Goal: Task Accomplishment & Management: Complete application form

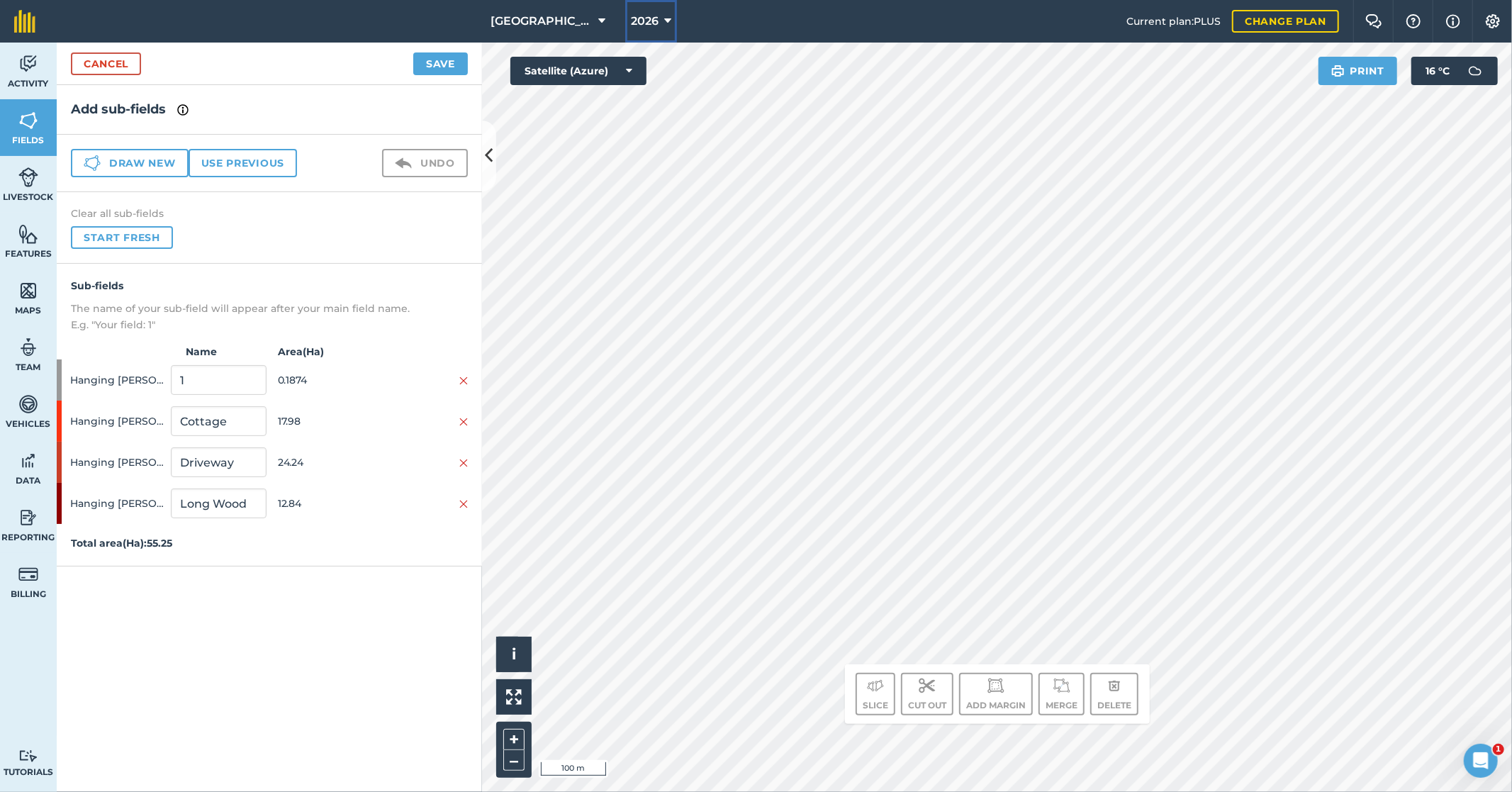
click at [664, 21] on icon at bounding box center [668, 21] width 7 height 17
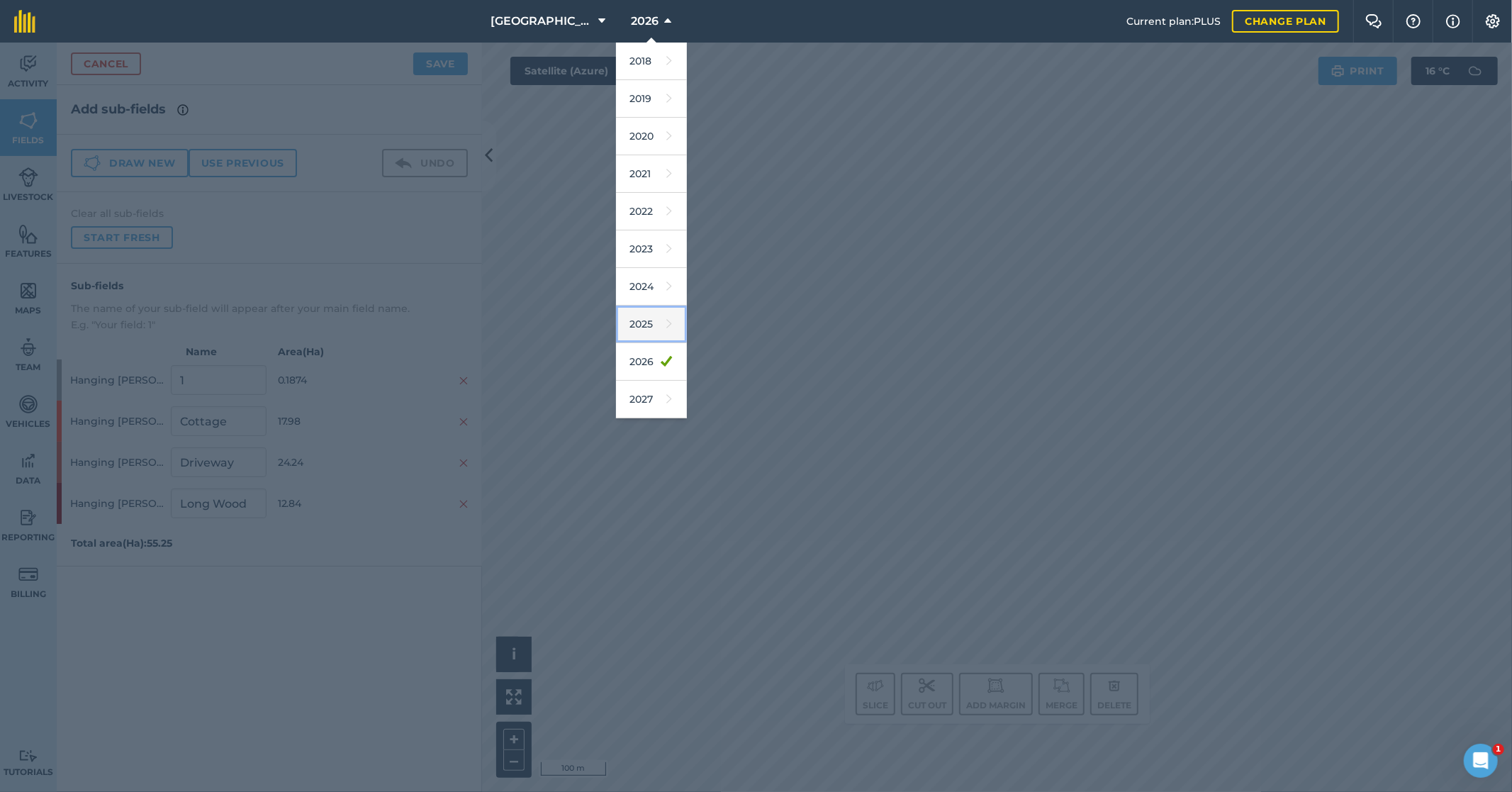
click at [641, 326] on link "2025" at bounding box center [651, 324] width 71 height 38
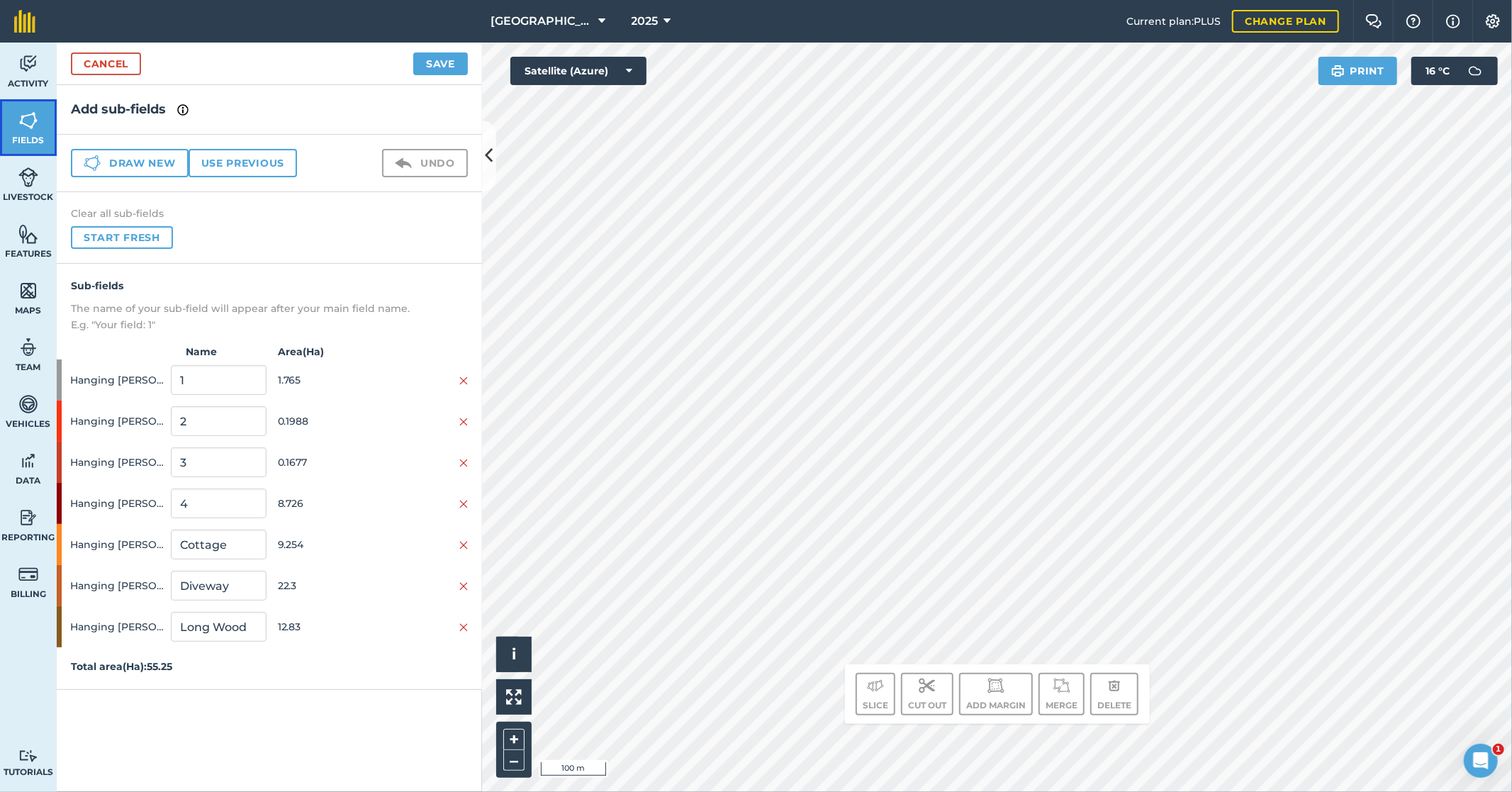
click at [30, 129] on img at bounding box center [29, 121] width 20 height 21
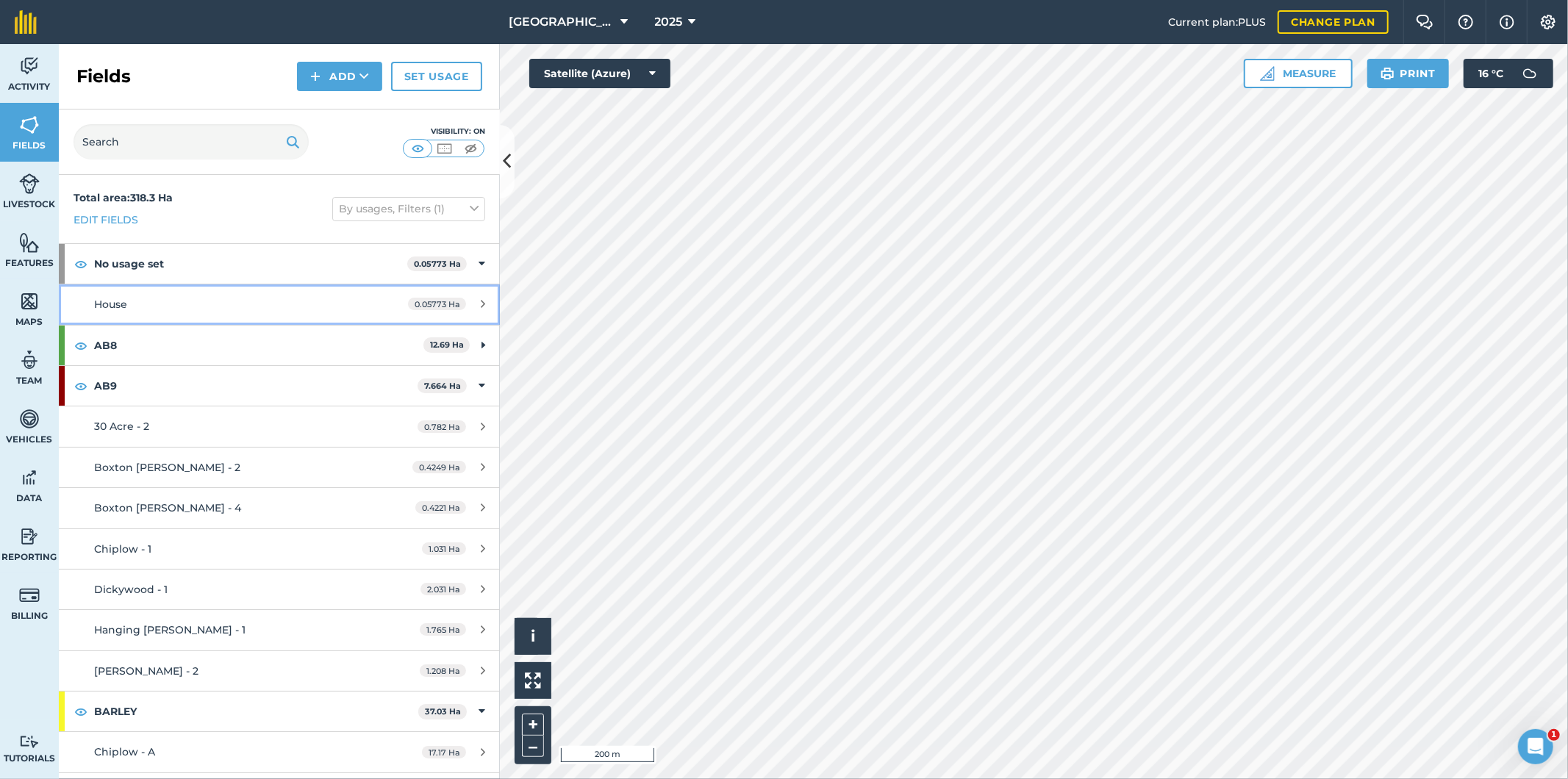
click at [261, 310] on div "House" at bounding box center [232, 304] width 276 height 16
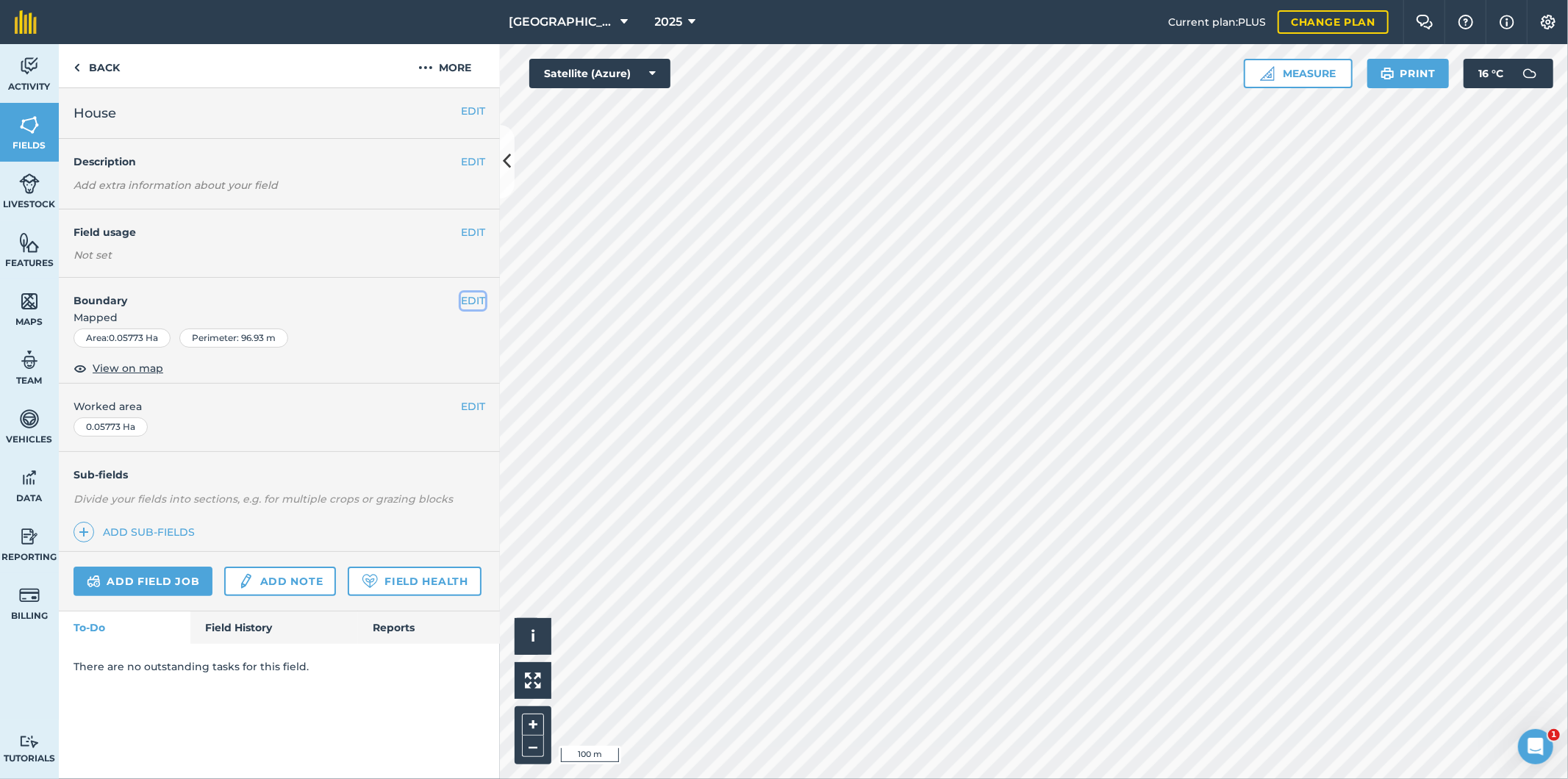
click at [471, 302] on button "EDIT" at bounding box center [473, 301] width 24 height 16
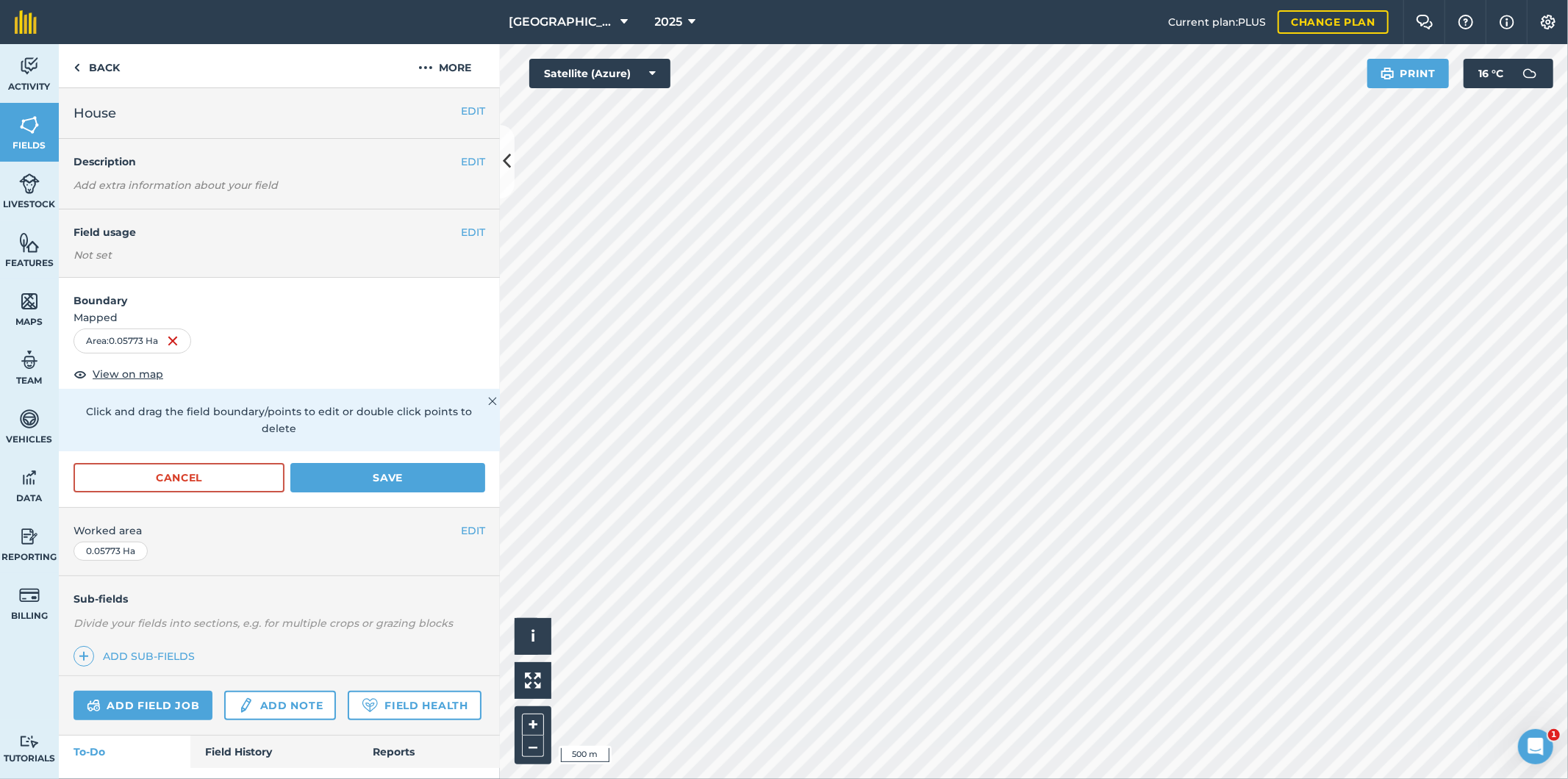
click at [758, 779] on html "Frizzleton Farm 2025 Current plan : PLUS Change plan Farm Chat Help Info Settin…" at bounding box center [784, 390] width 1568 height 779
click at [461, 230] on button "EDIT" at bounding box center [473, 233] width 24 height 16
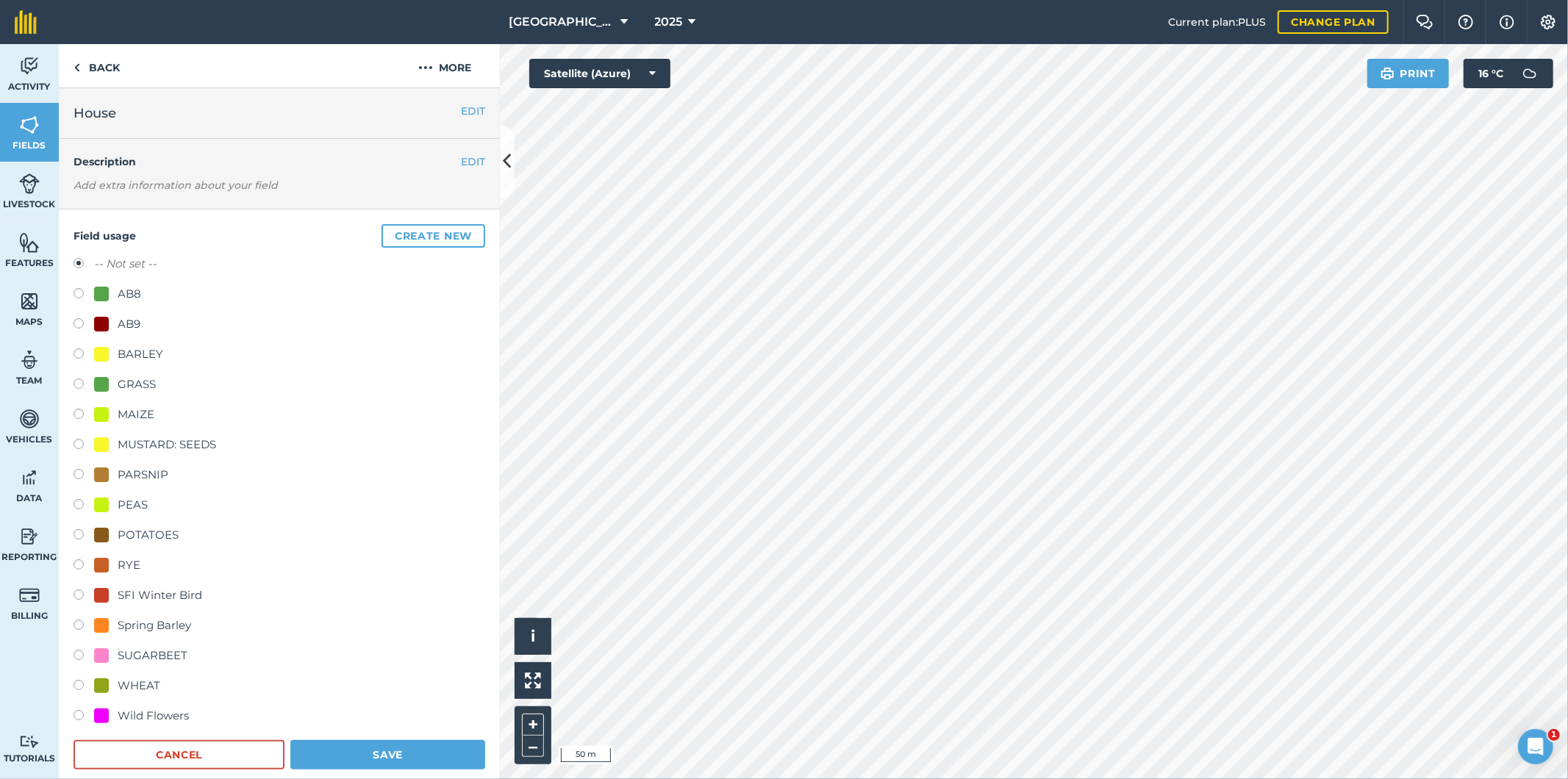
click at [77, 381] on label at bounding box center [84, 386] width 21 height 15
radio input "true"
radio input "false"
click at [362, 752] on button "Save" at bounding box center [387, 755] width 195 height 30
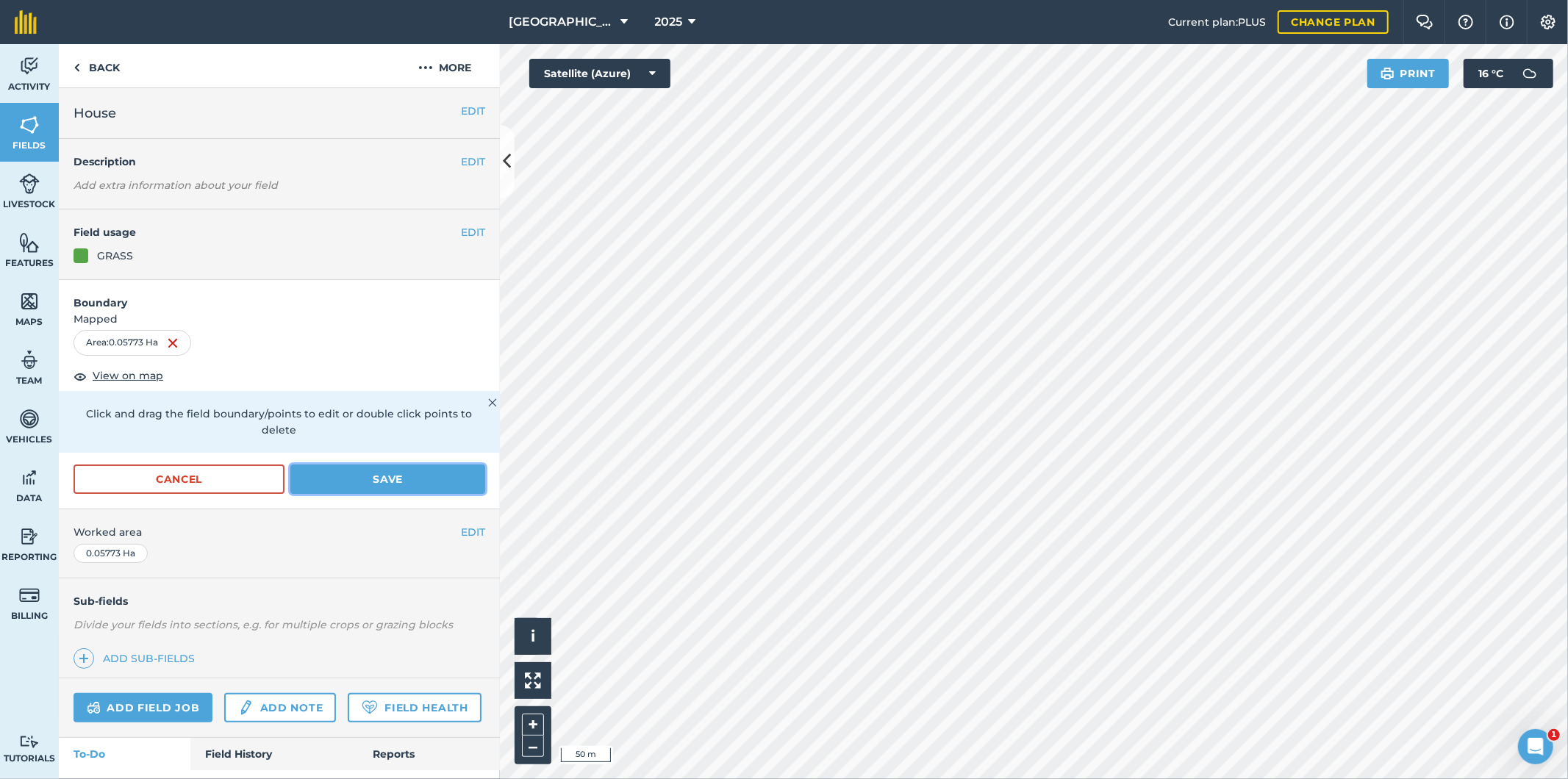
click at [381, 479] on button "Save" at bounding box center [387, 479] width 195 height 30
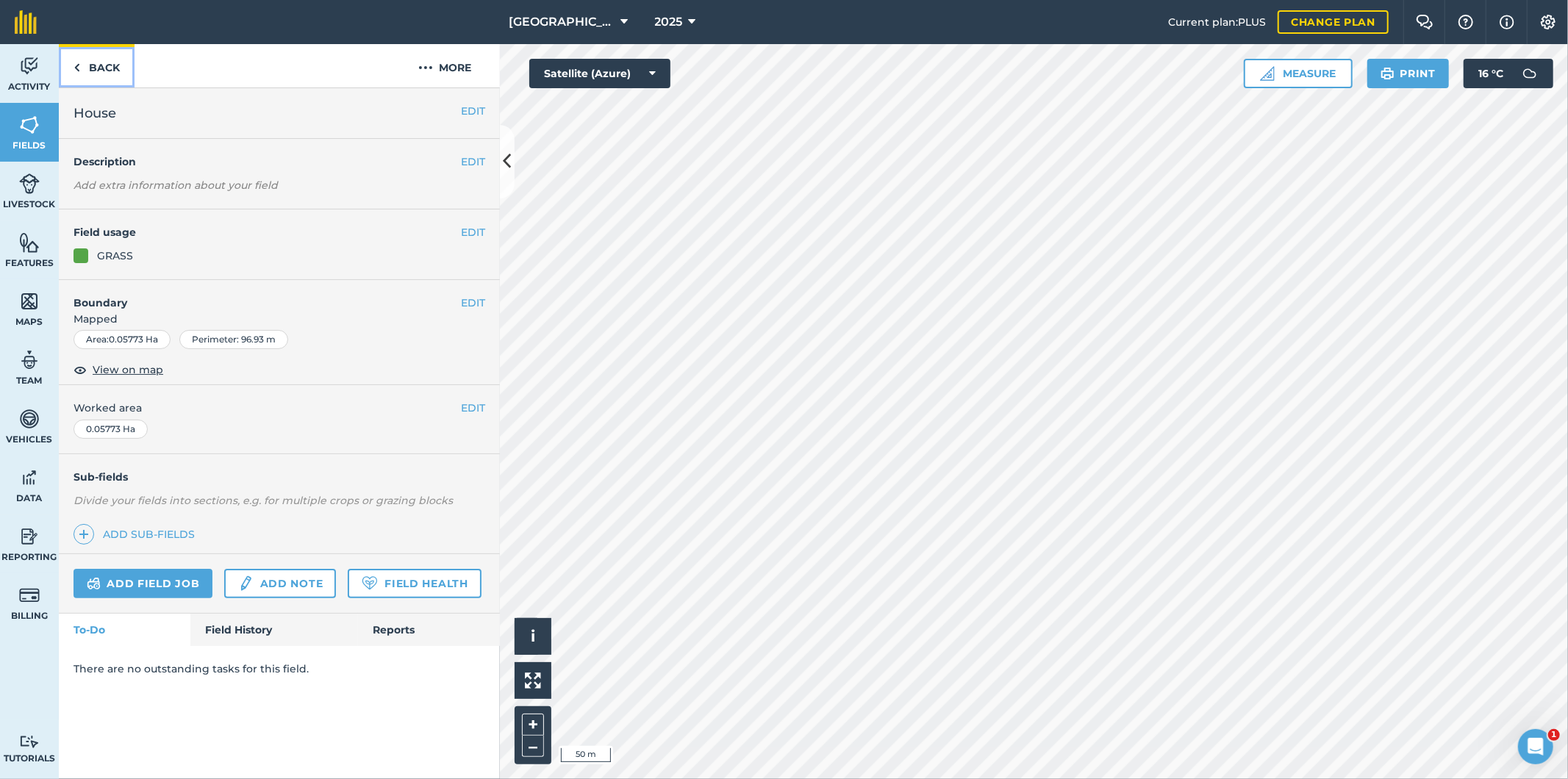
click at [113, 67] on link "Back" at bounding box center [96, 66] width 76 height 44
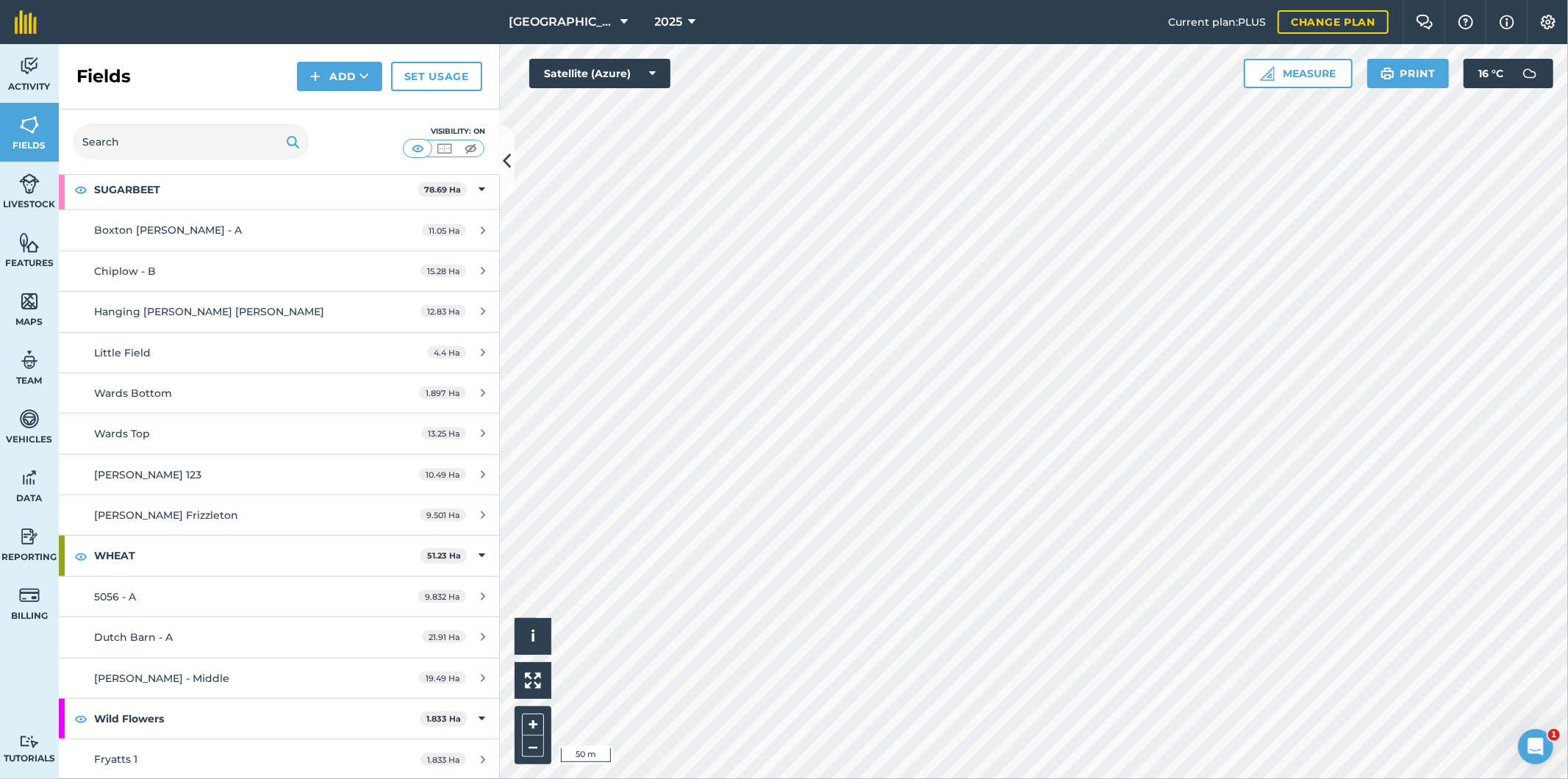
scroll to position [1134, 0]
click at [758, 0] on html "Frizzleton Farm 2025 Current plan : PLUS Change plan Farm Chat Help Info Settin…" at bounding box center [784, 390] width 1568 height 779
click at [26, 78] on link "Activity" at bounding box center [29, 73] width 59 height 58
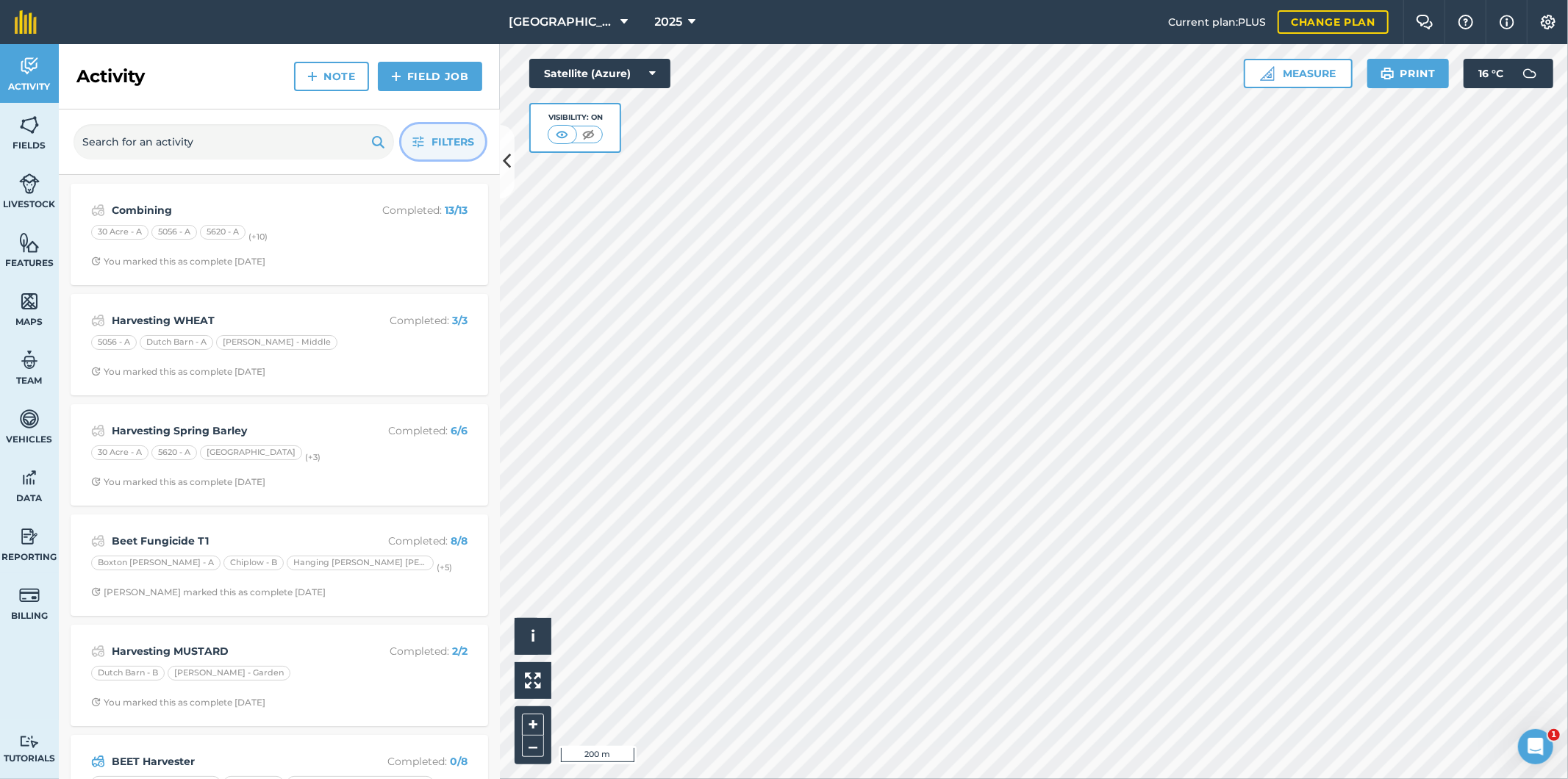
click at [433, 137] on span "Filters" at bounding box center [453, 142] width 43 height 16
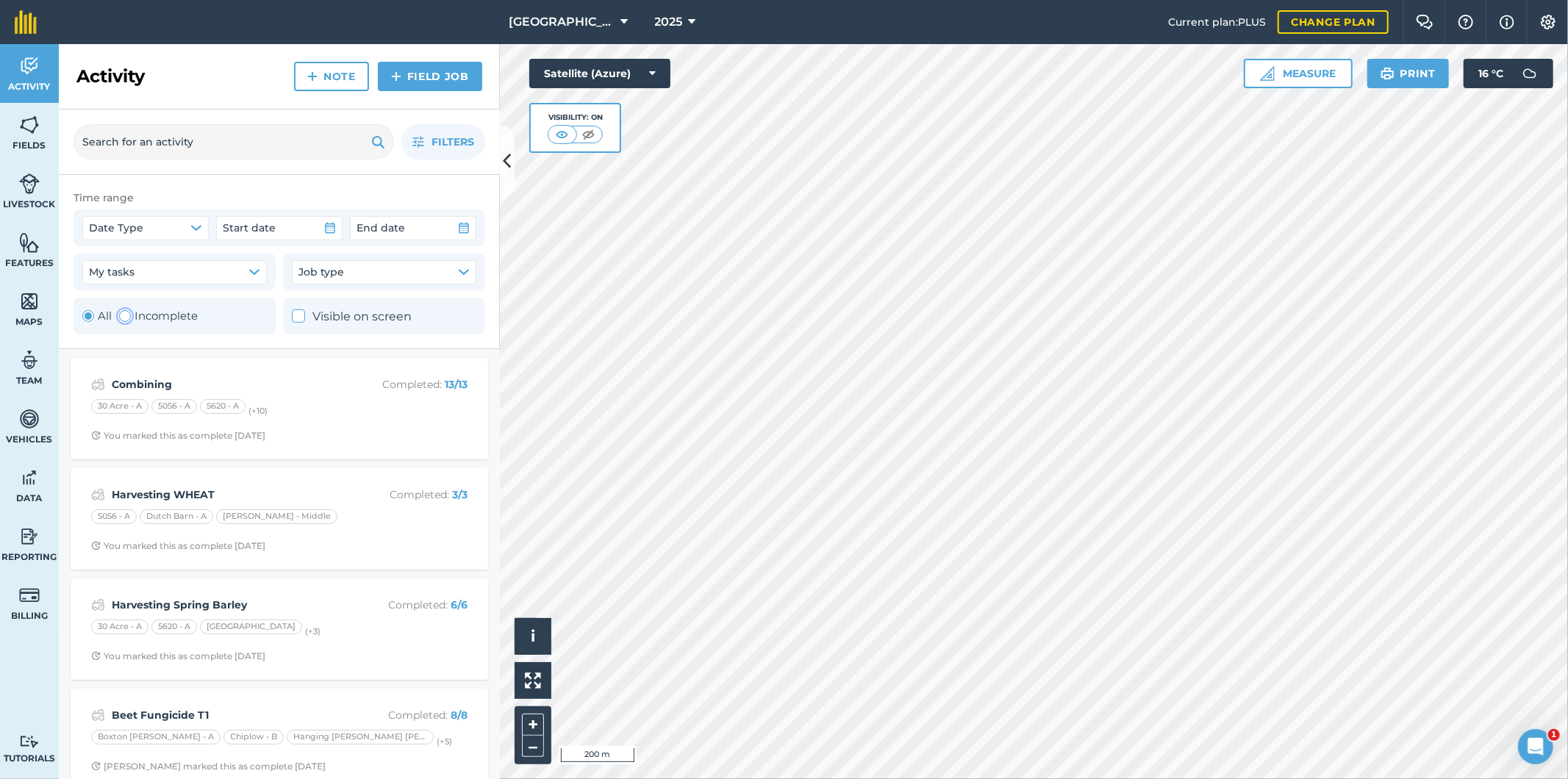
click at [152, 317] on label "Incomplete" at bounding box center [159, 316] width 79 height 18
radio input "false"
radio input "true"
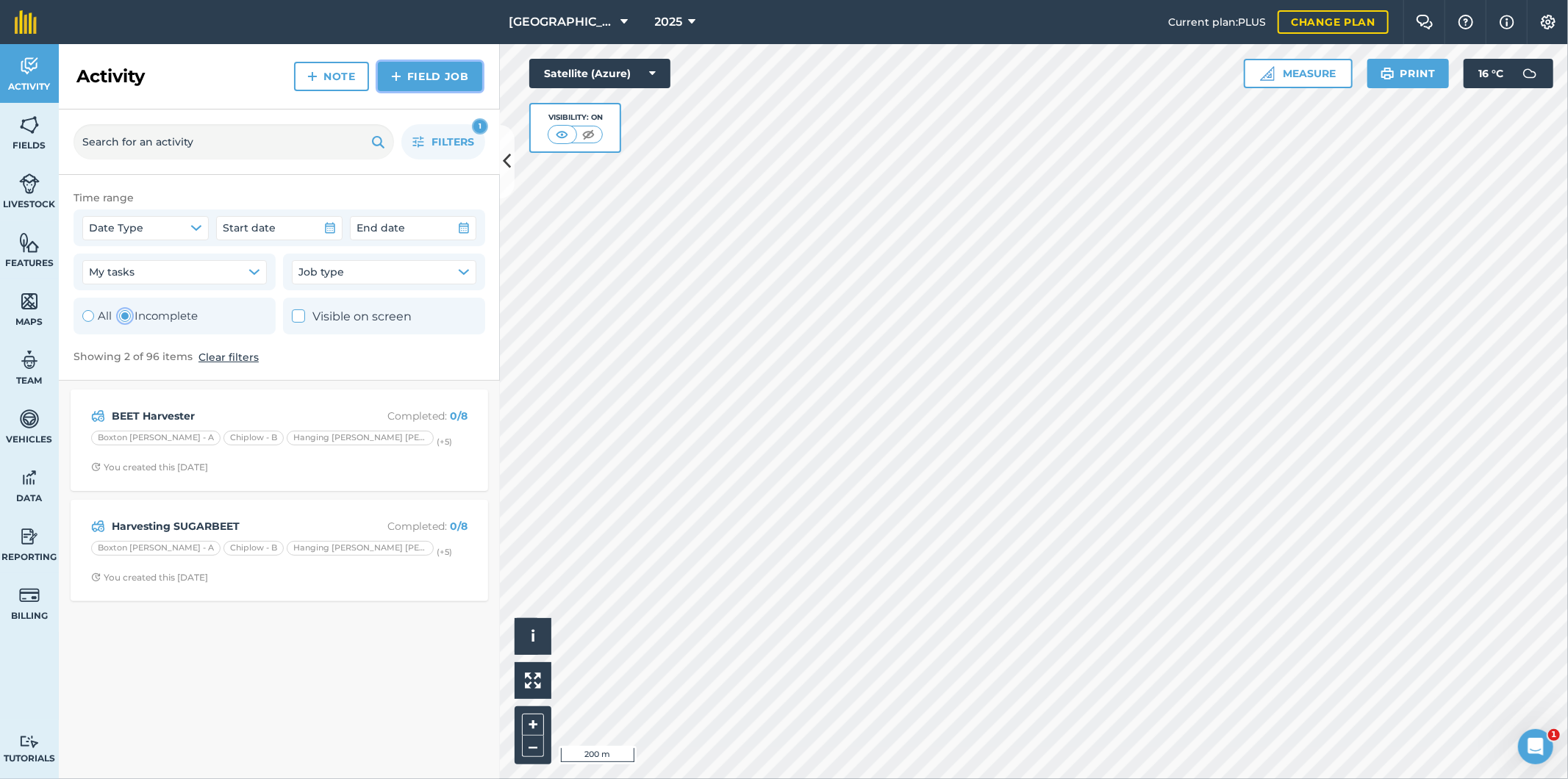
click at [429, 83] on link "Field Job" at bounding box center [430, 76] width 104 height 30
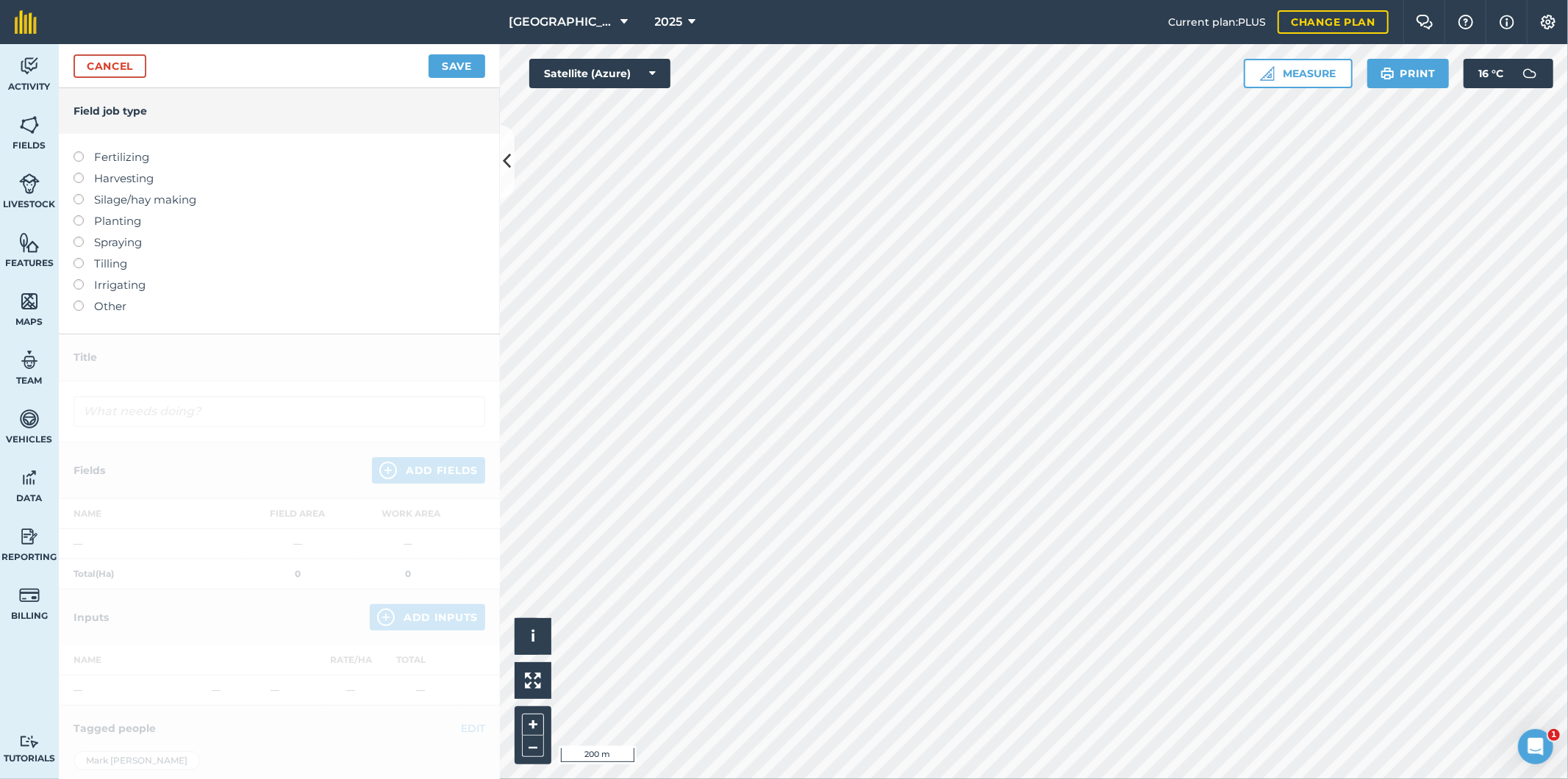
click at [76, 301] on label at bounding box center [84, 301] width 21 height 0
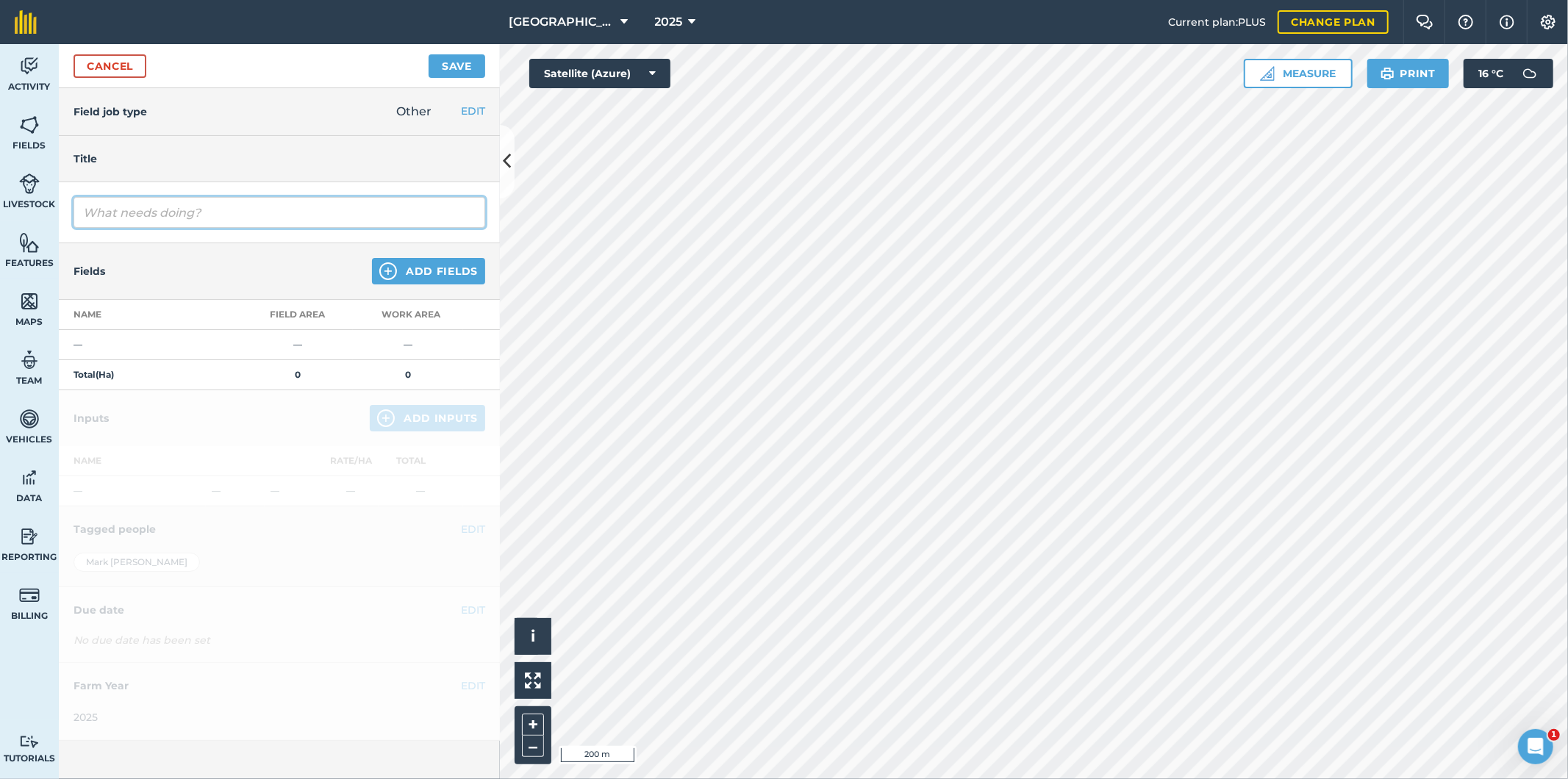
click at [204, 217] on input "text" at bounding box center [279, 213] width 412 height 31
type input "Topping Stewardship"
click at [407, 269] on button "Add Fields" at bounding box center [428, 271] width 113 height 27
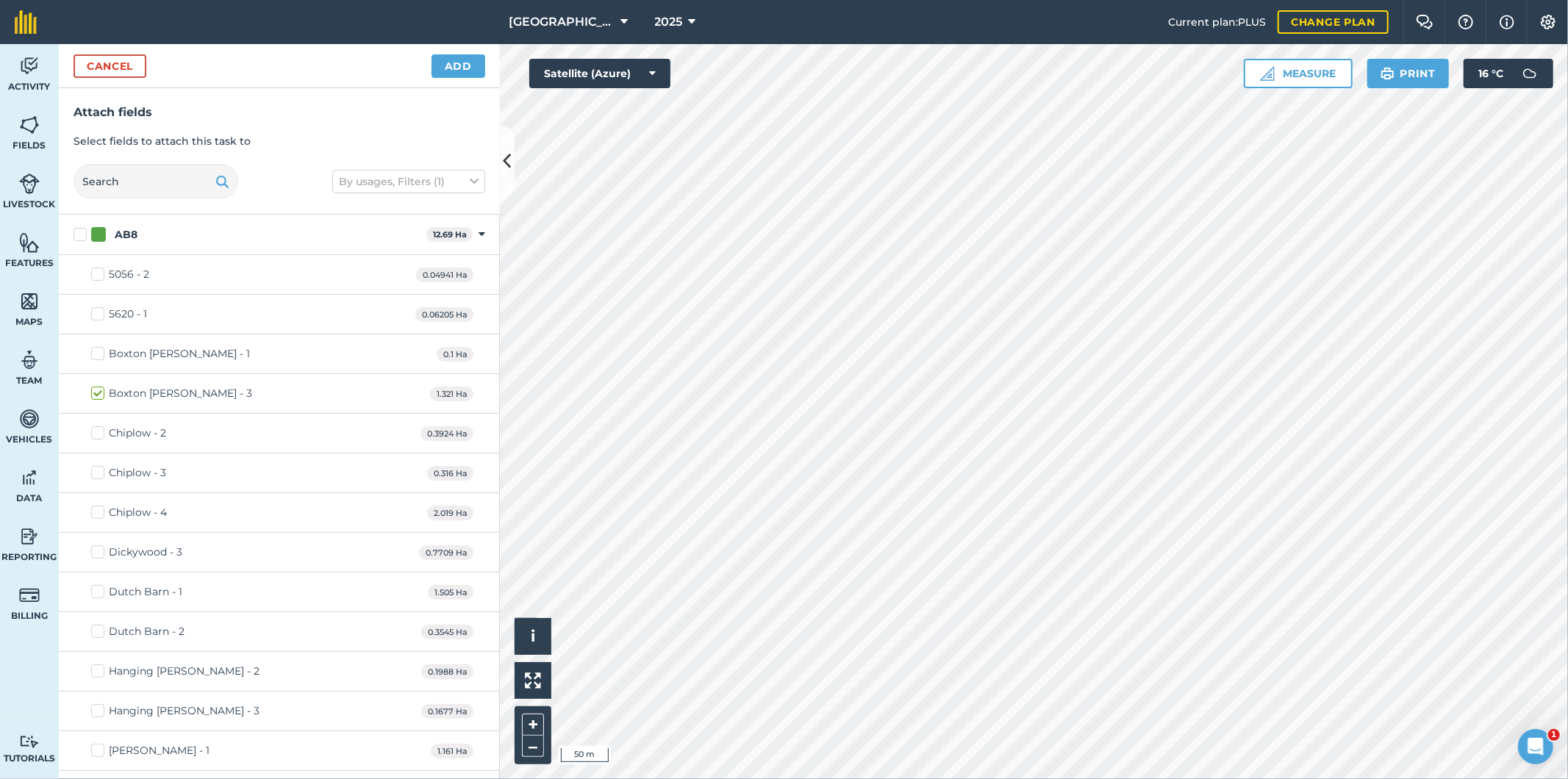
checkbox input "true"
click at [82, 233] on label "AB8" at bounding box center [247, 235] width 347 height 16
click at [82, 233] on input "AB8" at bounding box center [78, 232] width 10 height 10
checkbox input "true"
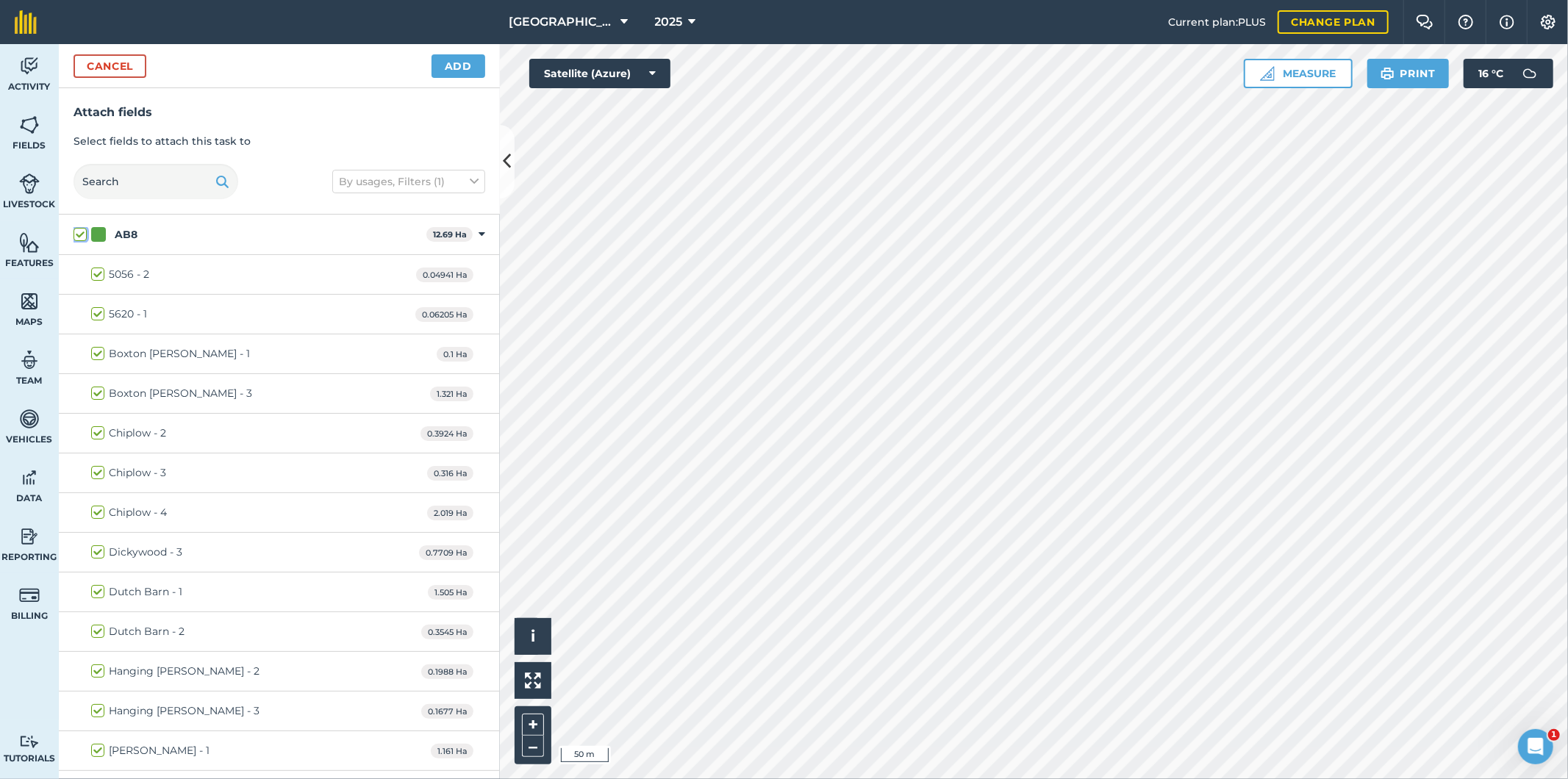
checkbox input "true"
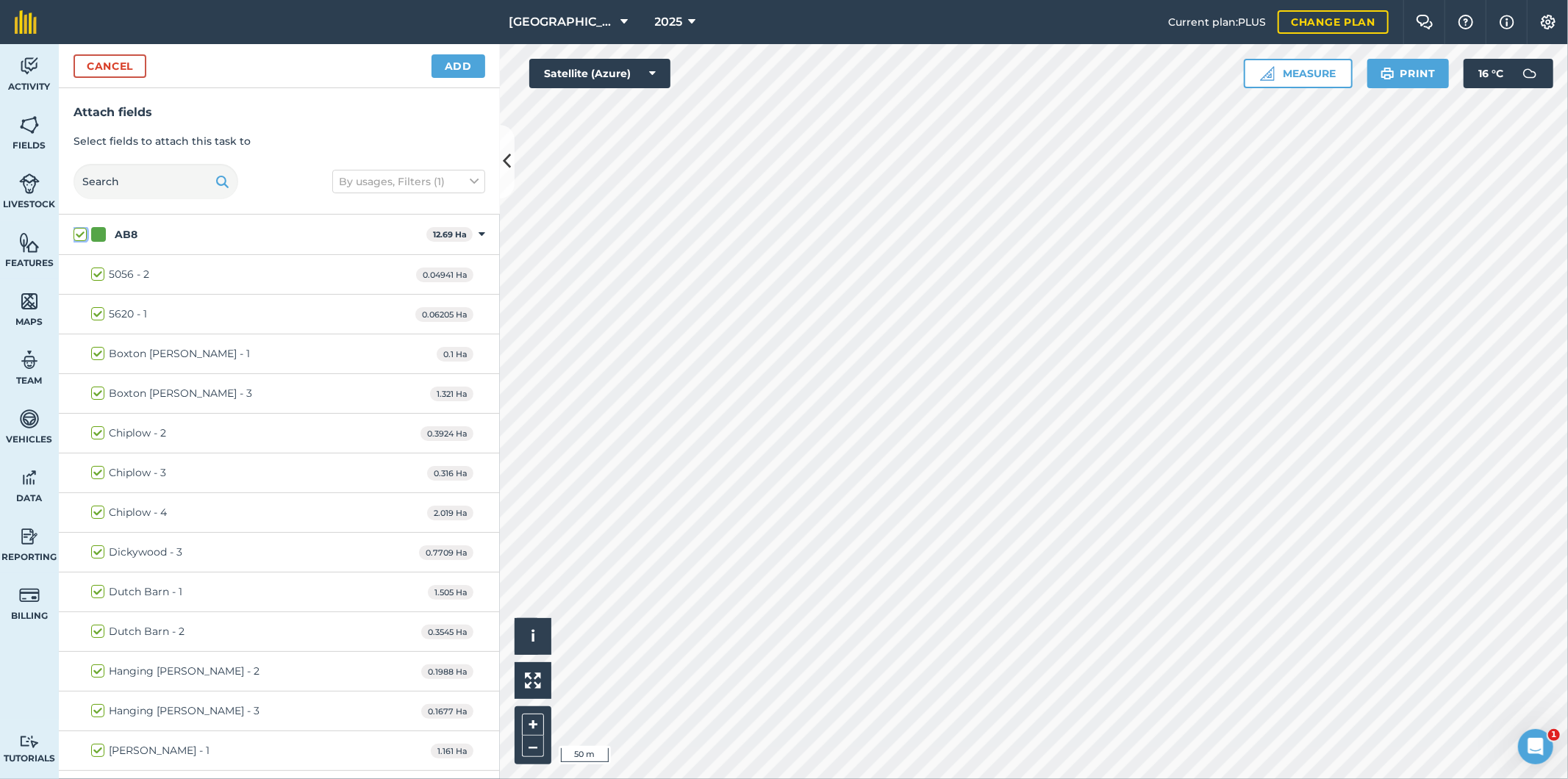
checkbox input "true"
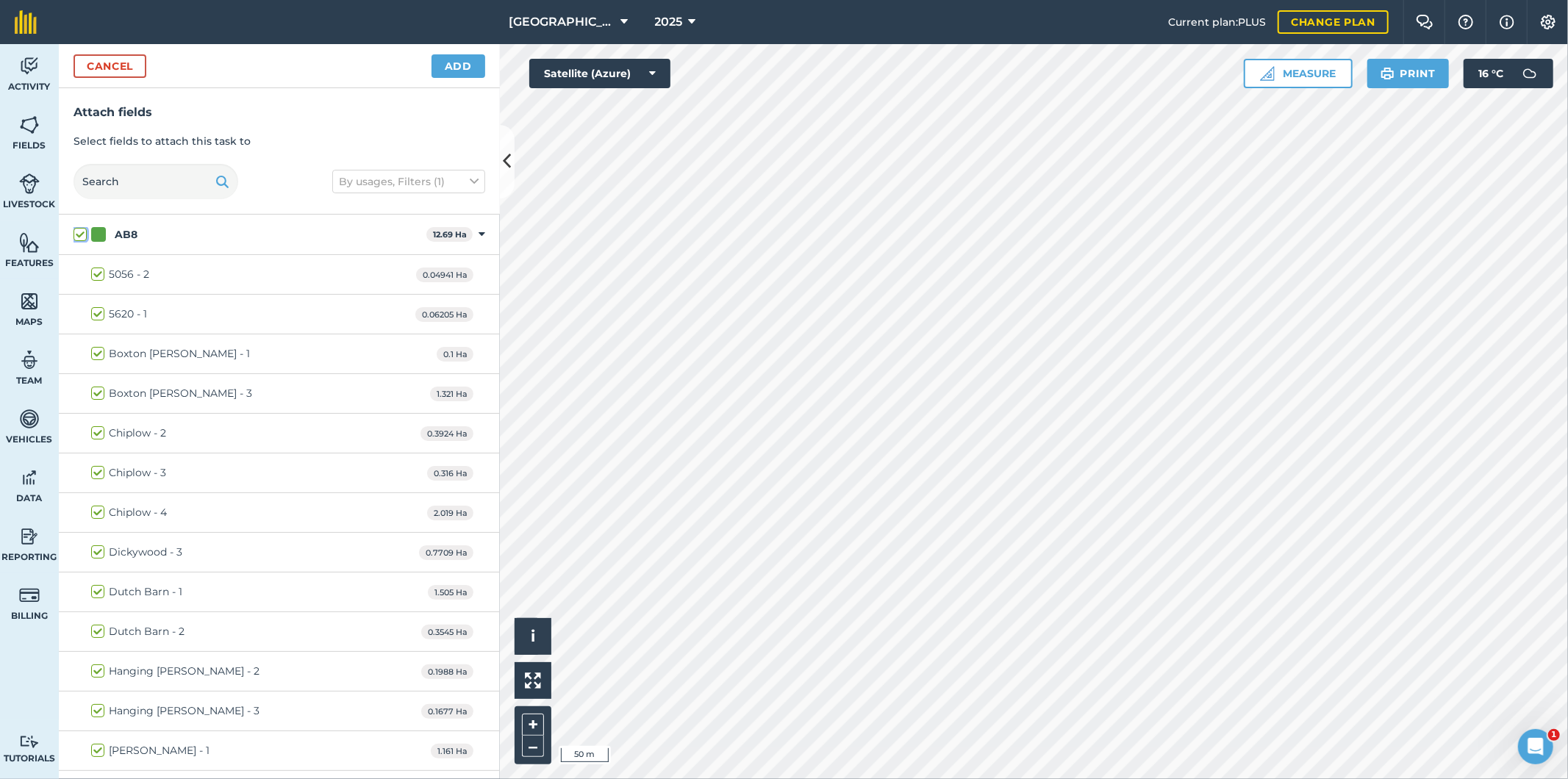
checkbox input "true"
click at [461, 61] on button "Add" at bounding box center [458, 66] width 53 height 24
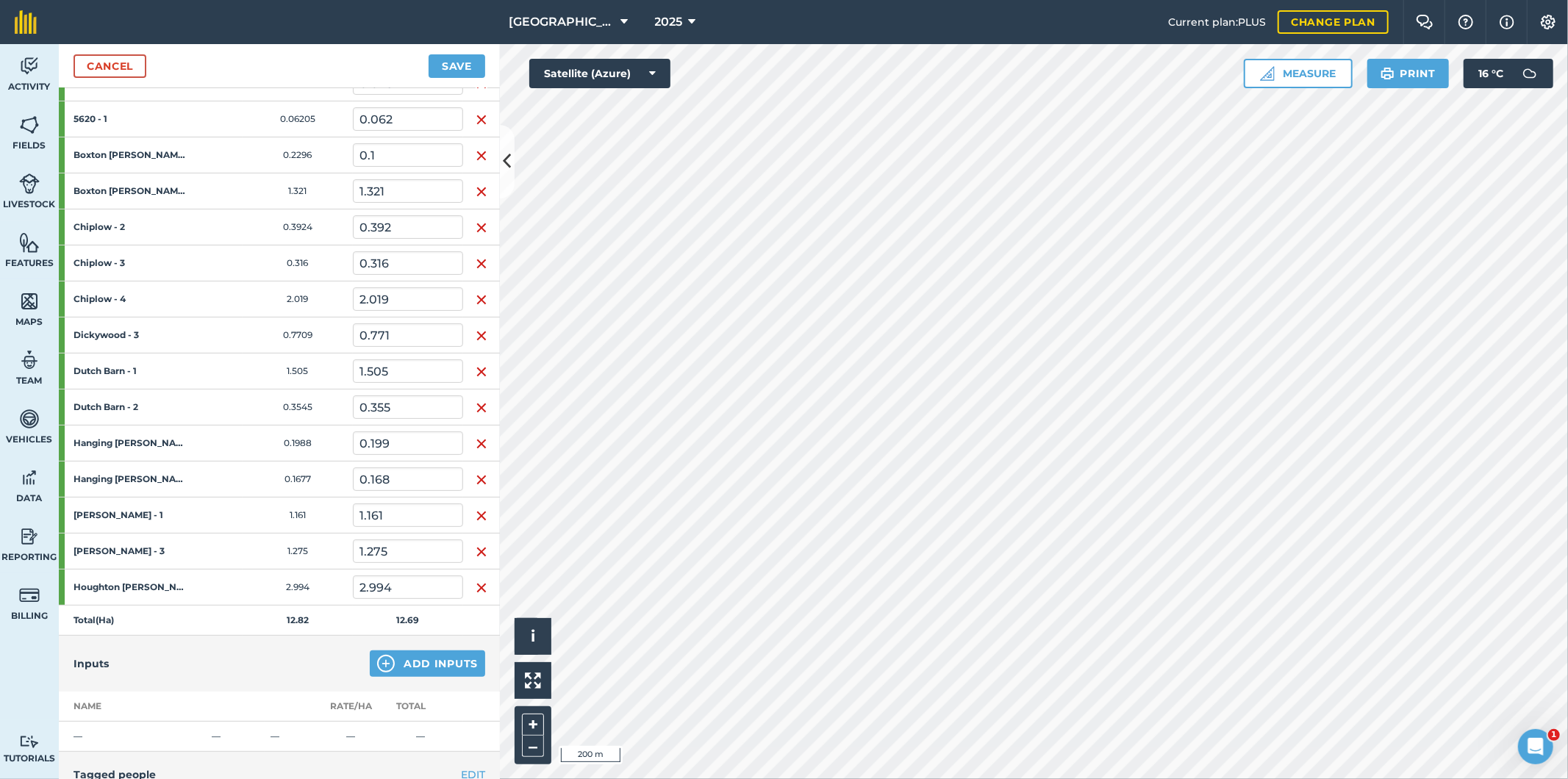
scroll to position [471, 0]
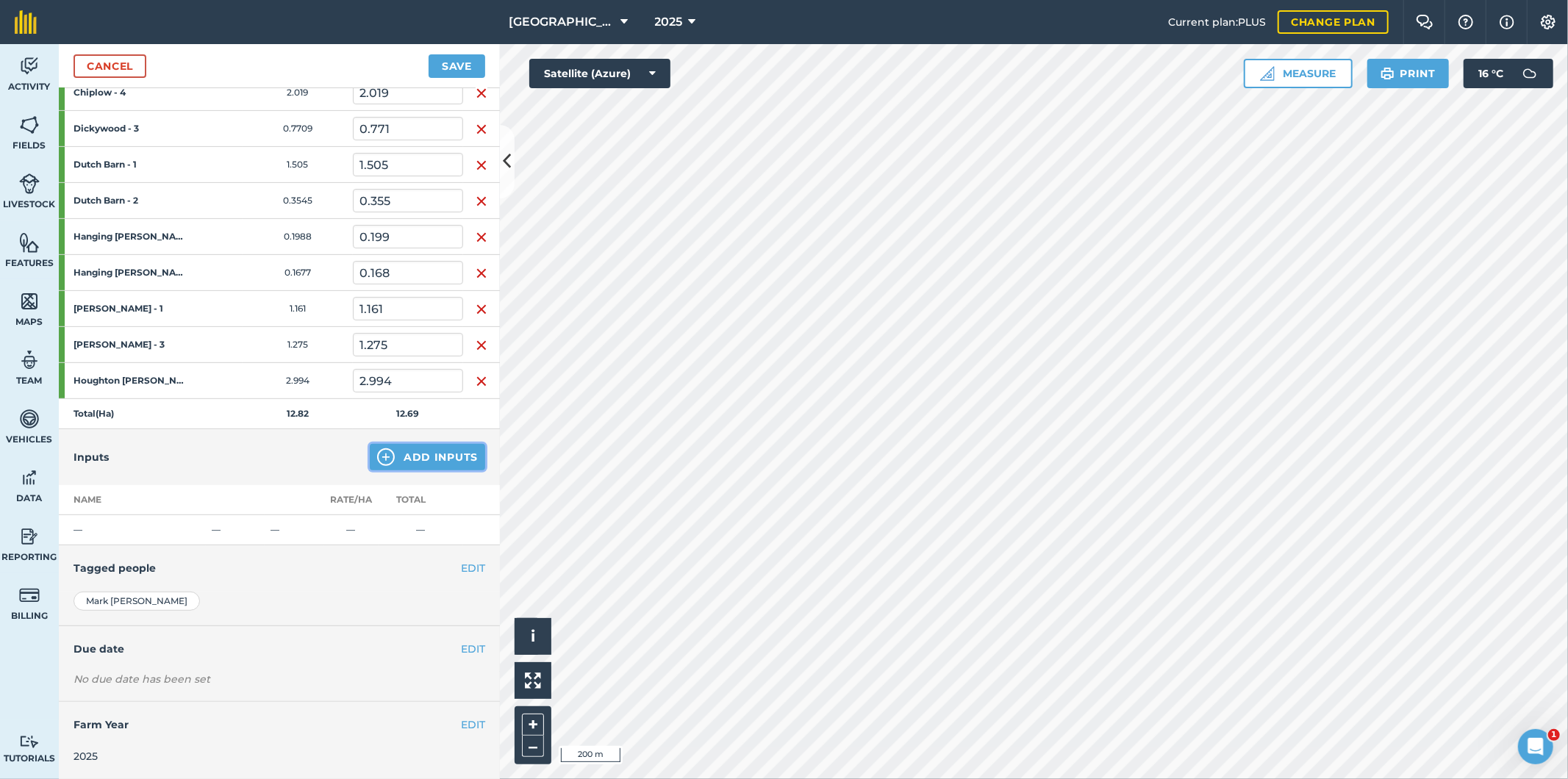
click at [420, 464] on button "Add Inputs" at bounding box center [427, 457] width 116 height 27
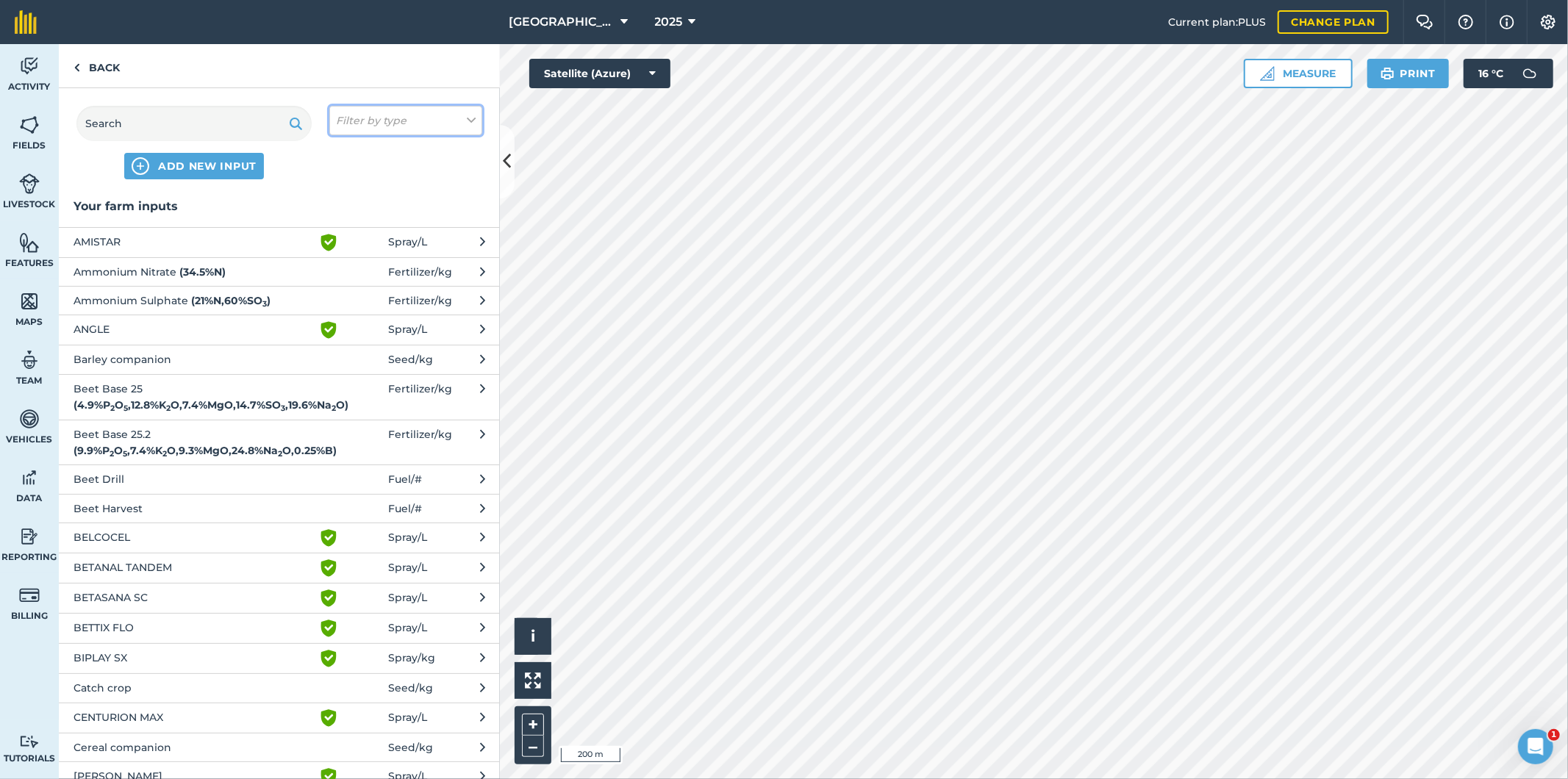
click at [391, 126] on em "Filter by type" at bounding box center [371, 121] width 70 height 16
click at [378, 237] on label "Fuel" at bounding box center [406, 233] width 140 height 16
click at [345, 235] on input "Fuel" at bounding box center [341, 230] width 10 height 10
checkbox input "true"
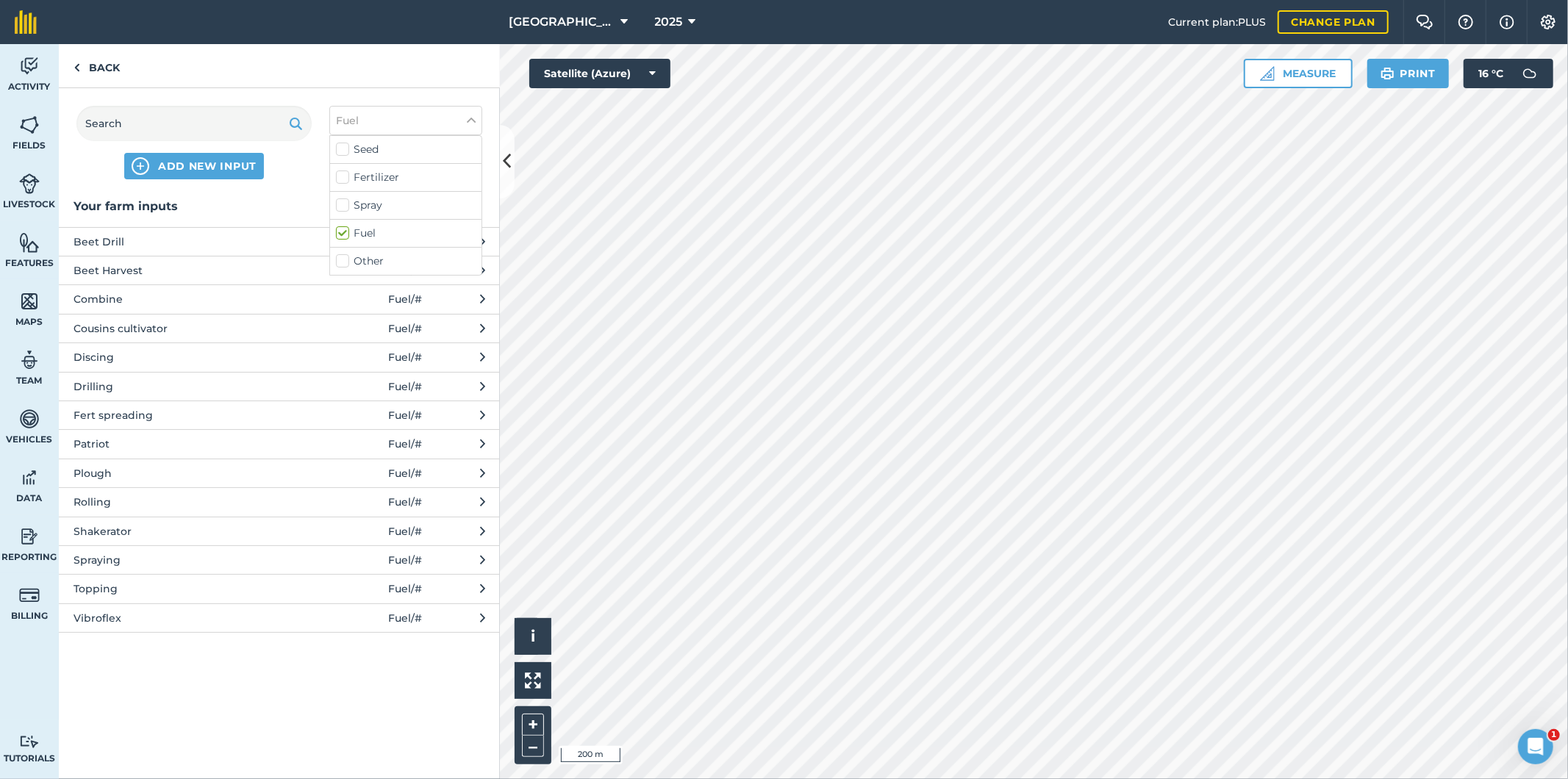
click at [101, 589] on span "Topping" at bounding box center [193, 589] width 241 height 16
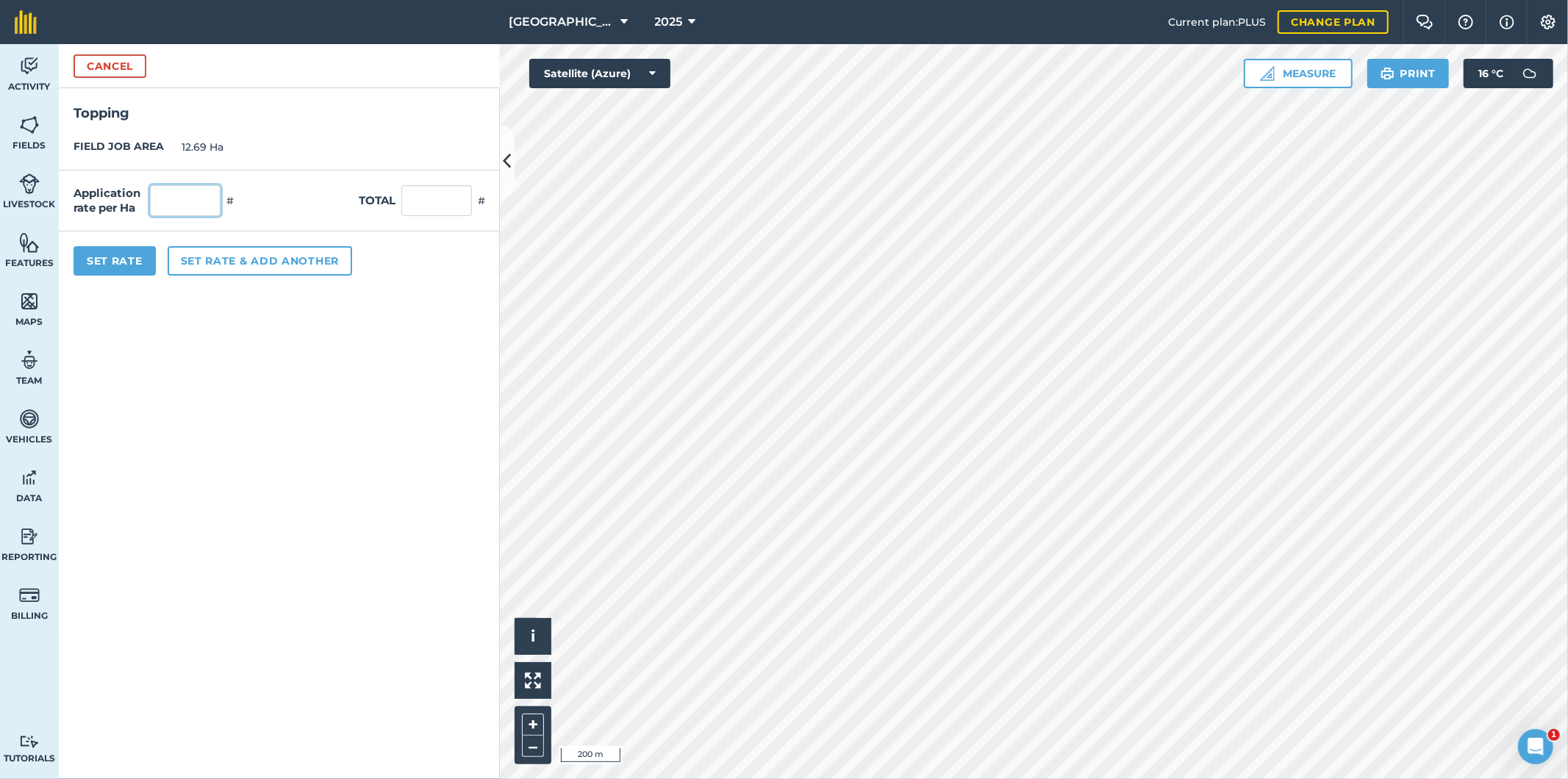
click at [198, 201] on input "text" at bounding box center [184, 201] width 70 height 31
type input "1"
type input "12.69"
click at [127, 266] on button "Set Rate" at bounding box center [114, 261] width 82 height 30
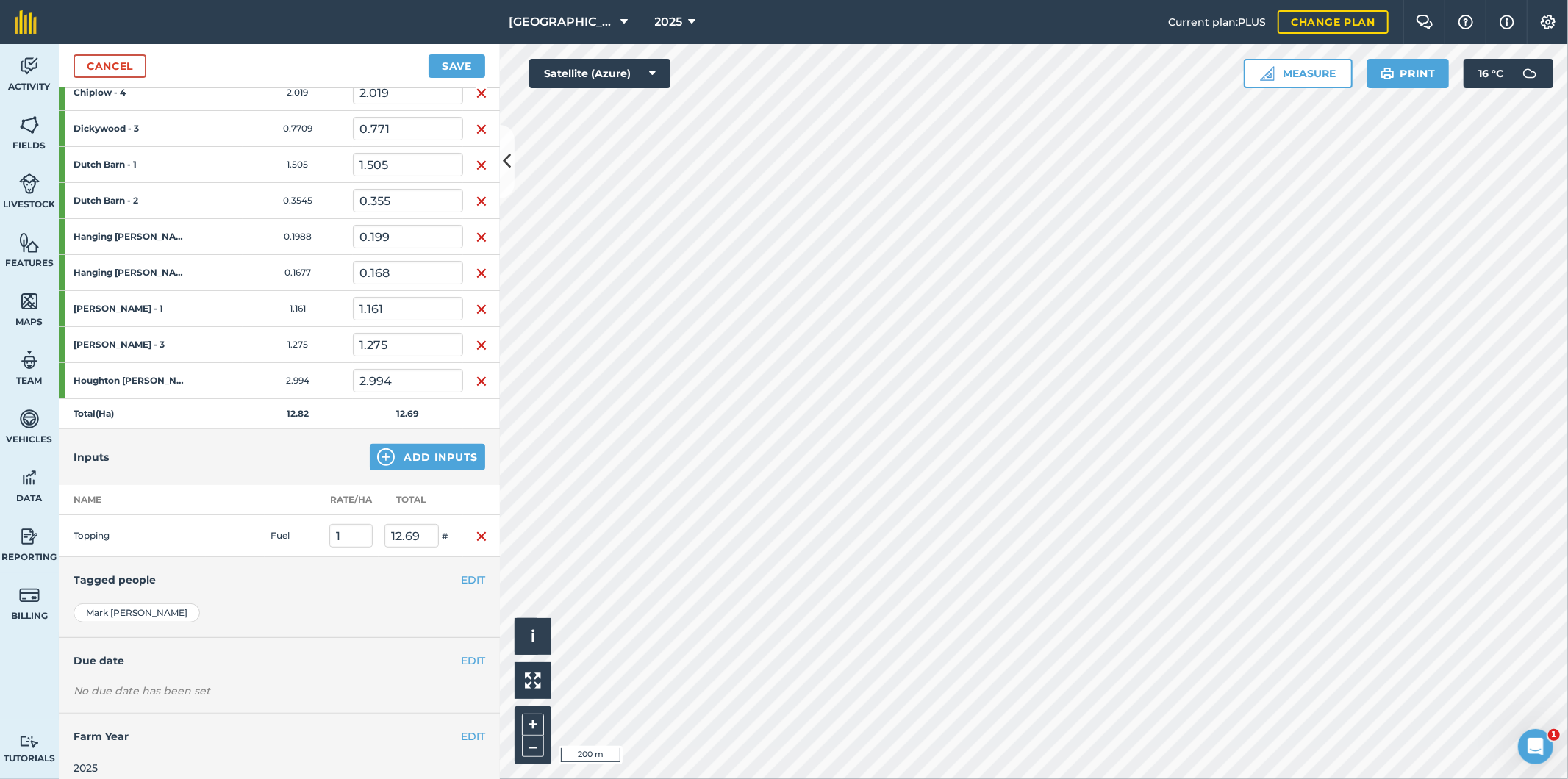
scroll to position [482, 0]
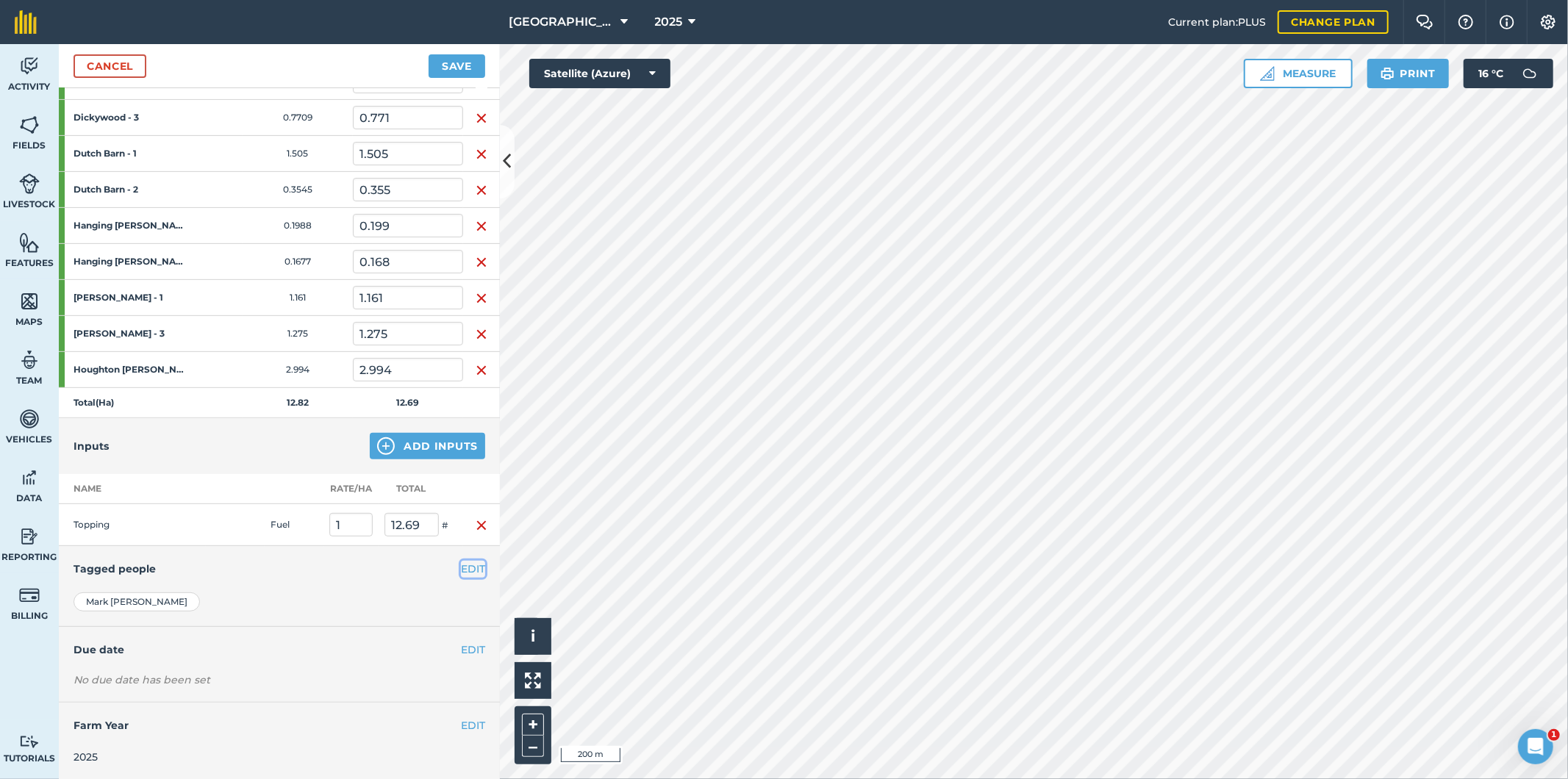
click at [461, 570] on button "EDIT" at bounding box center [473, 569] width 24 height 16
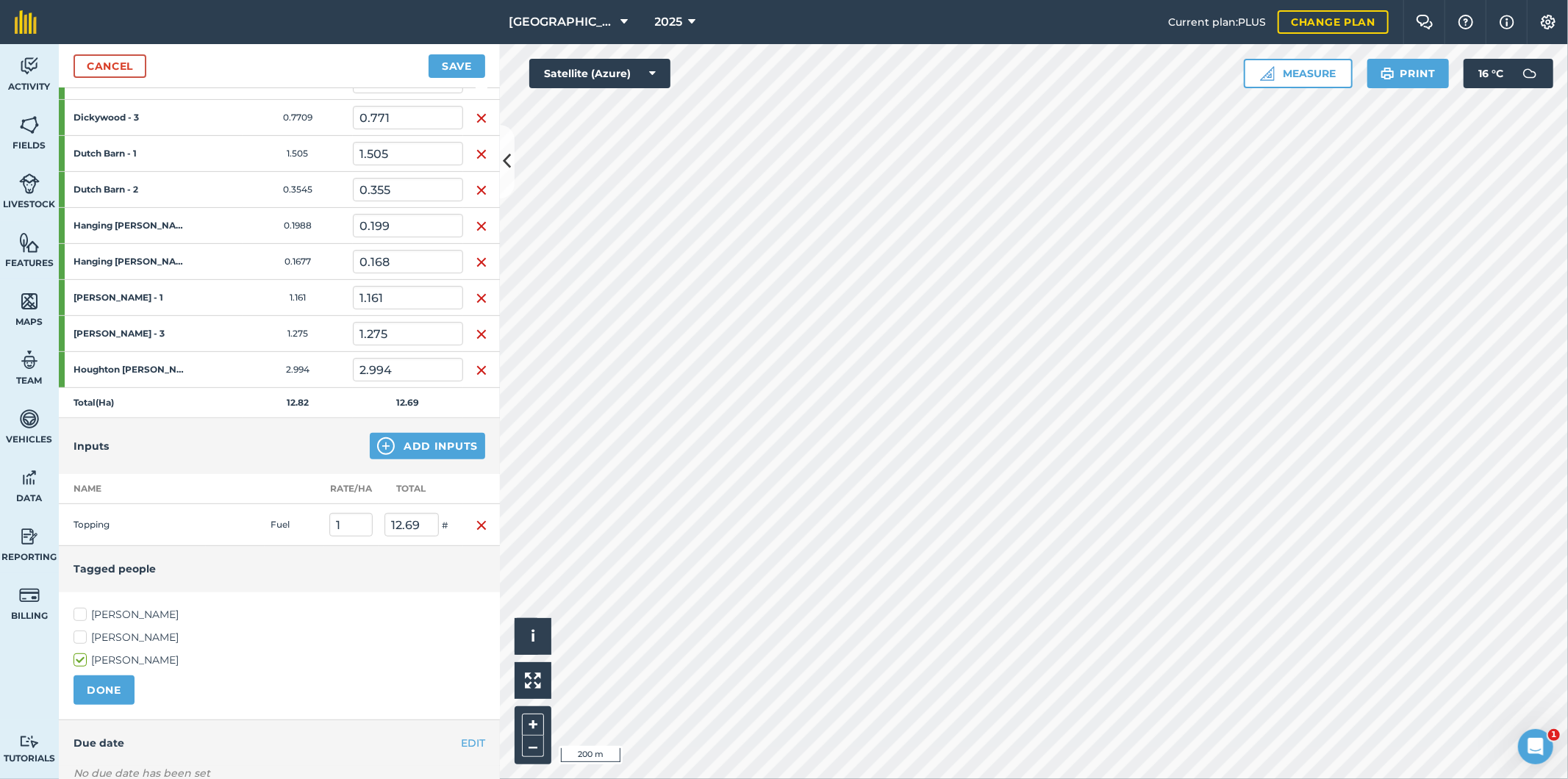
click at [82, 615] on label "[PERSON_NAME]" at bounding box center [279, 615] width 412 height 16
click at [82, 615] on input "[PERSON_NAME]" at bounding box center [78, 612] width 10 height 10
checkbox input "true"
click at [104, 684] on button "DONE" at bounding box center [104, 690] width 61 height 30
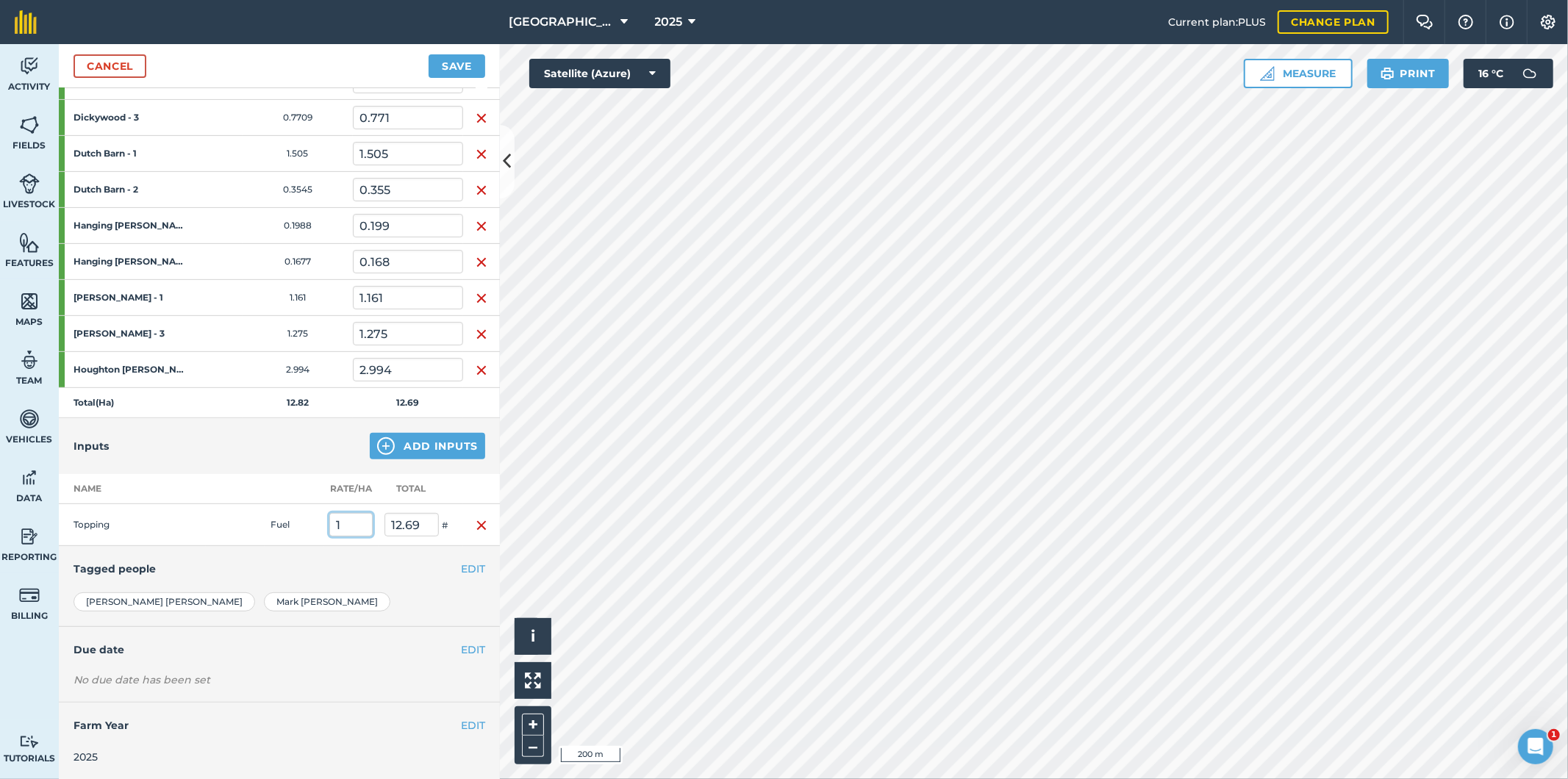
click at [350, 528] on input "1" at bounding box center [351, 525] width 44 height 24
type input "0.9"
type input "11.421"
click at [247, 531] on td at bounding box center [235, 525] width 59 height 42
click at [463, 64] on button "Save" at bounding box center [457, 66] width 56 height 24
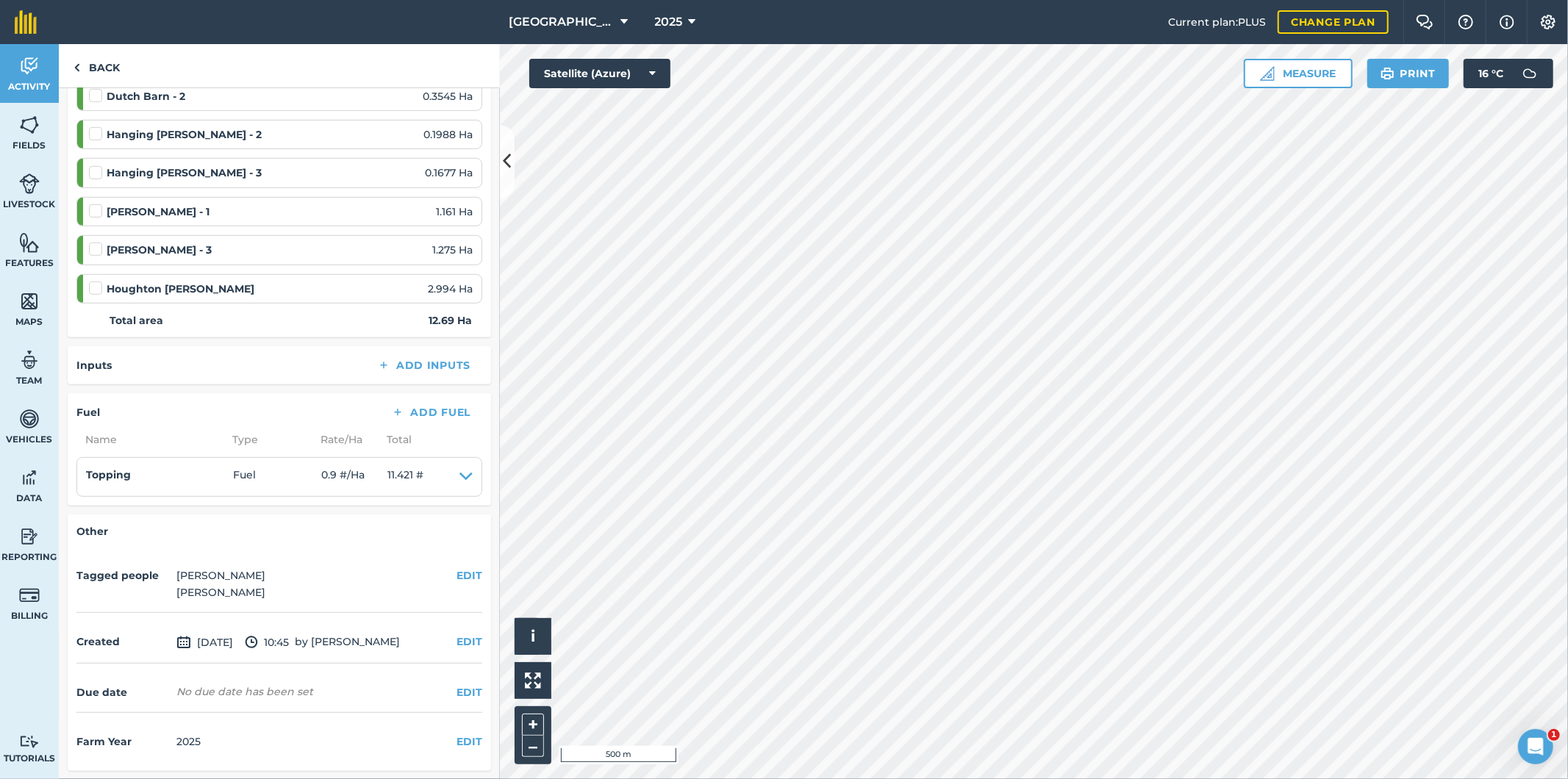
scroll to position [590, 0]
click at [456, 640] on button "EDIT" at bounding box center [469, 641] width 26 height 16
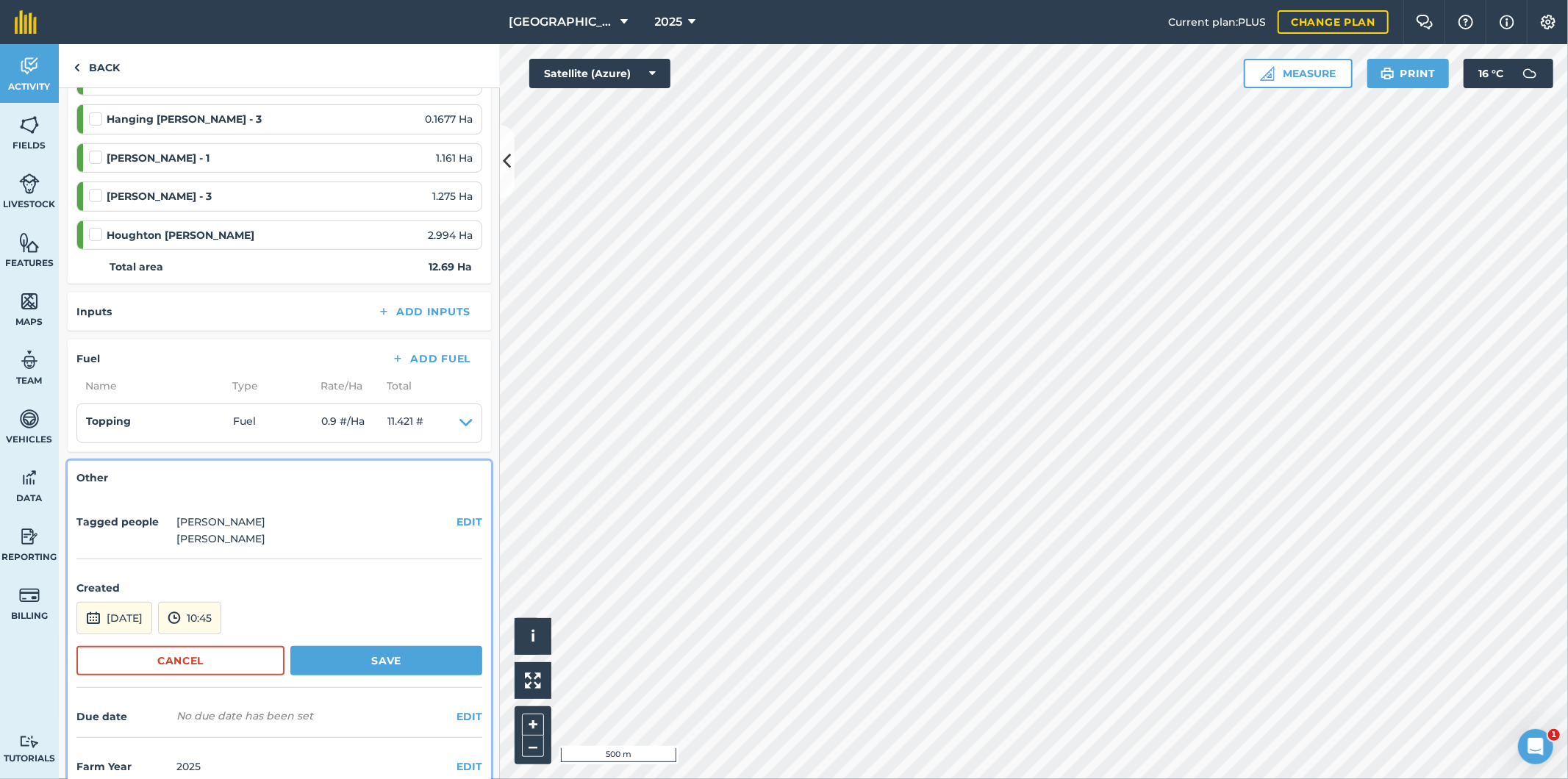
scroll to position [666, 0]
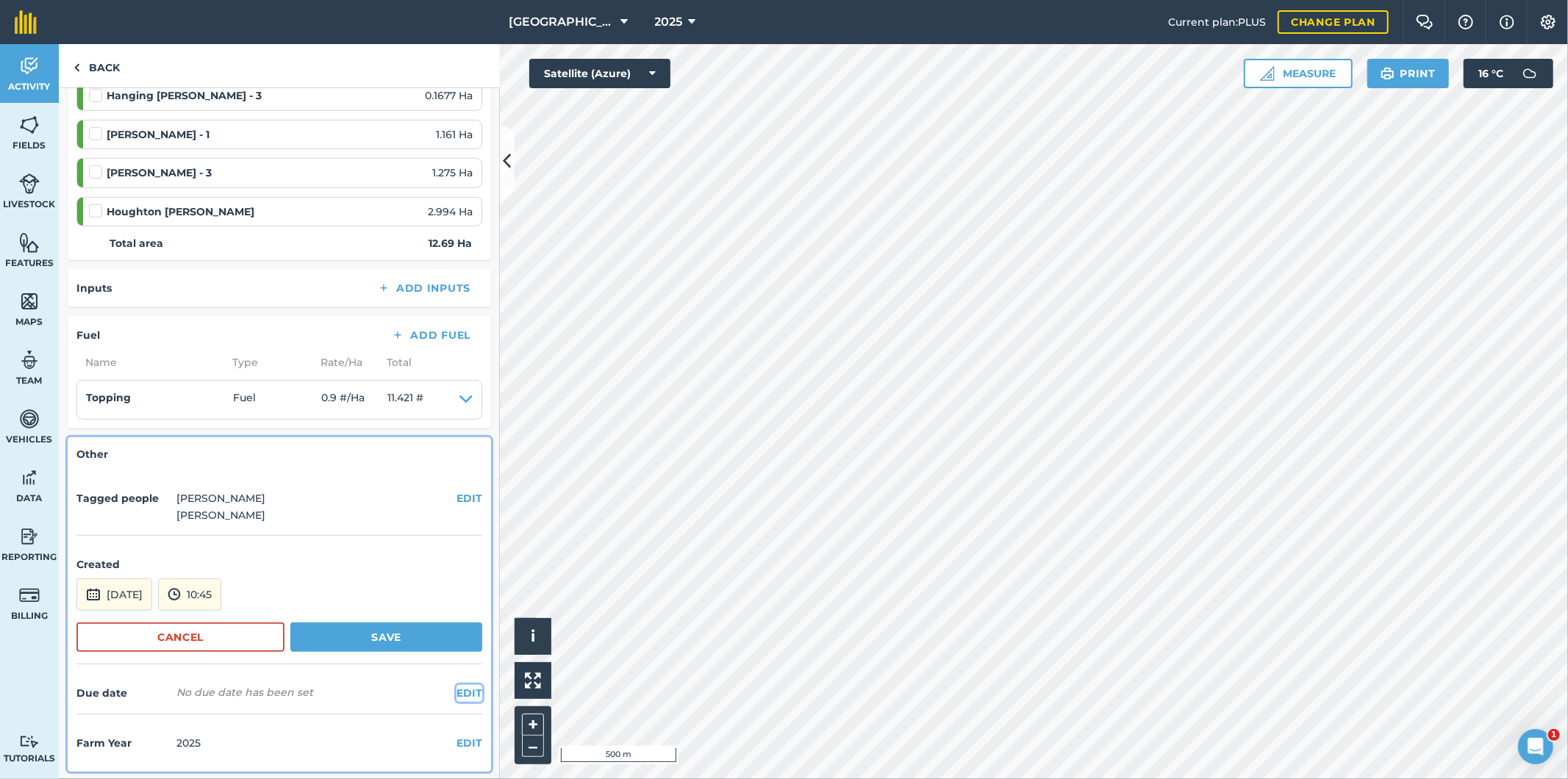
click at [456, 692] on button "EDIT" at bounding box center [469, 693] width 26 height 16
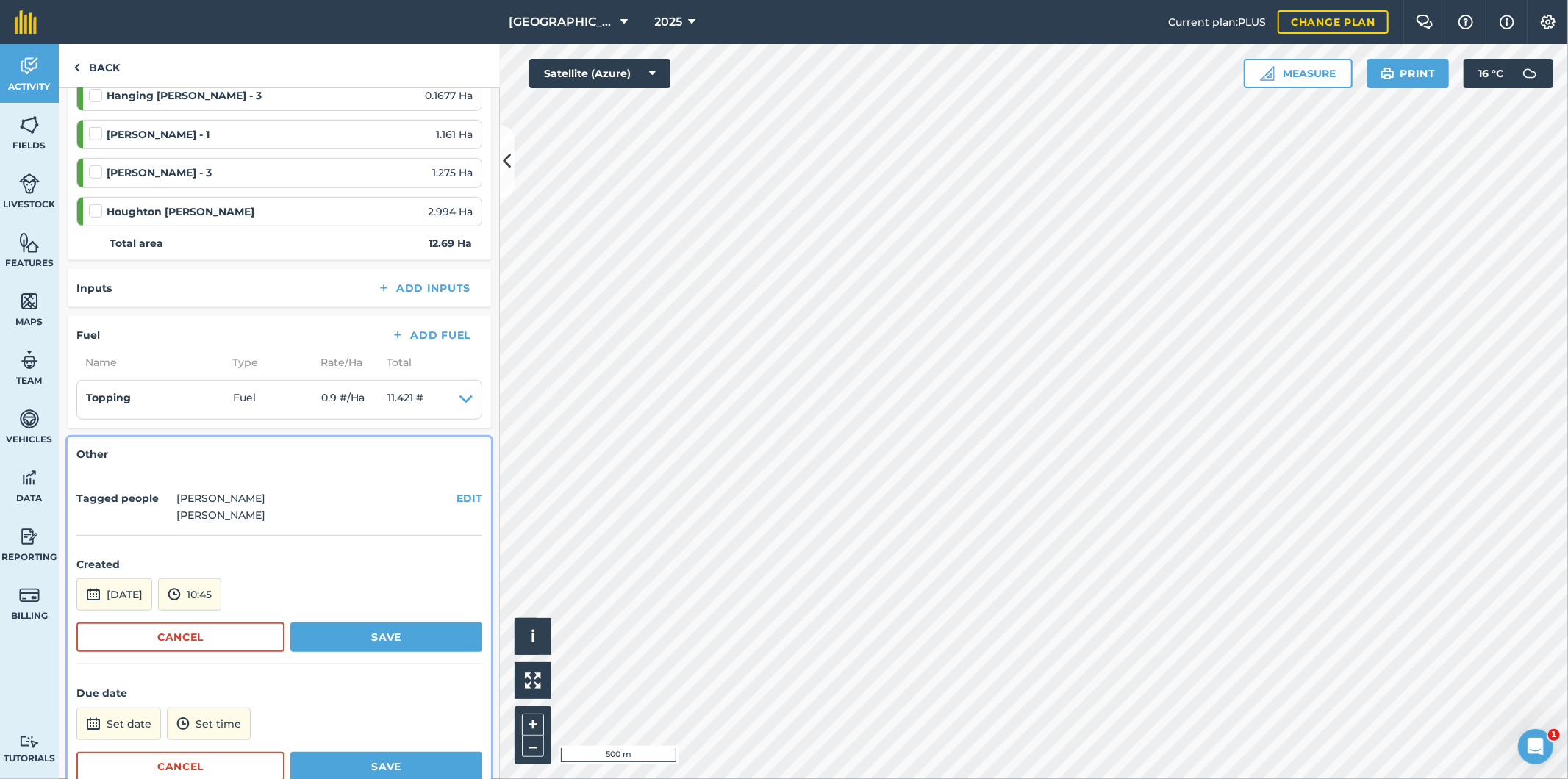
scroll to position [744, 0]
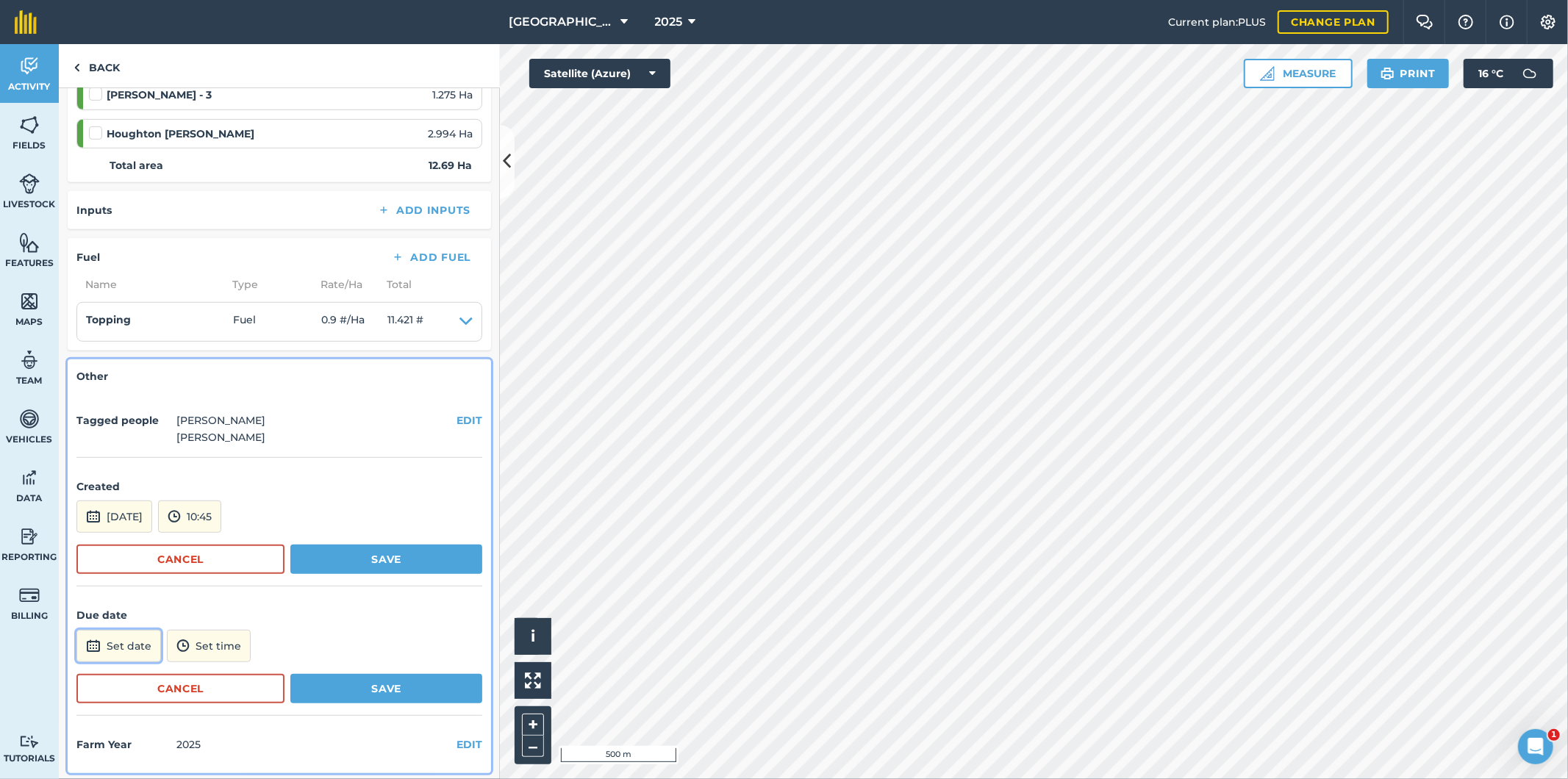
click at [138, 643] on button "Set date" at bounding box center [119, 646] width 84 height 33
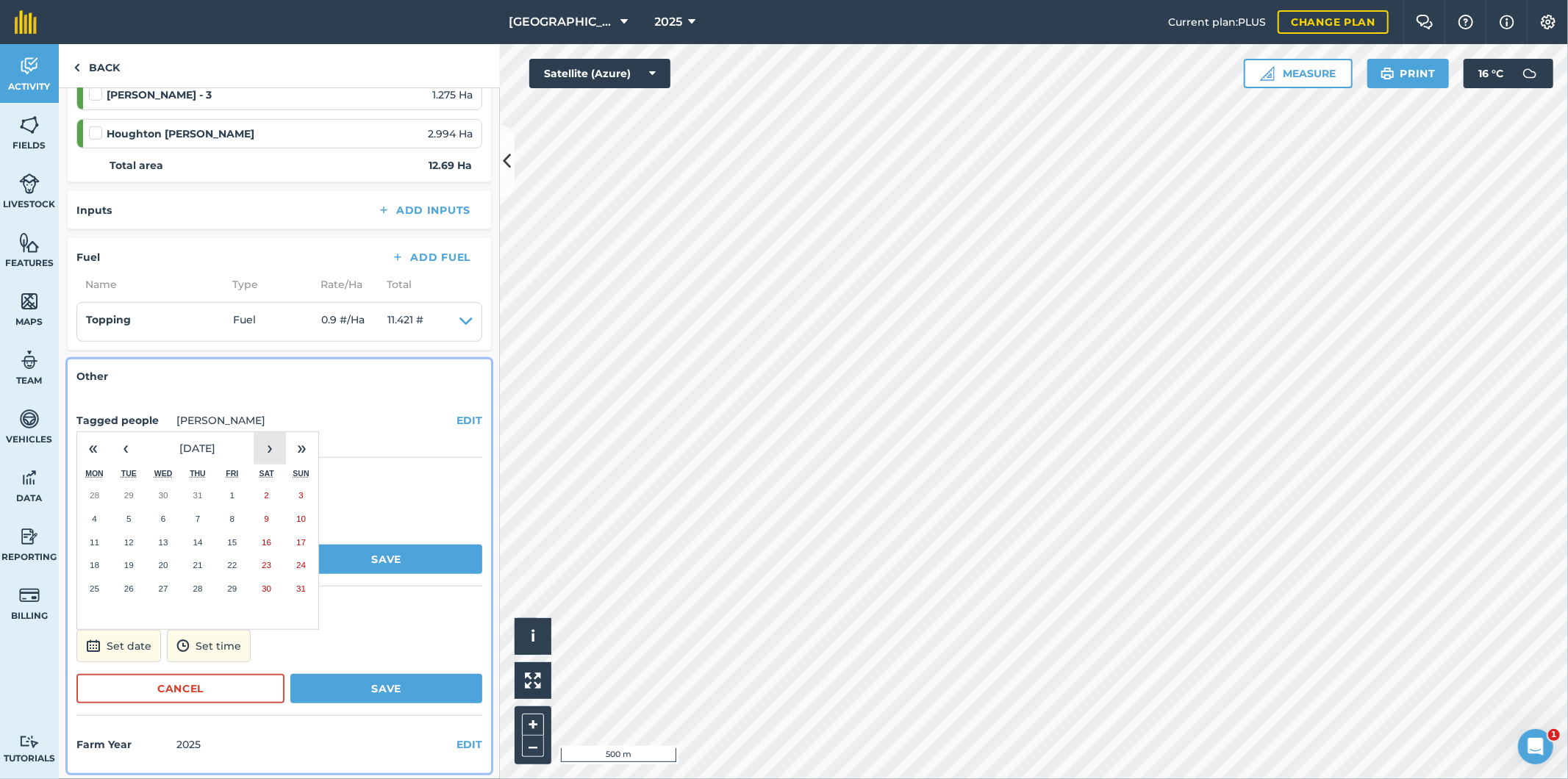
click at [272, 449] on button "›" at bounding box center [270, 449] width 33 height 33
click at [169, 541] on button "15" at bounding box center [164, 543] width 35 height 24
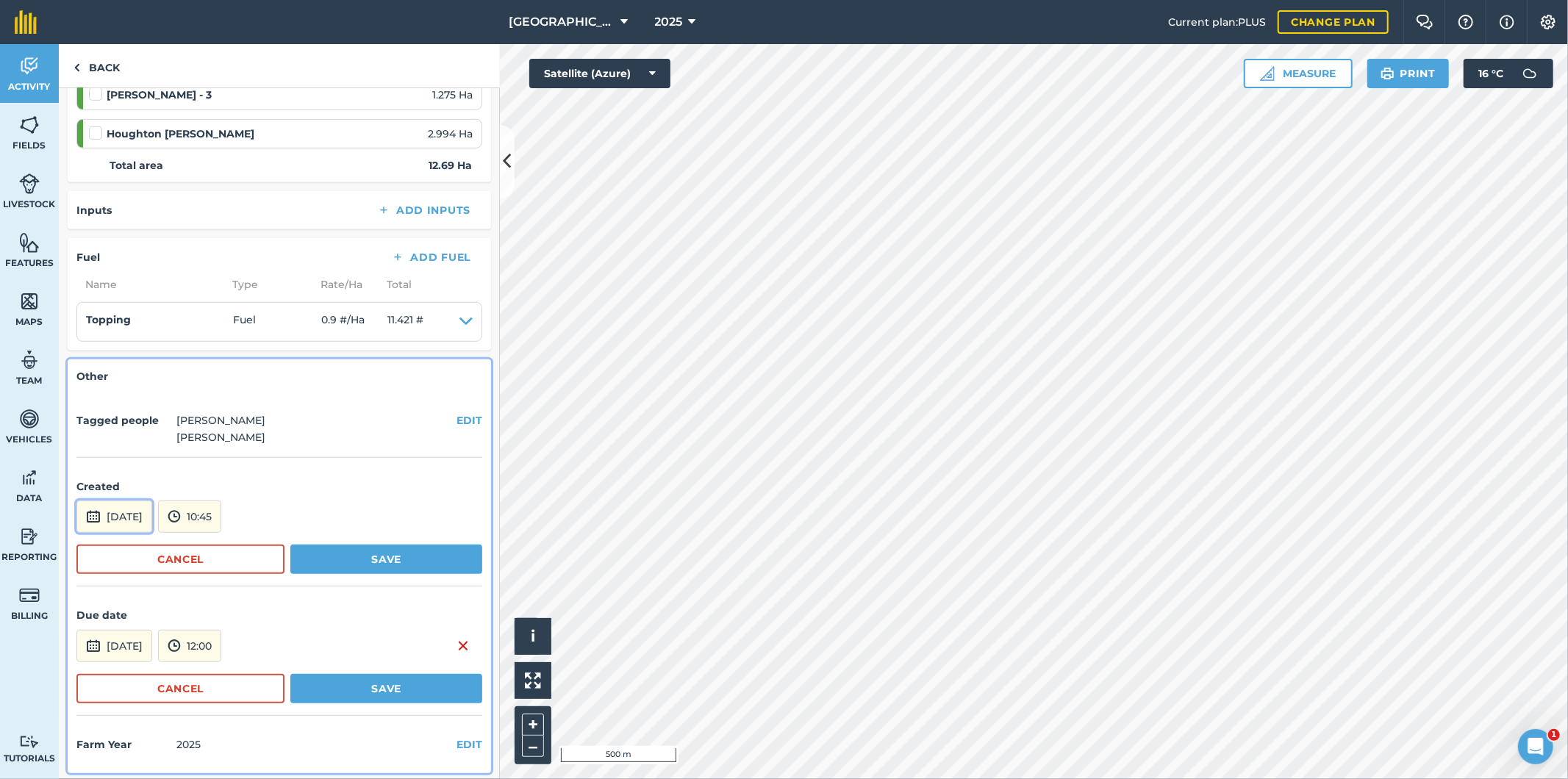
click at [152, 520] on button "[DATE]" at bounding box center [114, 517] width 76 height 33
click at [169, 437] on button "20" at bounding box center [164, 437] width 35 height 24
click at [373, 558] on button "Save" at bounding box center [386, 559] width 192 height 30
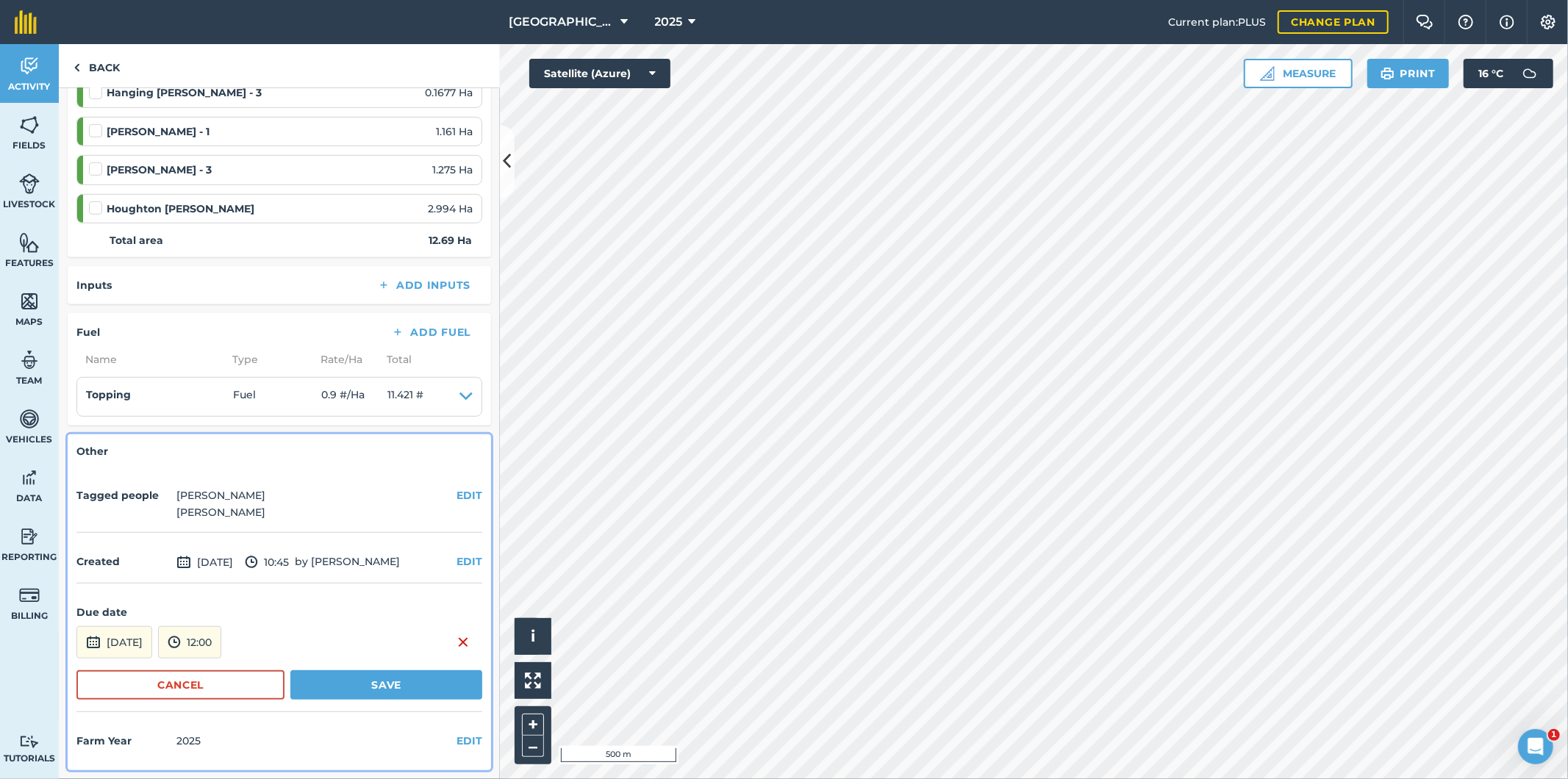
scroll to position [667, 0]
click at [384, 682] on button "Save" at bounding box center [386, 687] width 192 height 30
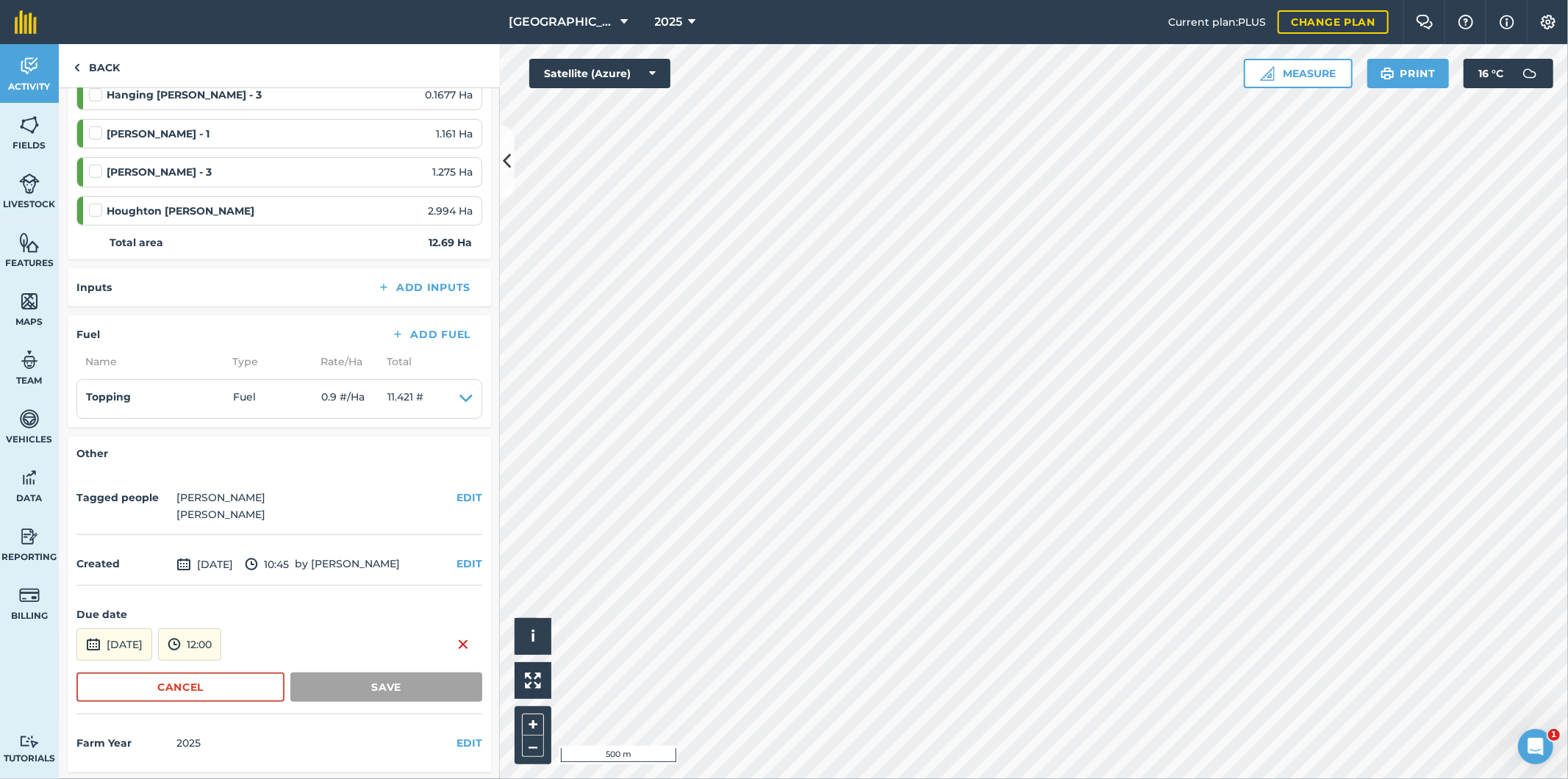
scroll to position [591, 0]
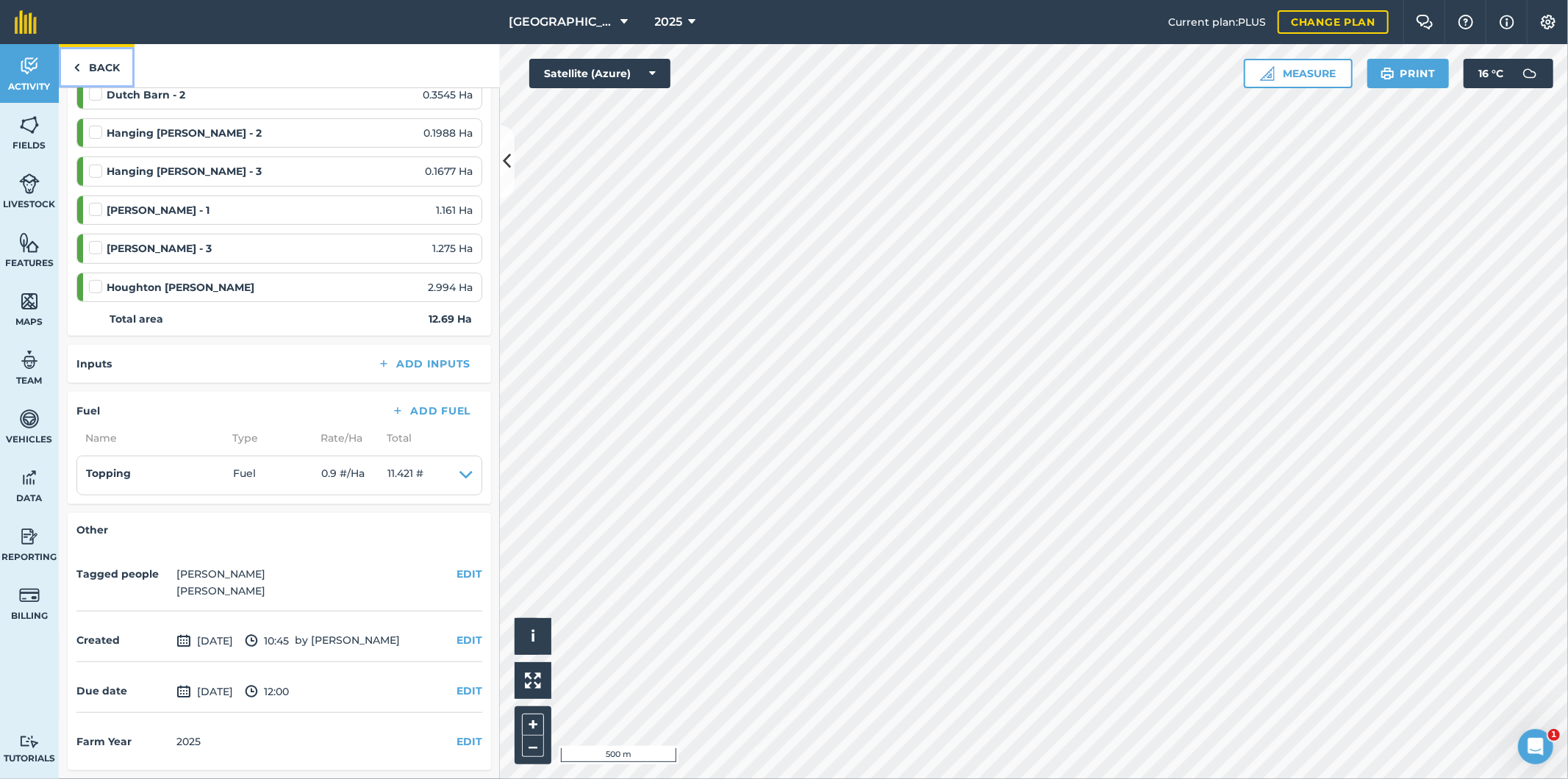
click at [112, 70] on link "Back" at bounding box center [96, 66] width 76 height 44
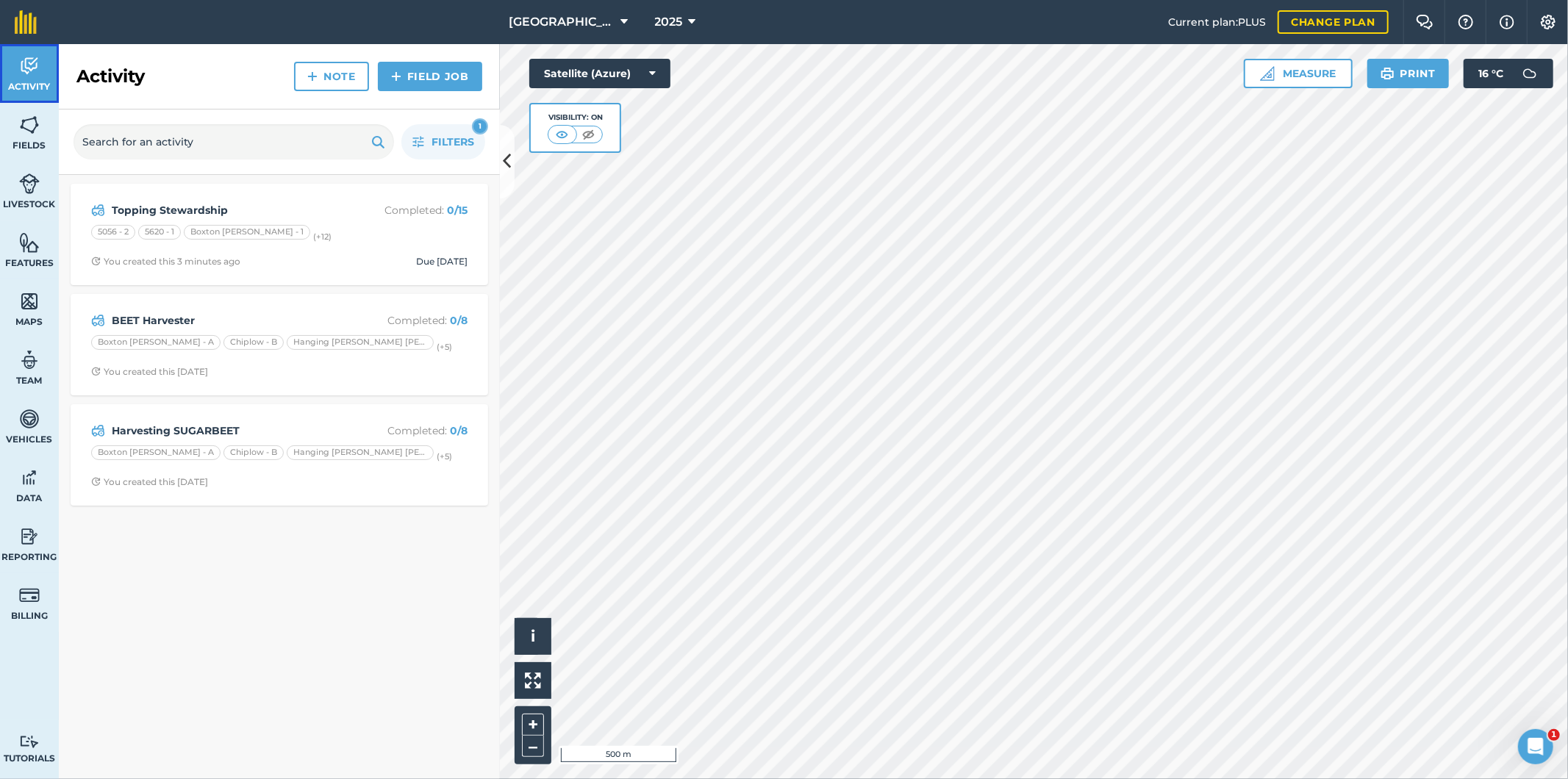
click at [30, 76] on img at bounding box center [30, 66] width 21 height 22
click at [667, 20] on span "2025" at bounding box center [669, 22] width 28 height 18
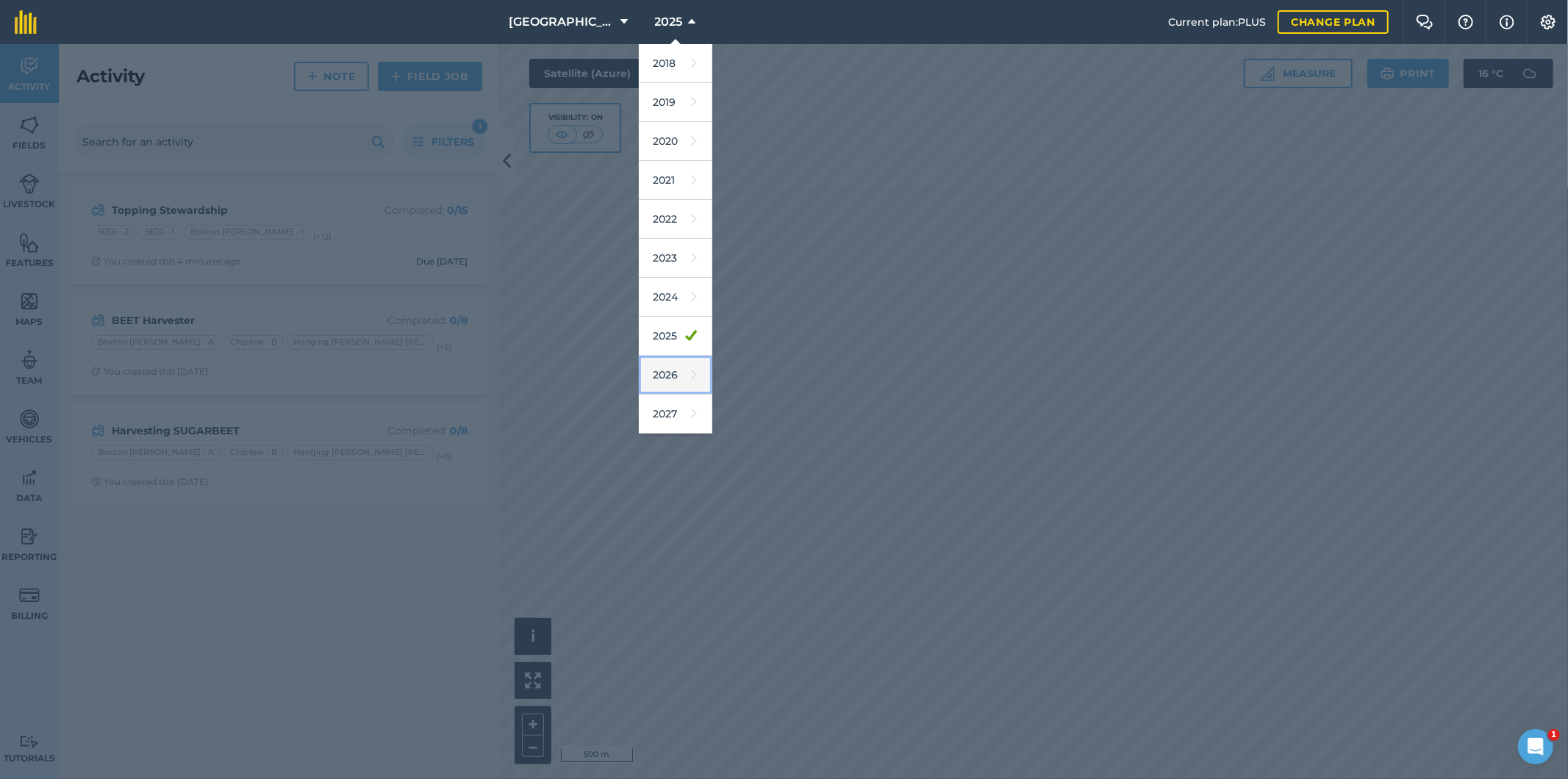
click at [662, 385] on link "2026" at bounding box center [675, 375] width 73 height 39
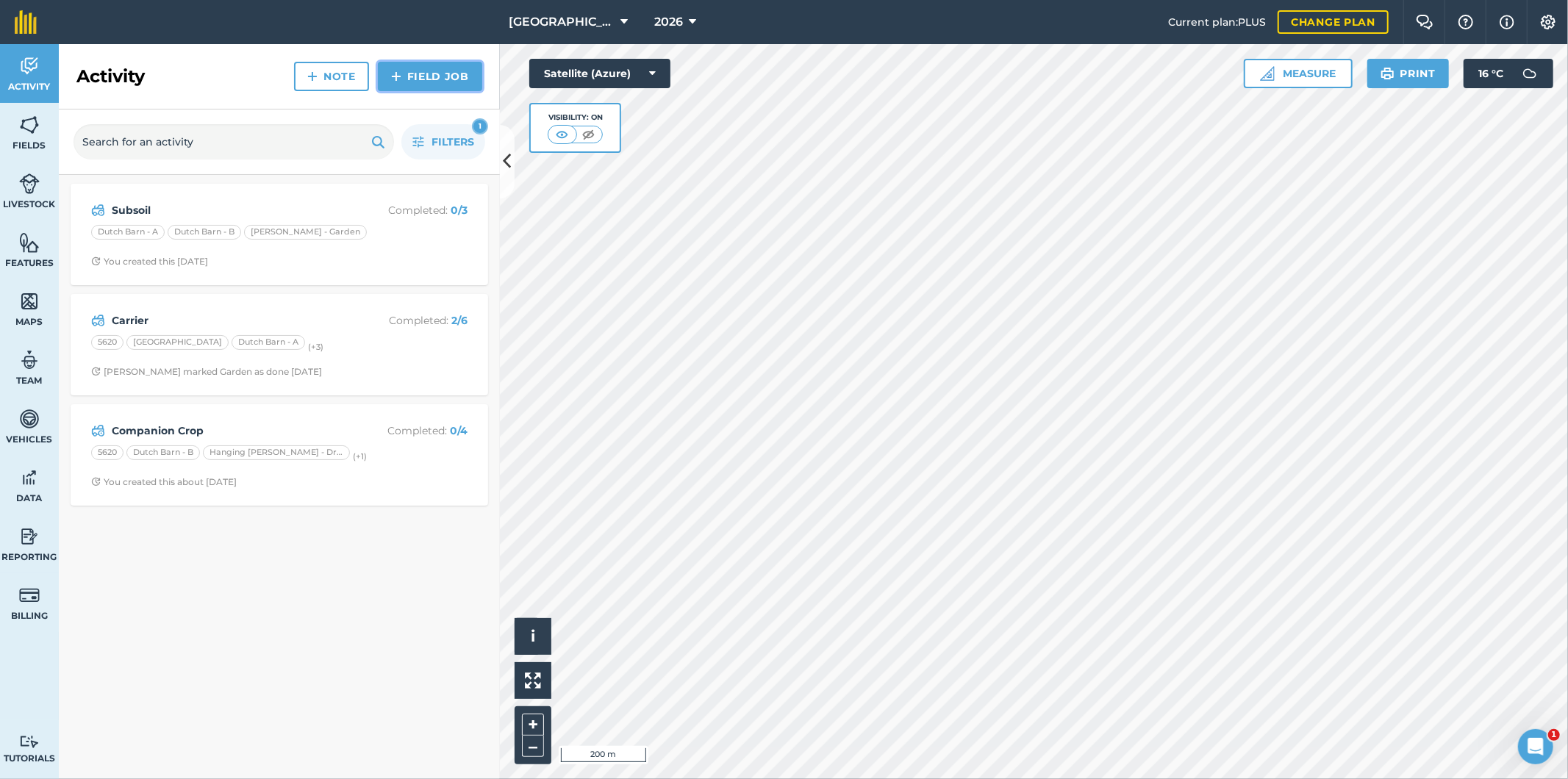
click at [437, 72] on link "Field Job" at bounding box center [430, 76] width 104 height 30
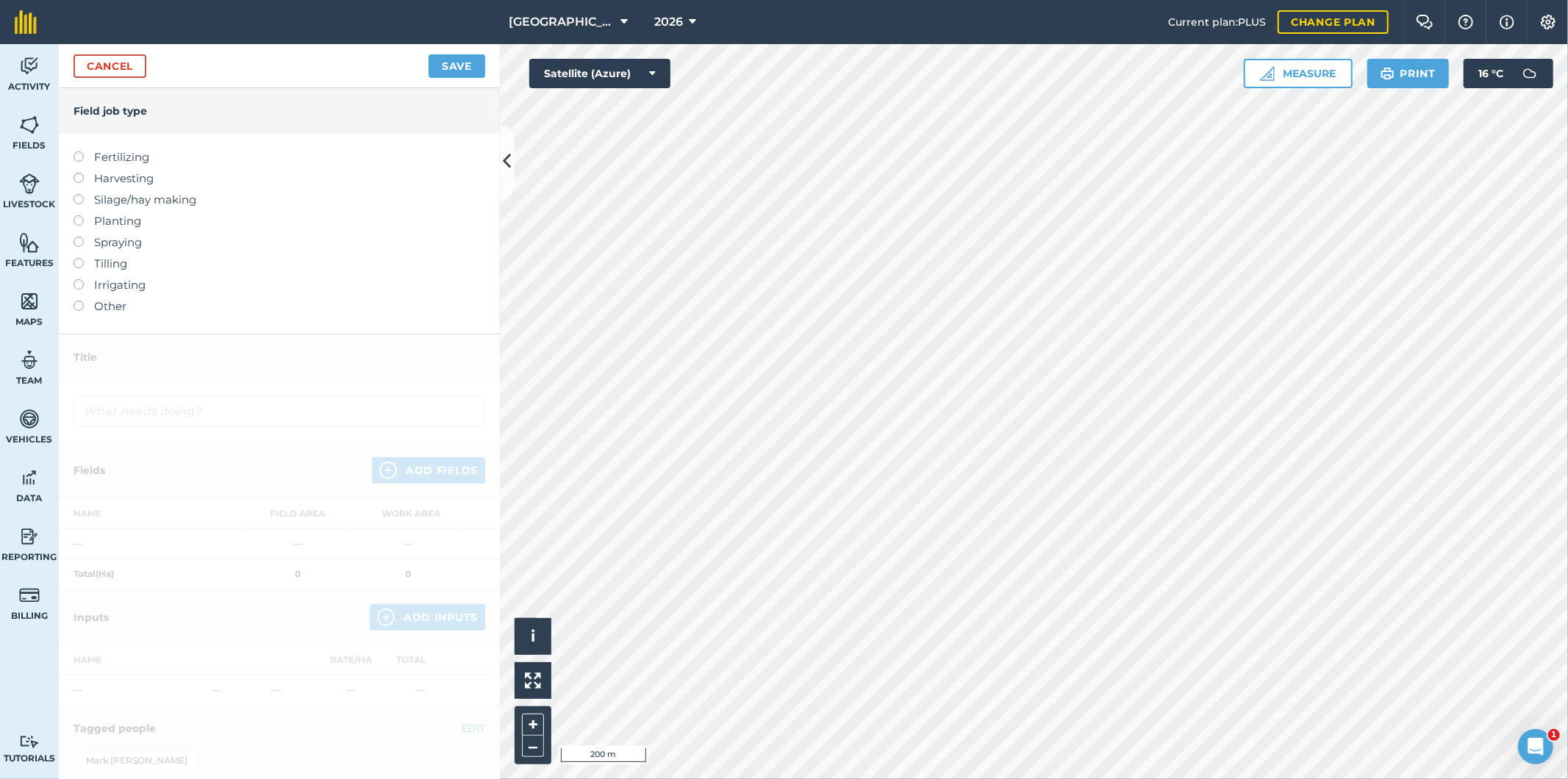
click at [79, 237] on label at bounding box center [84, 237] width 21 height 0
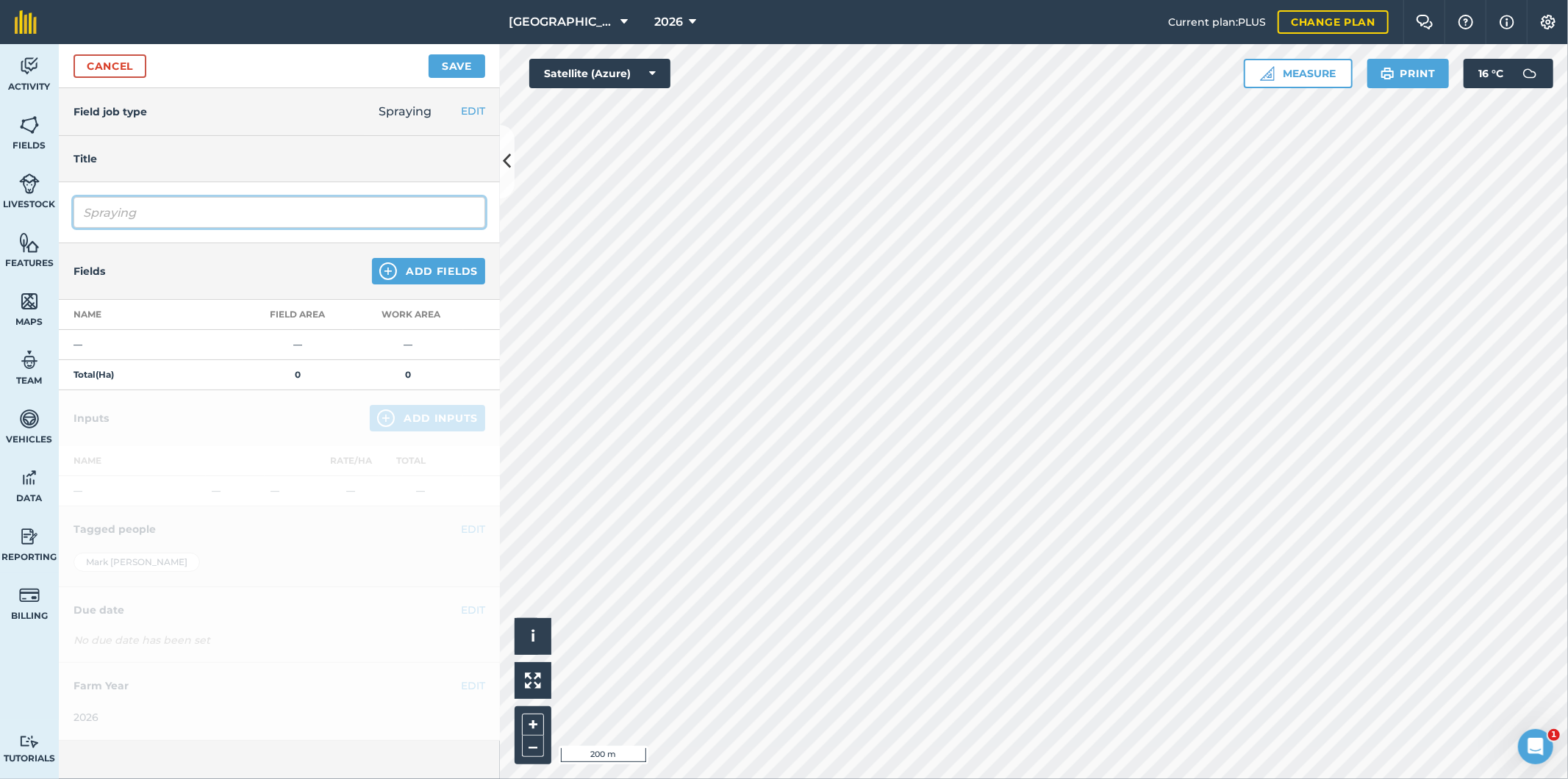
click at [131, 215] on input "Spraying" at bounding box center [279, 213] width 412 height 31
drag, startPoint x: 165, startPoint y: 218, endPoint x: 71, endPoint y: 222, distance: 94.1
click at [71, 222] on div "SprayinPreg" at bounding box center [279, 213] width 441 height 61
type input "Pre drill Gly"
click at [407, 268] on button "Add Fields" at bounding box center [428, 271] width 113 height 27
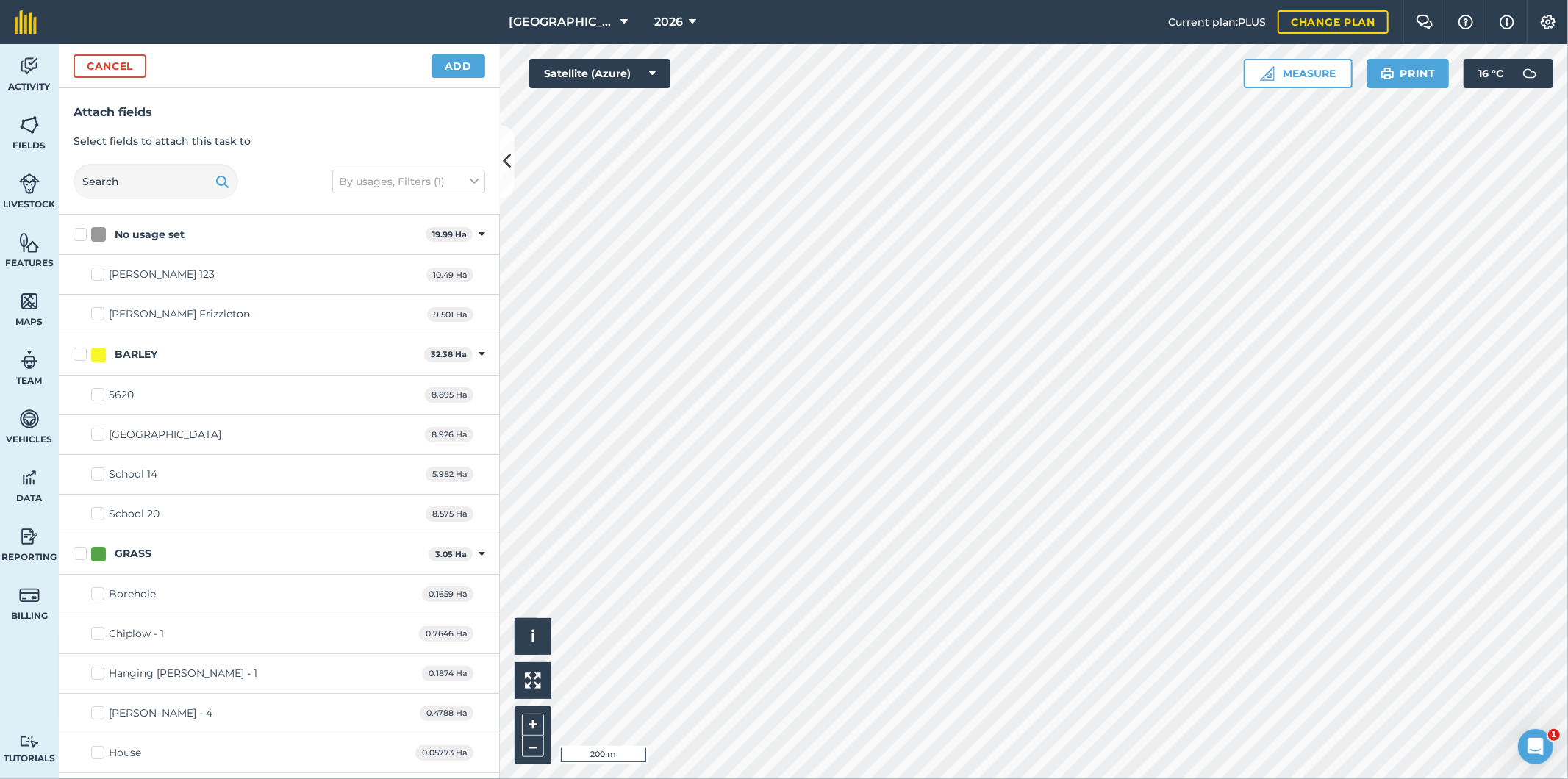
checkbox input "true"
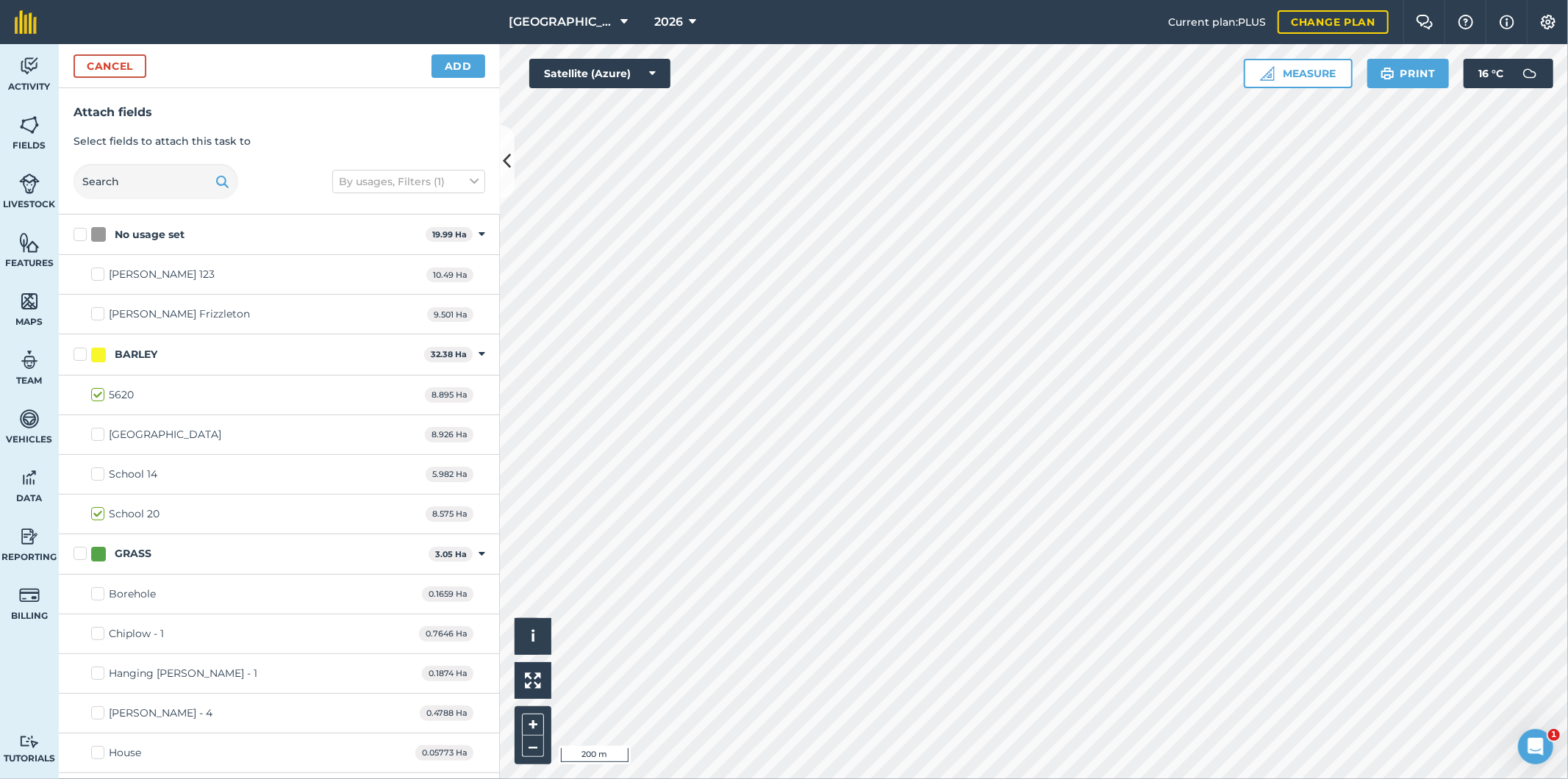
checkbox input "true"
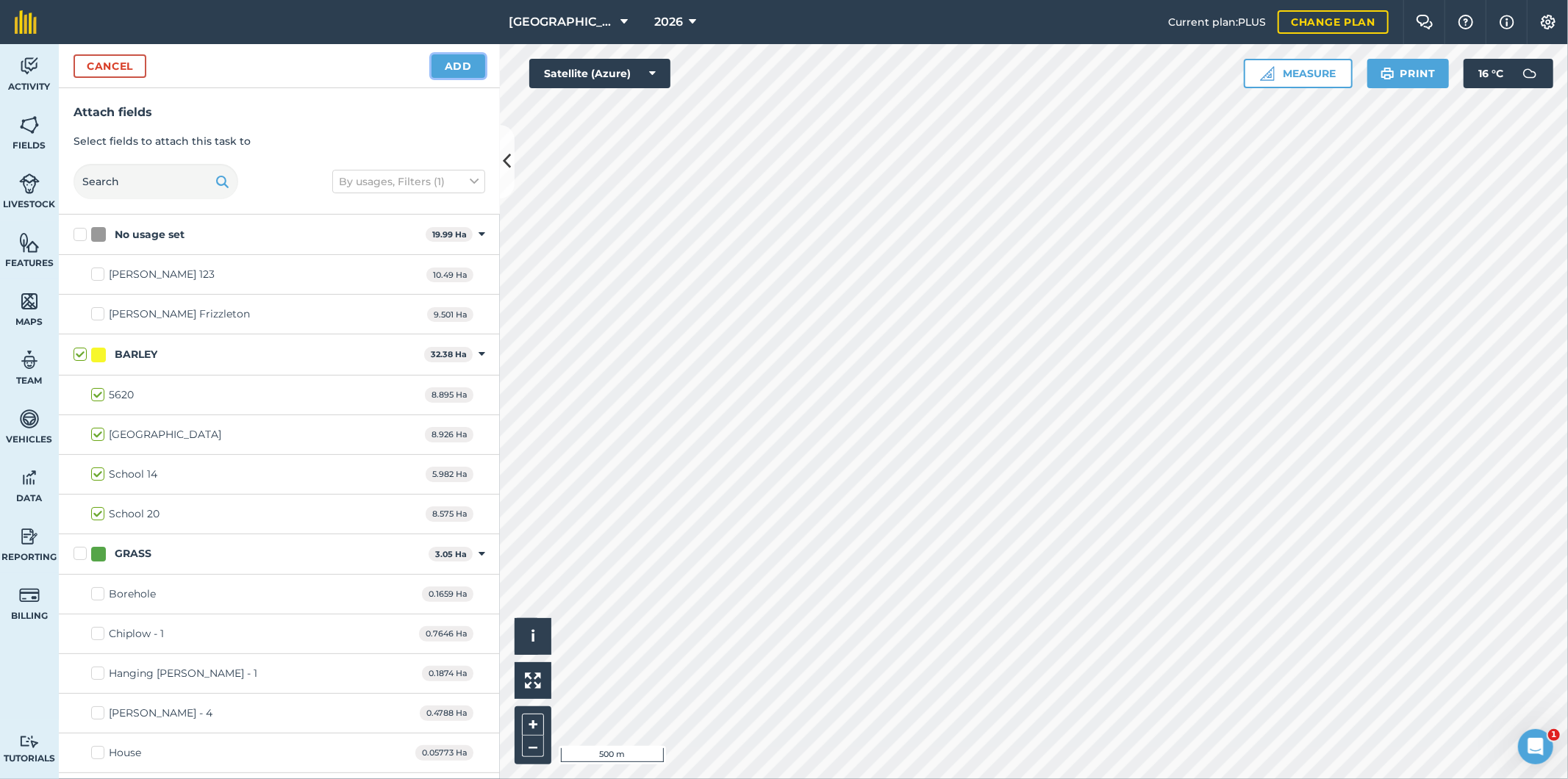
click at [461, 64] on button "Add" at bounding box center [458, 66] width 53 height 24
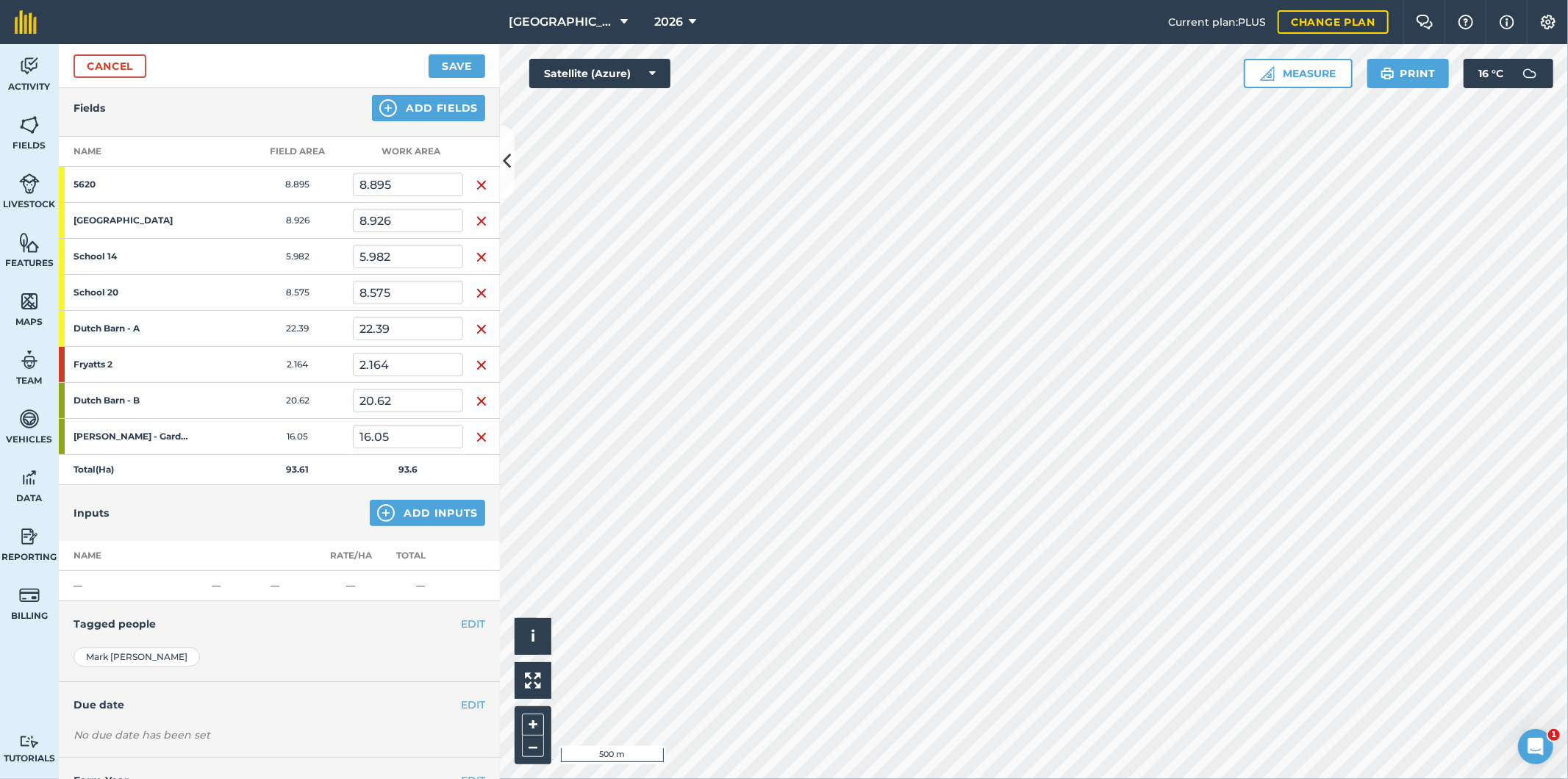
scroll to position [218, 0]
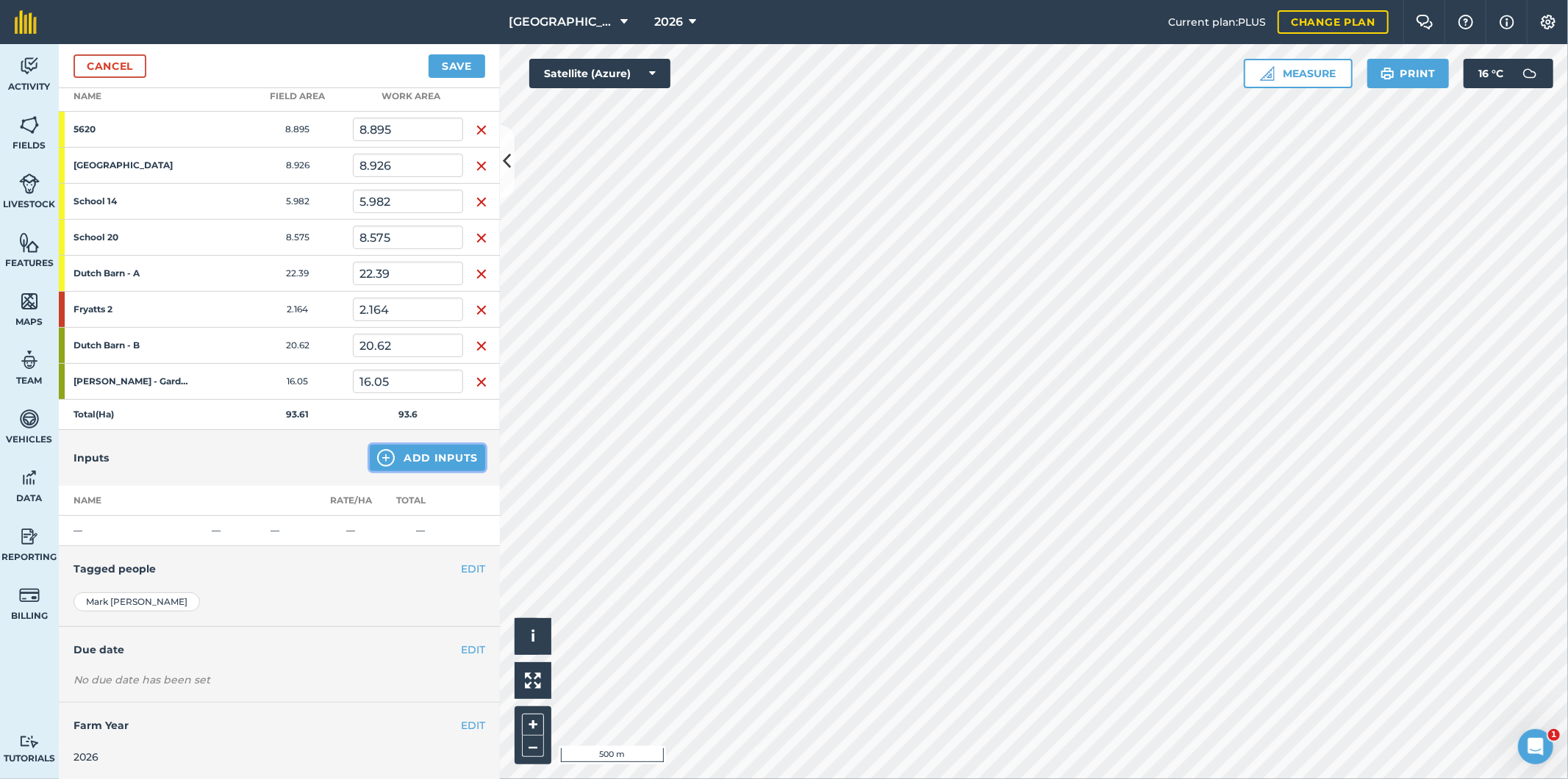
click at [413, 452] on button "Add Inputs" at bounding box center [427, 458] width 116 height 27
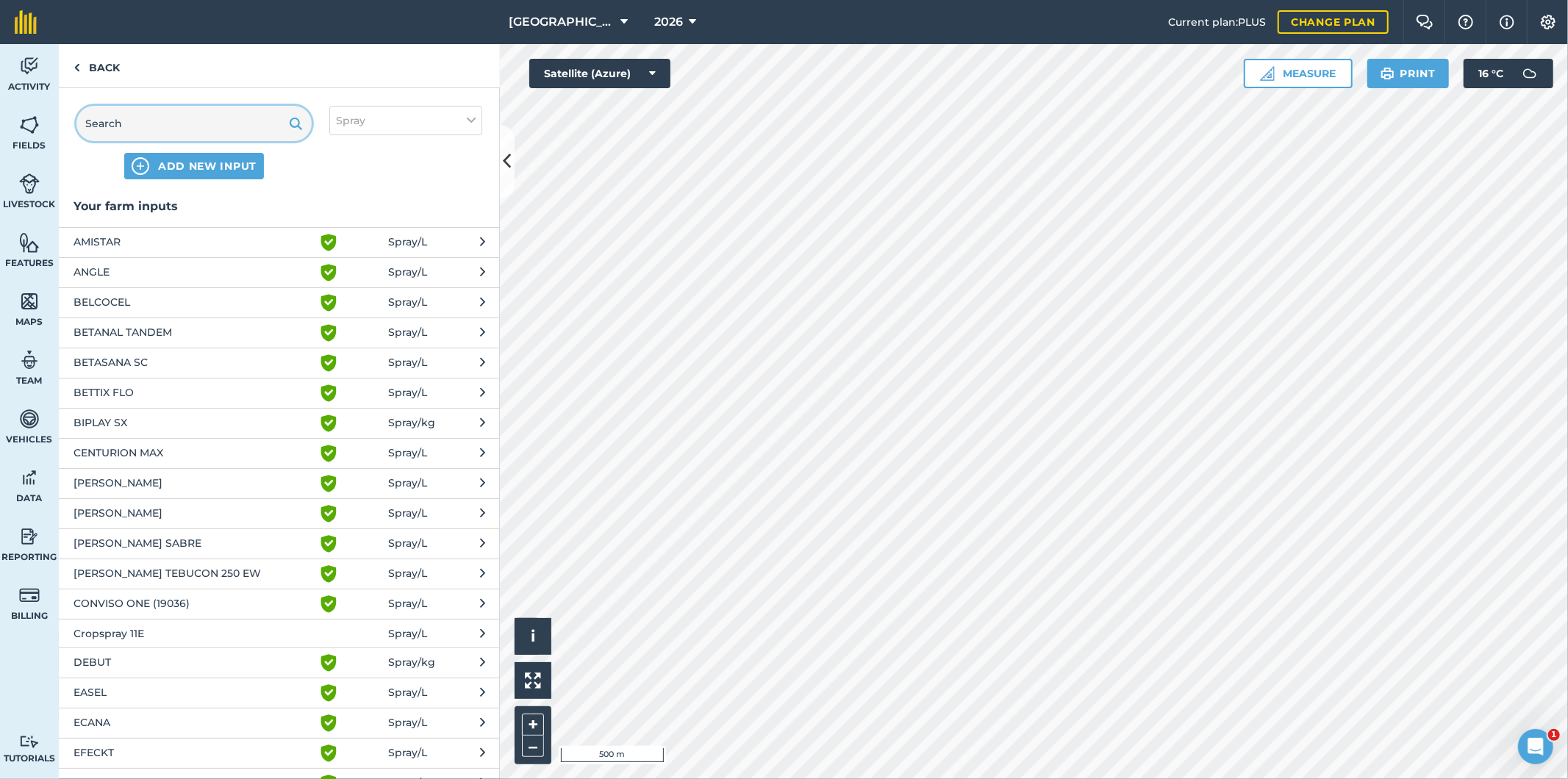
click at [234, 124] on input "text" at bounding box center [194, 124] width 236 height 36
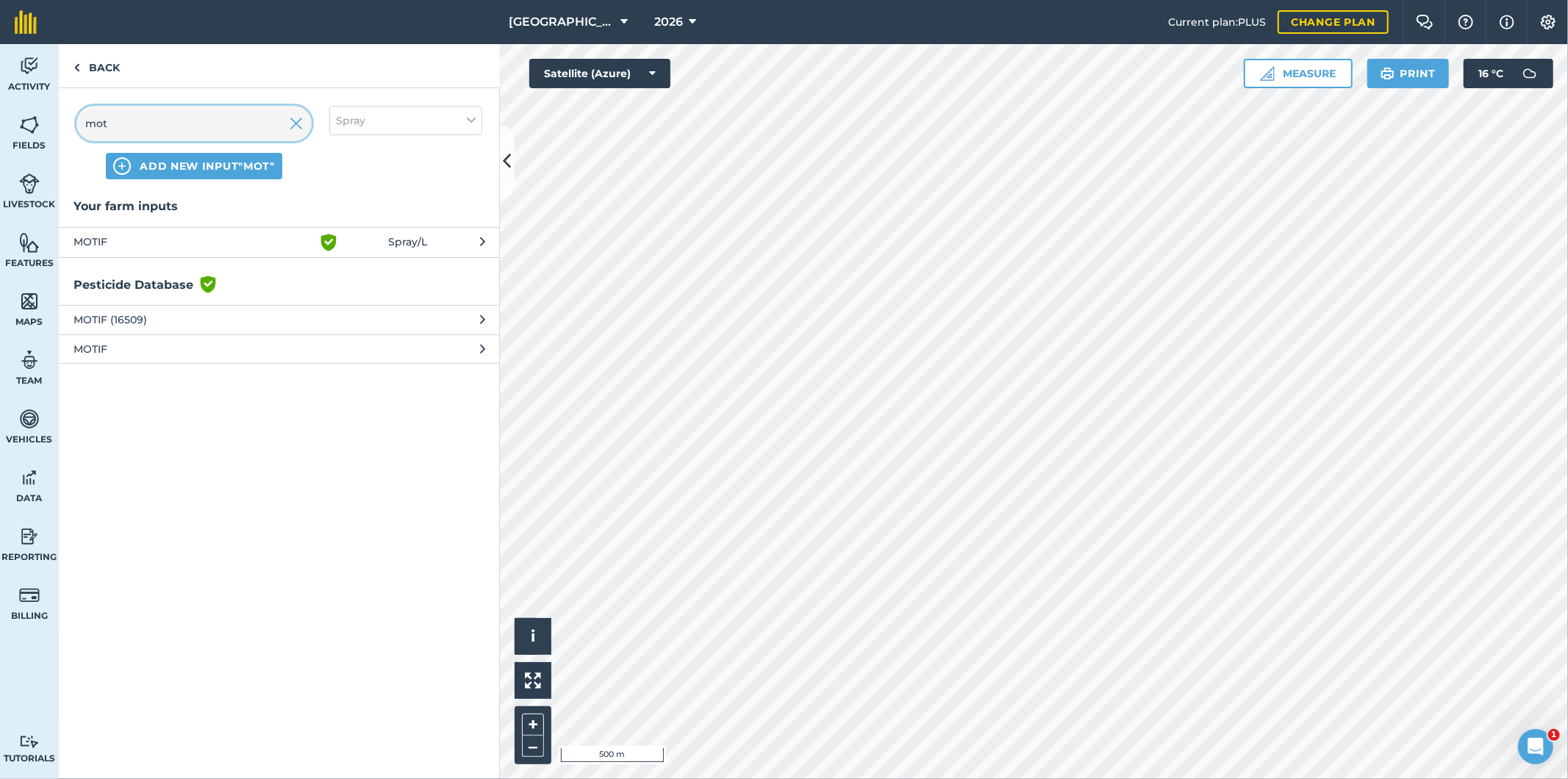
type input "mot"
click at [209, 246] on span "MOTIF" at bounding box center [193, 243] width 241 height 18
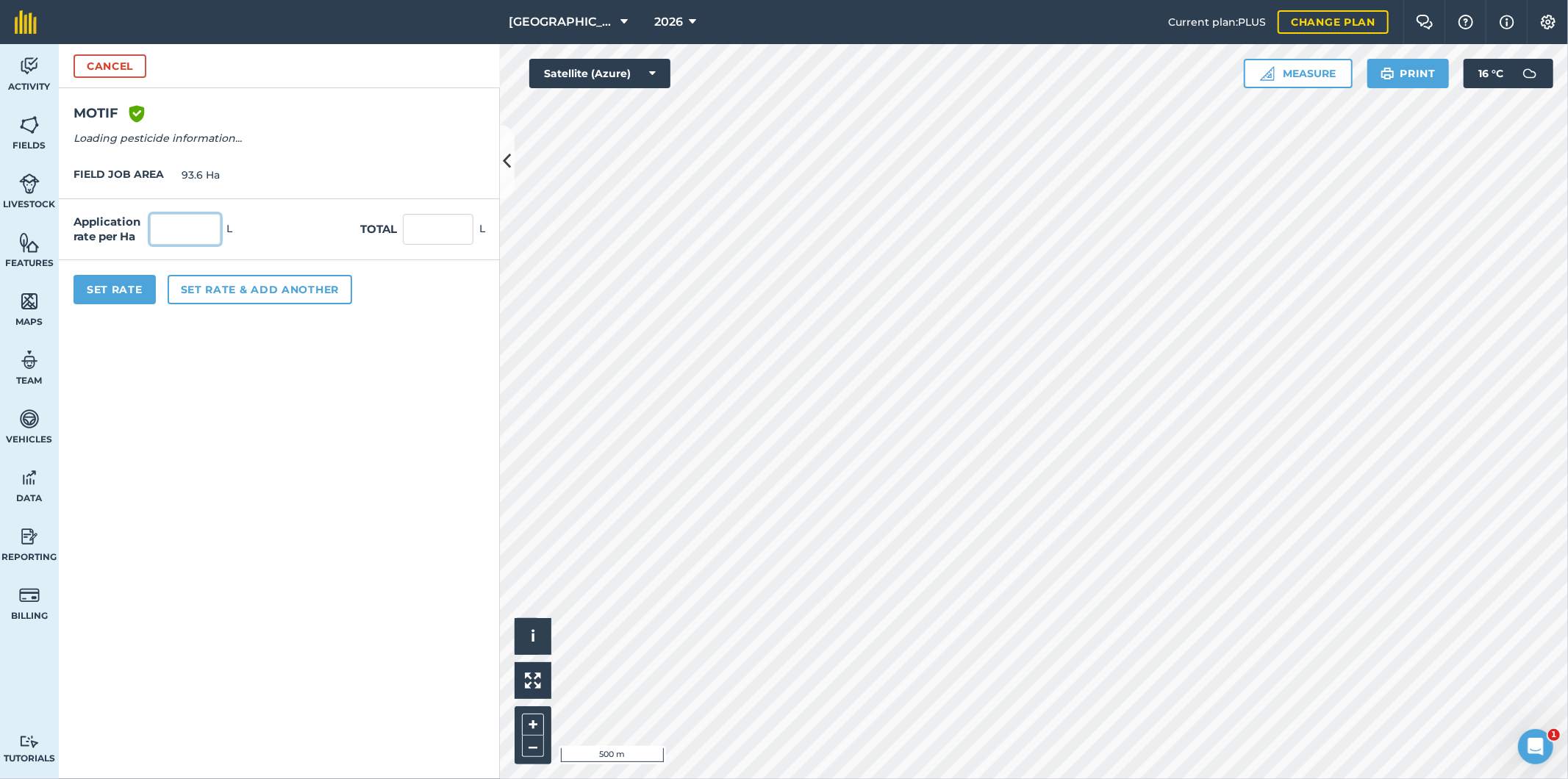
click at [206, 230] on input "text" at bounding box center [184, 230] width 70 height 31
type input "3"
type input "280.8"
click at [214, 292] on button "Set rate & add another" at bounding box center [259, 290] width 184 height 30
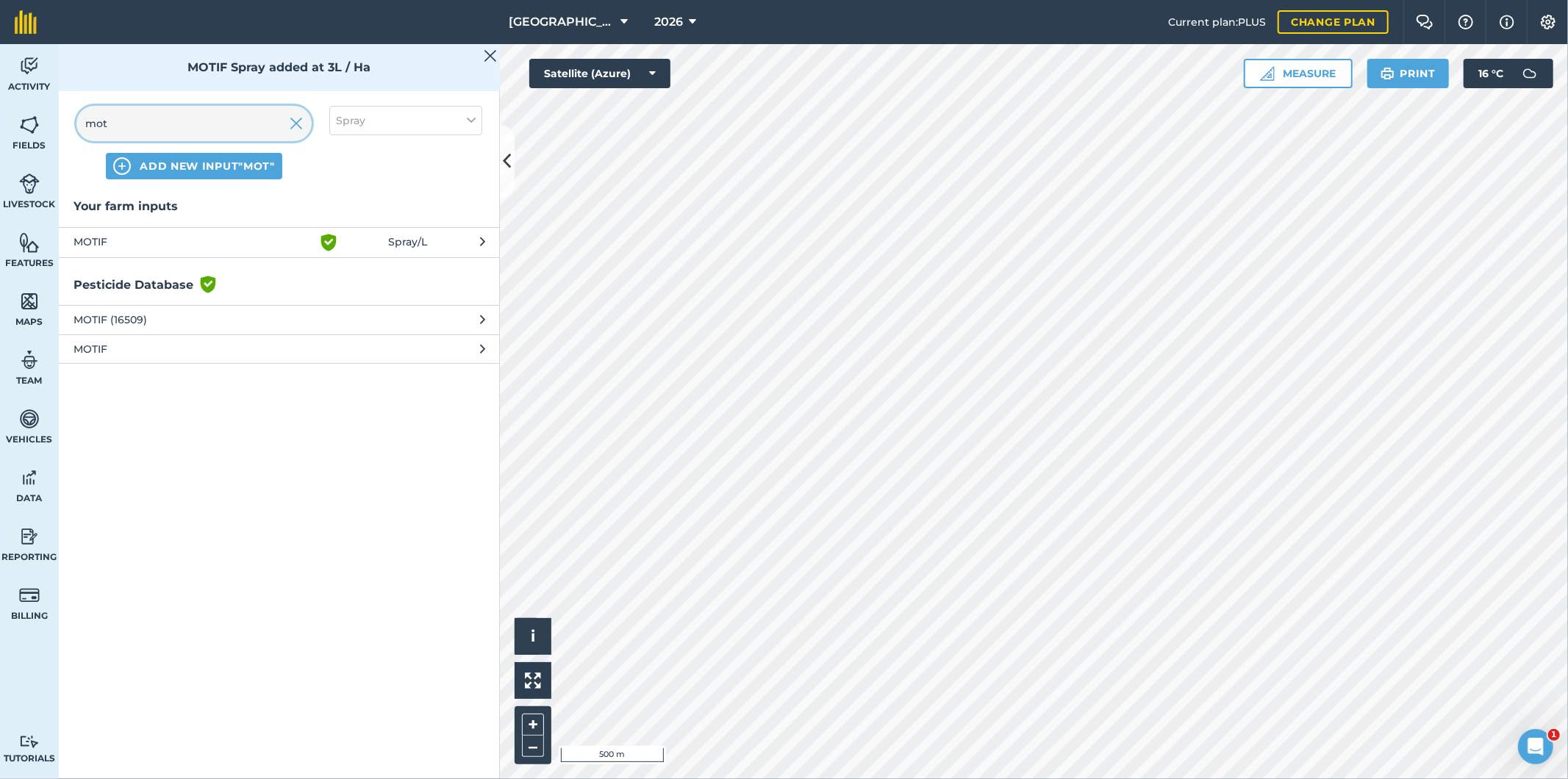
click at [236, 125] on input "mot" at bounding box center [194, 124] width 236 height 36
drag, startPoint x: 221, startPoint y: 125, endPoint x: 37, endPoint y: 130, distance: 184.1
click at [37, 130] on div "Activity Fields Livestock Features Maps Team Vehicles Data Reporting Billing Tu…" at bounding box center [784, 412] width 1568 height 735
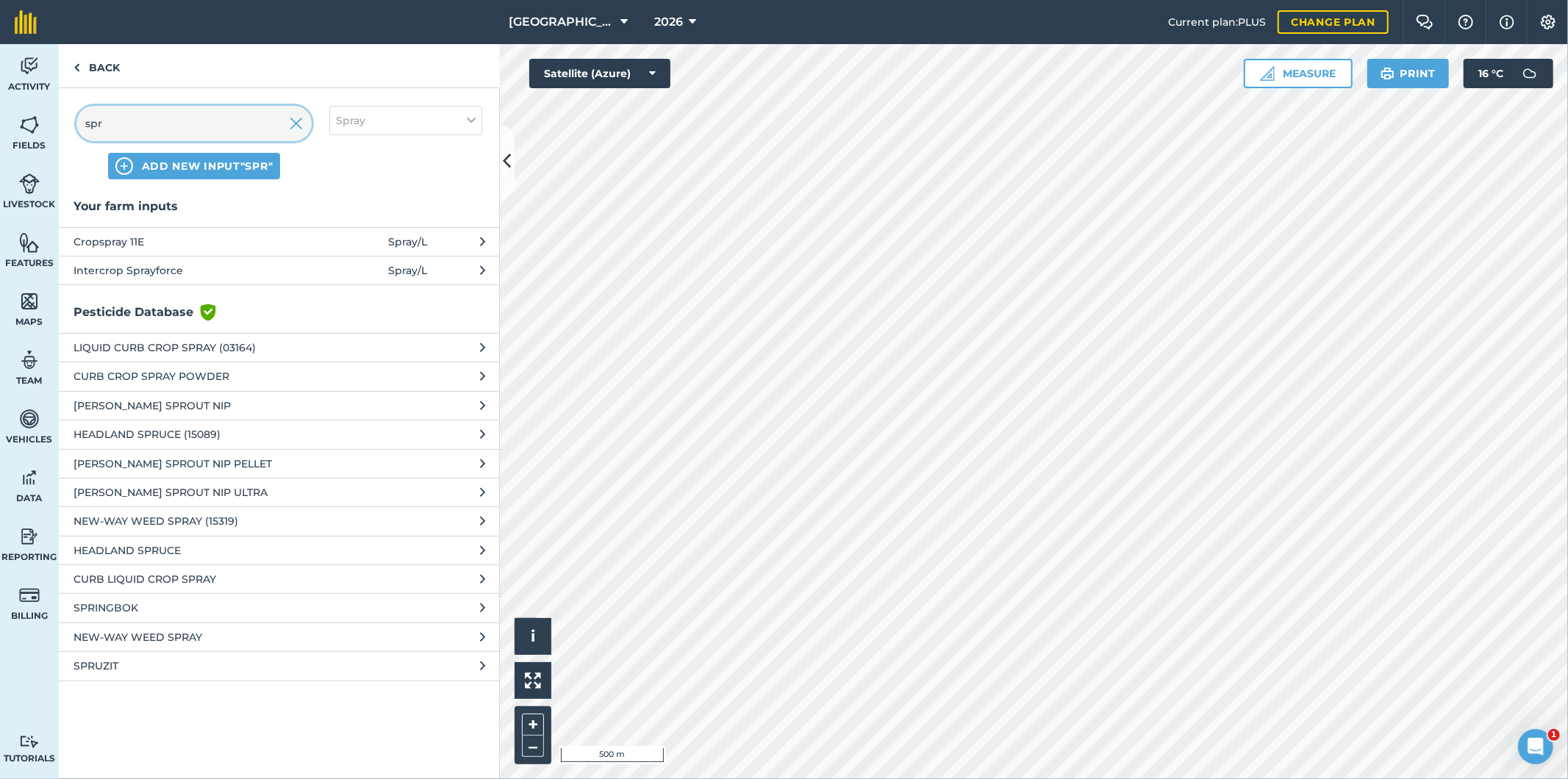
type input "spr"
click at [378, 133] on button "Spray" at bounding box center [406, 121] width 153 height 30
click at [356, 238] on label "Fuel" at bounding box center [406, 233] width 140 height 16
click at [345, 235] on input "Fuel" at bounding box center [341, 230] width 10 height 10
checkbox input "true"
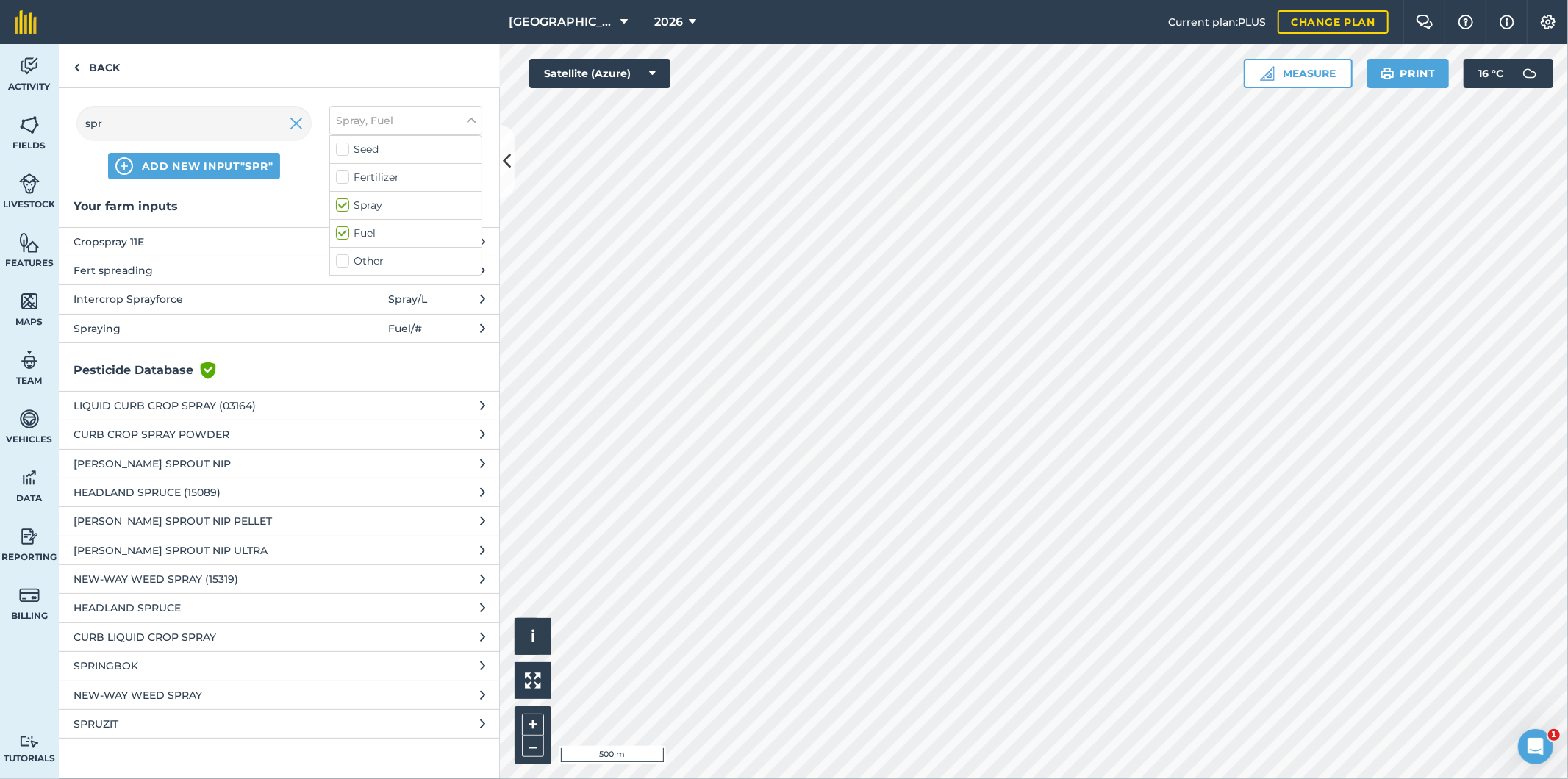
click at [349, 196] on div "Spray" at bounding box center [406, 206] width 151 height 28
click at [138, 327] on span "Spraying" at bounding box center [193, 329] width 241 height 16
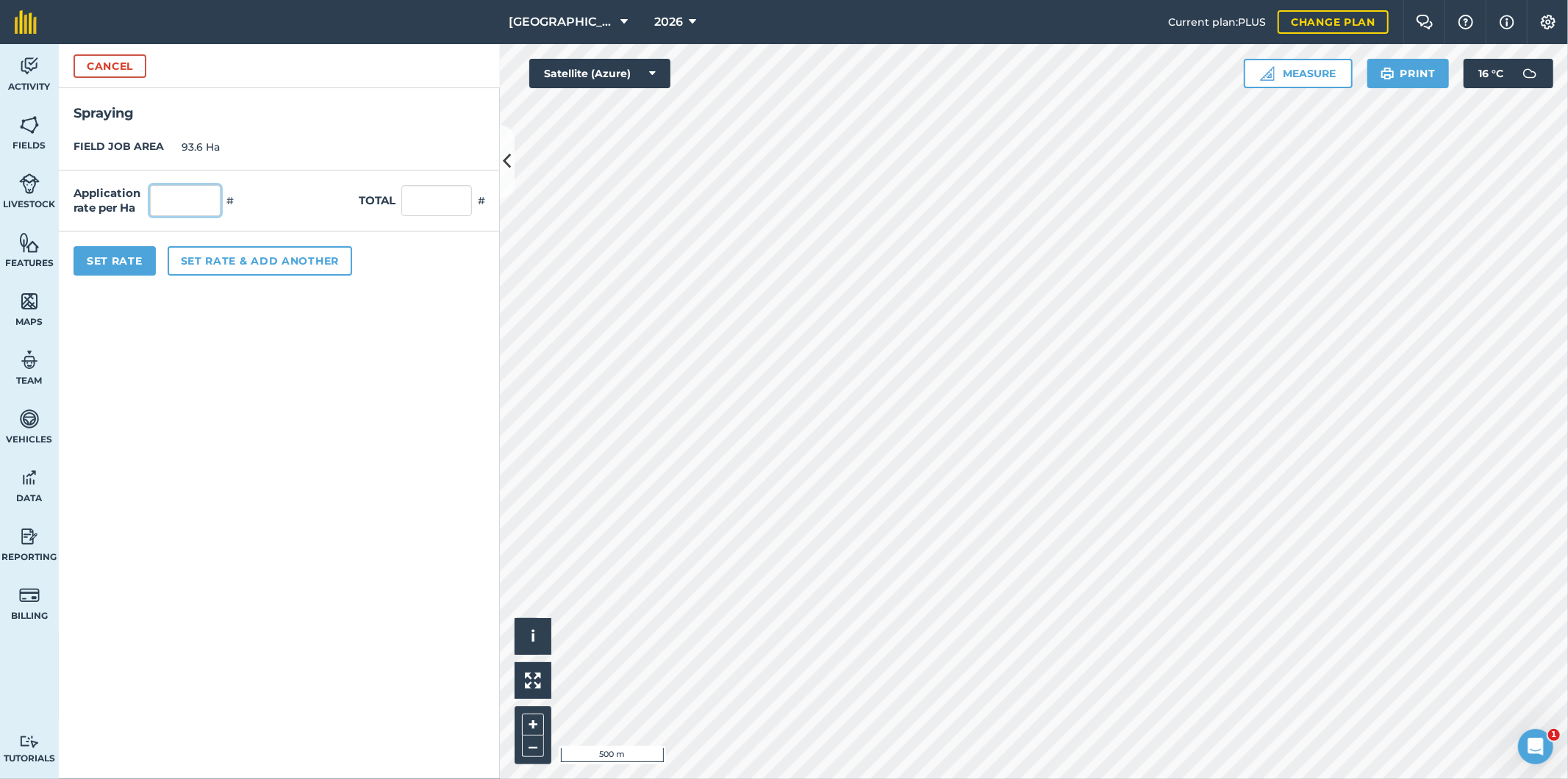
click at [201, 196] on input "text" at bounding box center [184, 201] width 70 height 31
type input "1"
type input "93.6"
click at [133, 266] on button "Set Rate" at bounding box center [114, 261] width 82 height 30
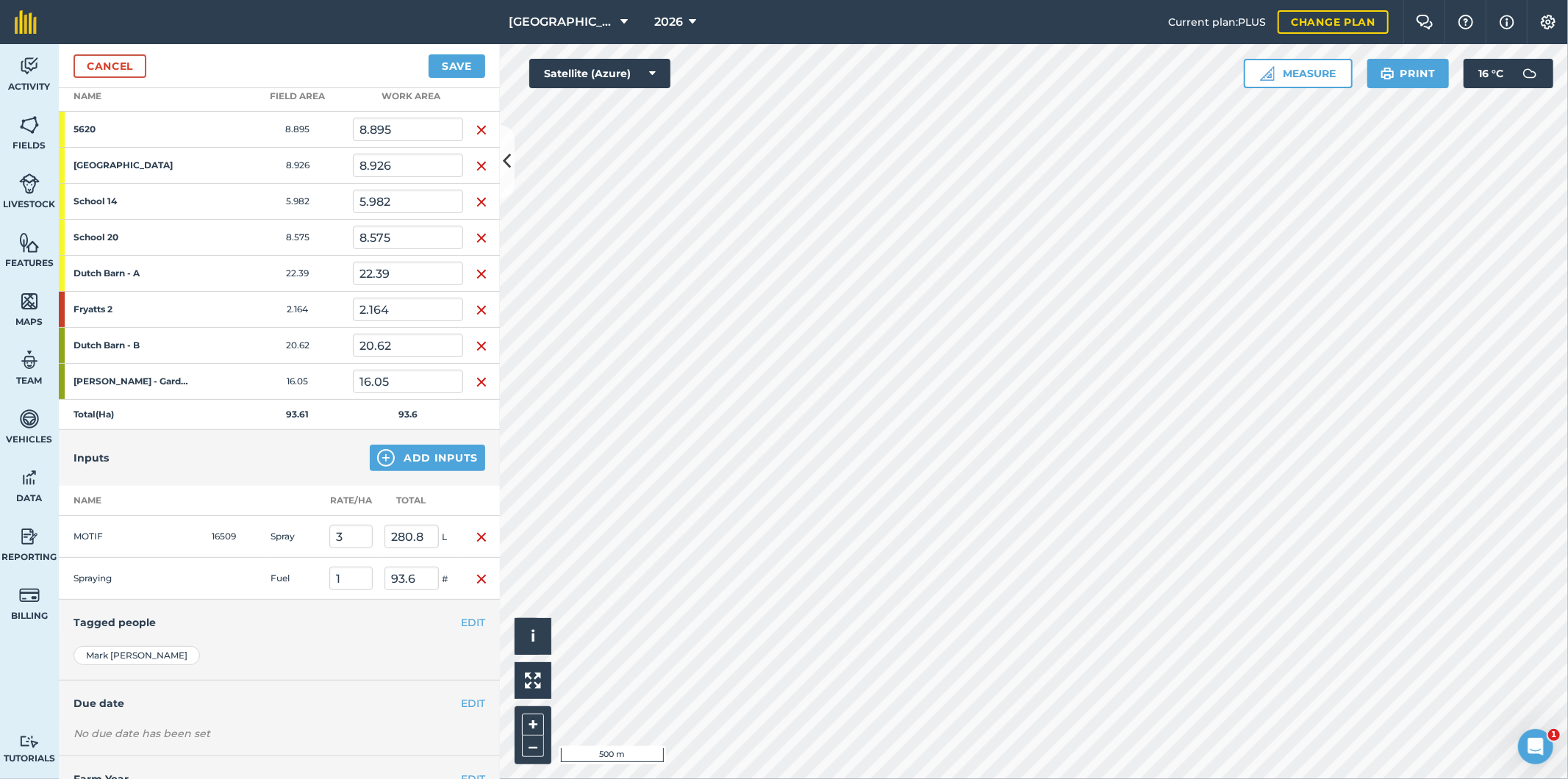
scroll to position [273, 0]
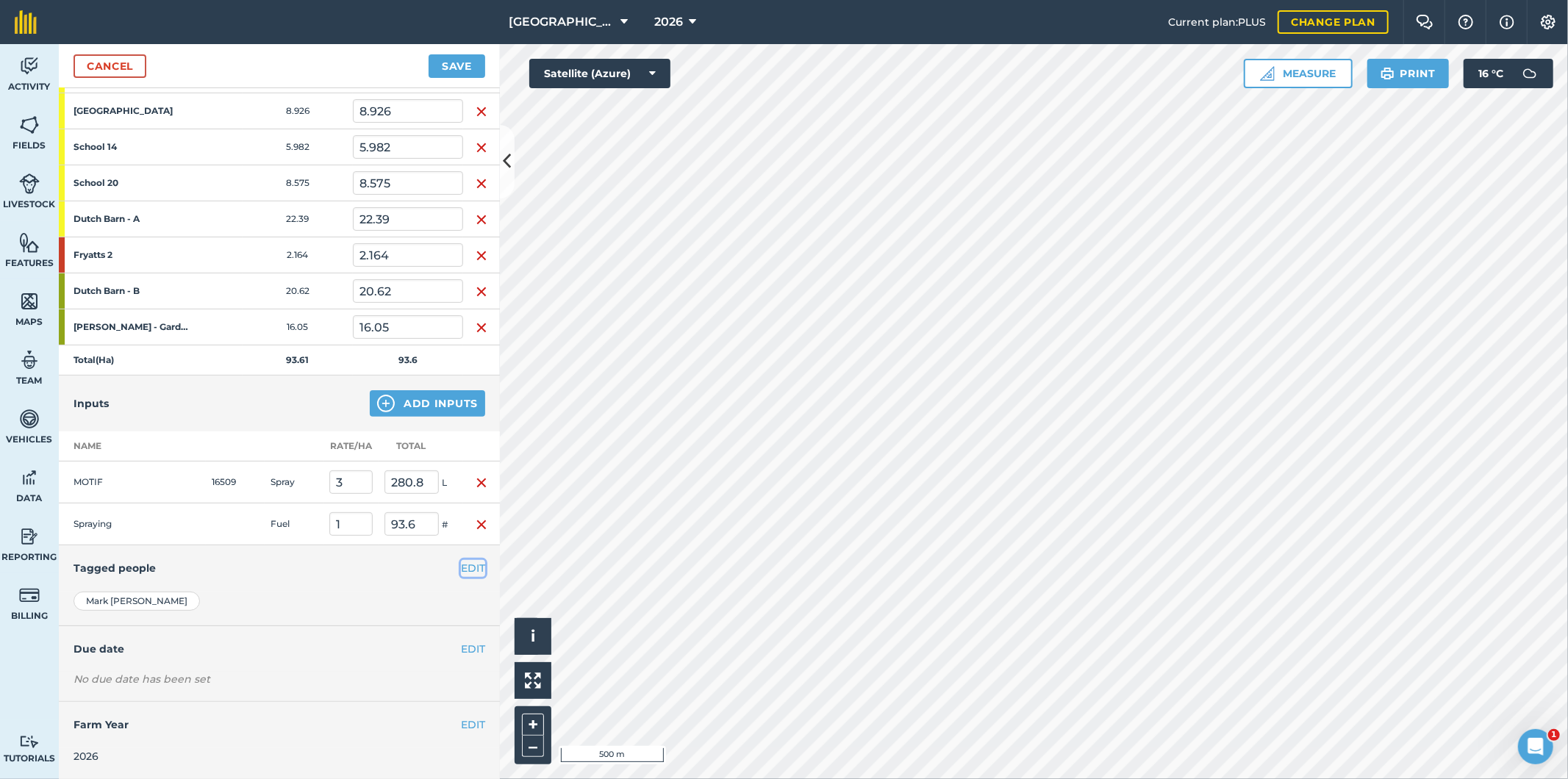
click at [461, 566] on button "EDIT" at bounding box center [473, 568] width 24 height 16
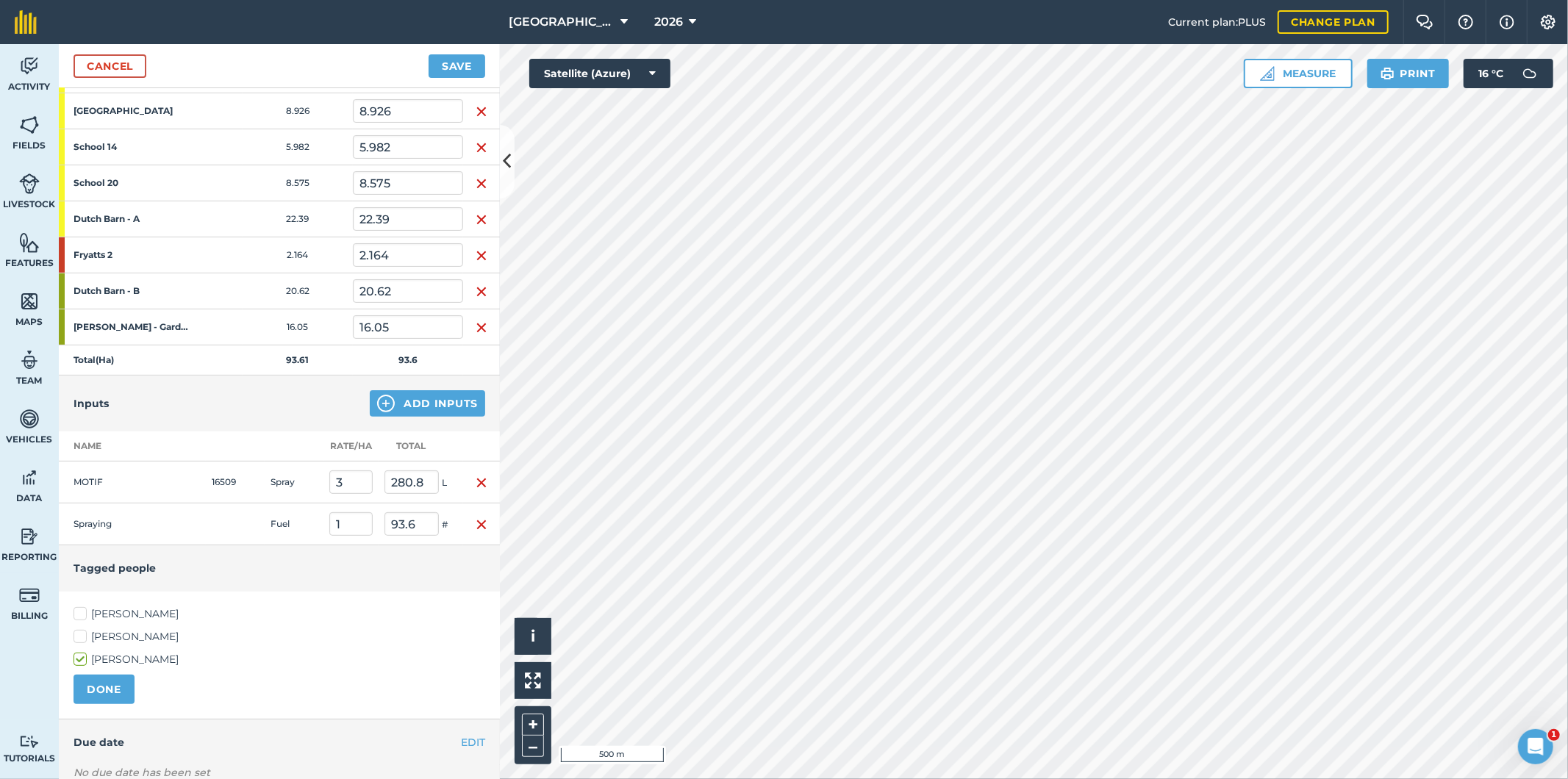
click at [78, 612] on label "[PERSON_NAME]" at bounding box center [279, 614] width 412 height 16
click at [78, 612] on input "[PERSON_NAME]" at bounding box center [78, 611] width 10 height 10
checkbox input "true"
click at [93, 686] on button "DONE" at bounding box center [104, 689] width 61 height 30
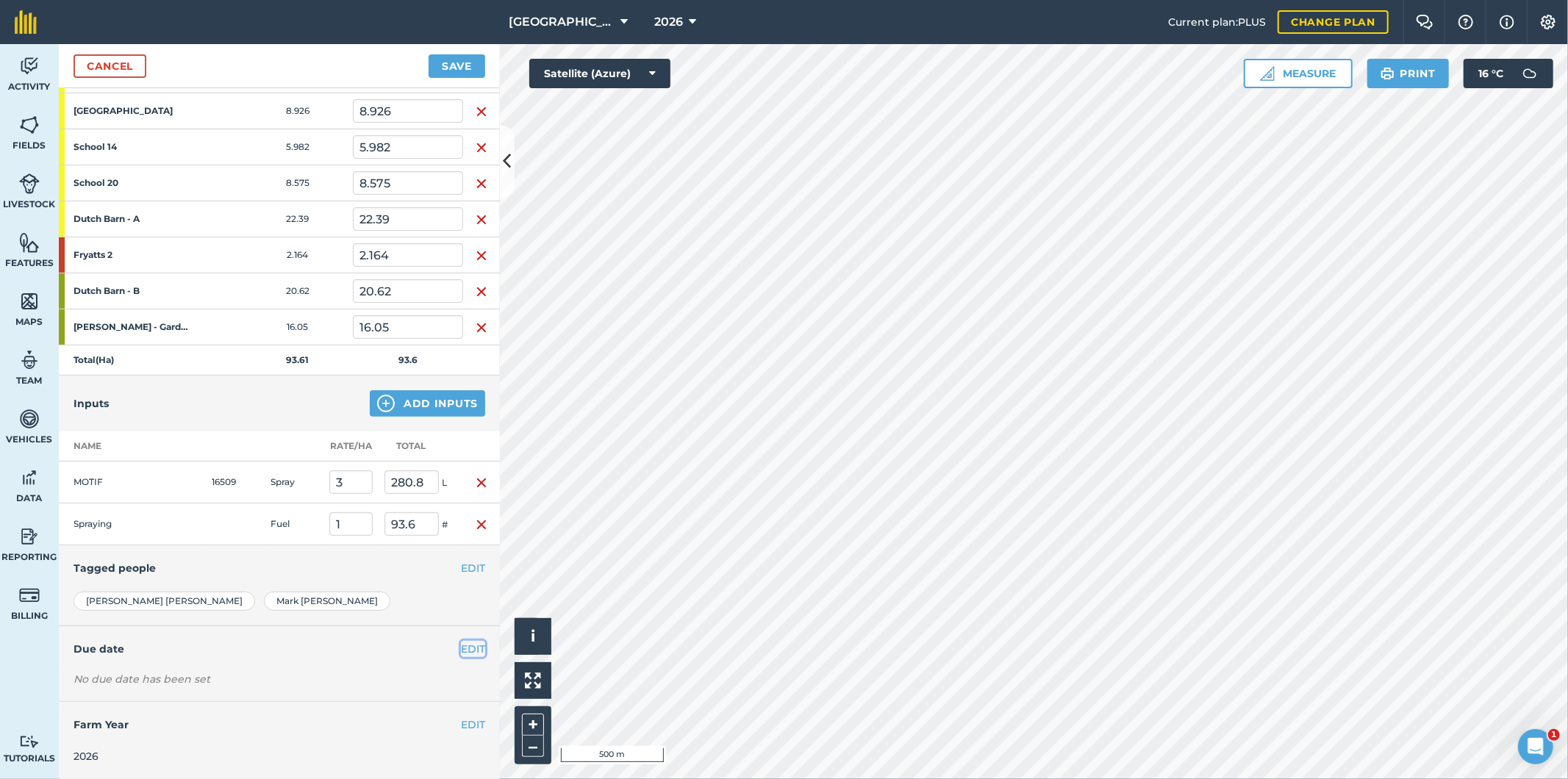
click at [461, 646] on button "EDIT" at bounding box center [473, 649] width 24 height 16
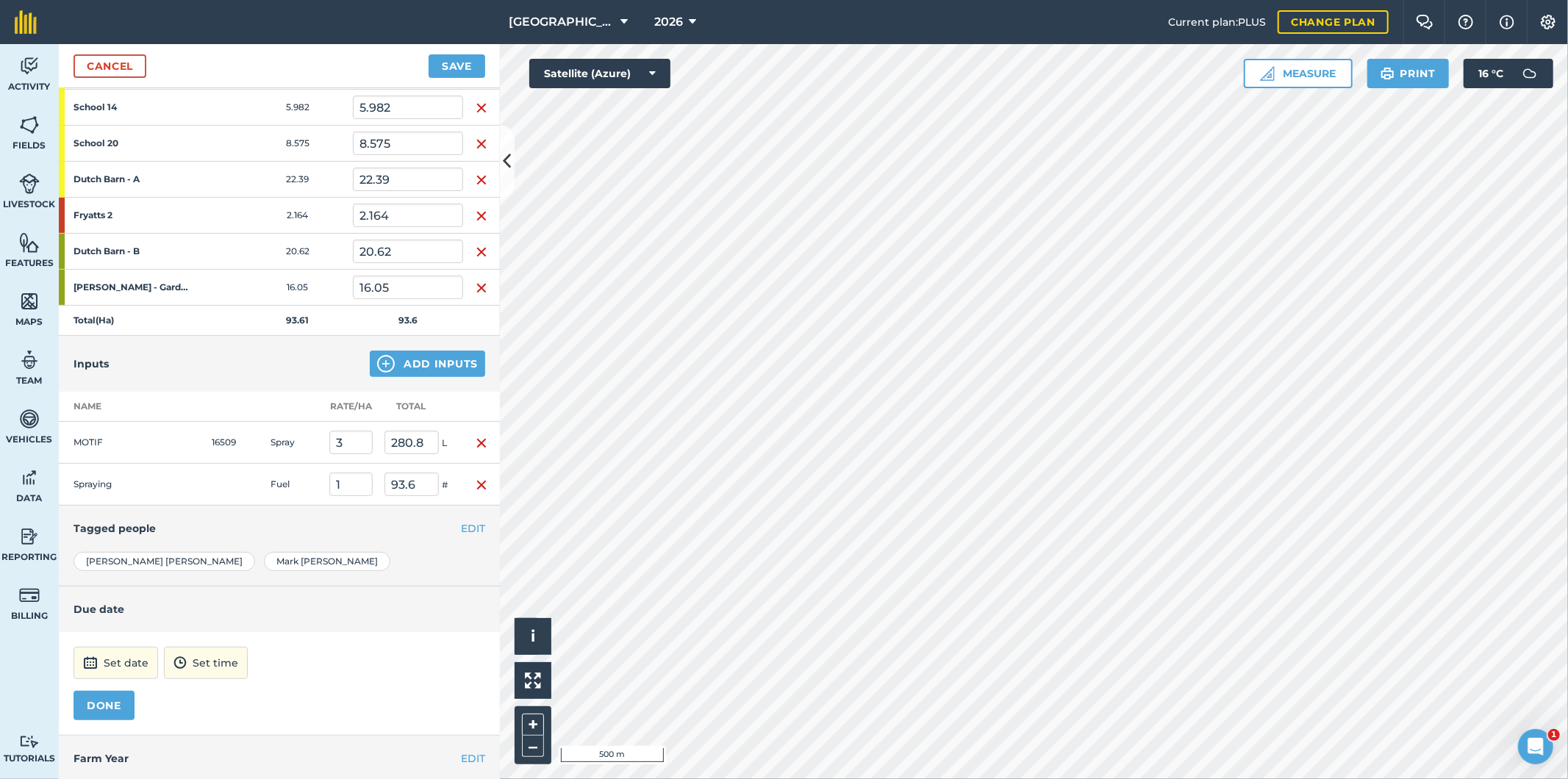
scroll to position [344, 0]
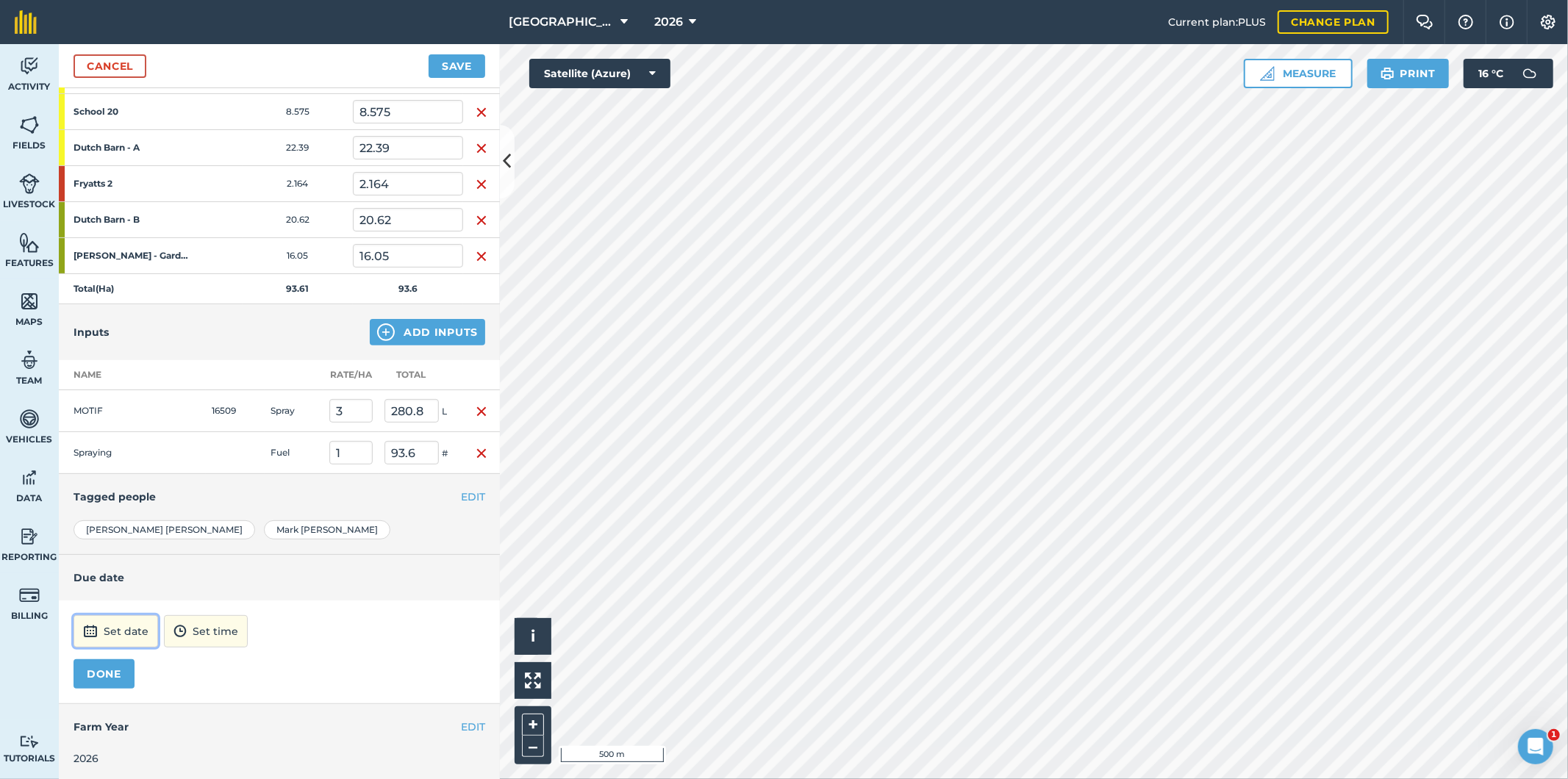
click at [131, 627] on button "Set date" at bounding box center [116, 632] width 84 height 33
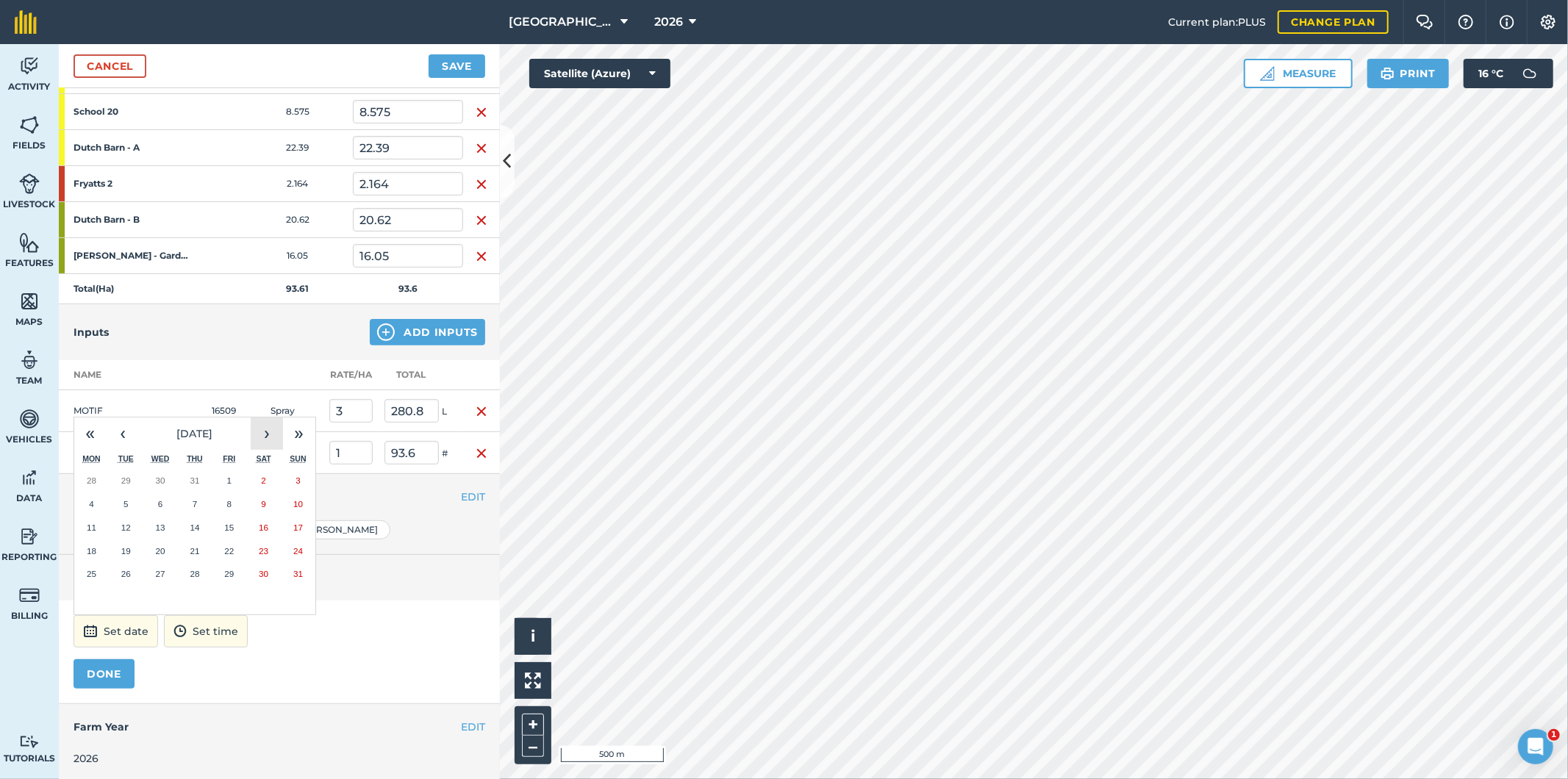
click at [266, 429] on button "›" at bounding box center [267, 434] width 33 height 33
click at [157, 503] on abbr "10" at bounding box center [160, 504] width 10 height 10
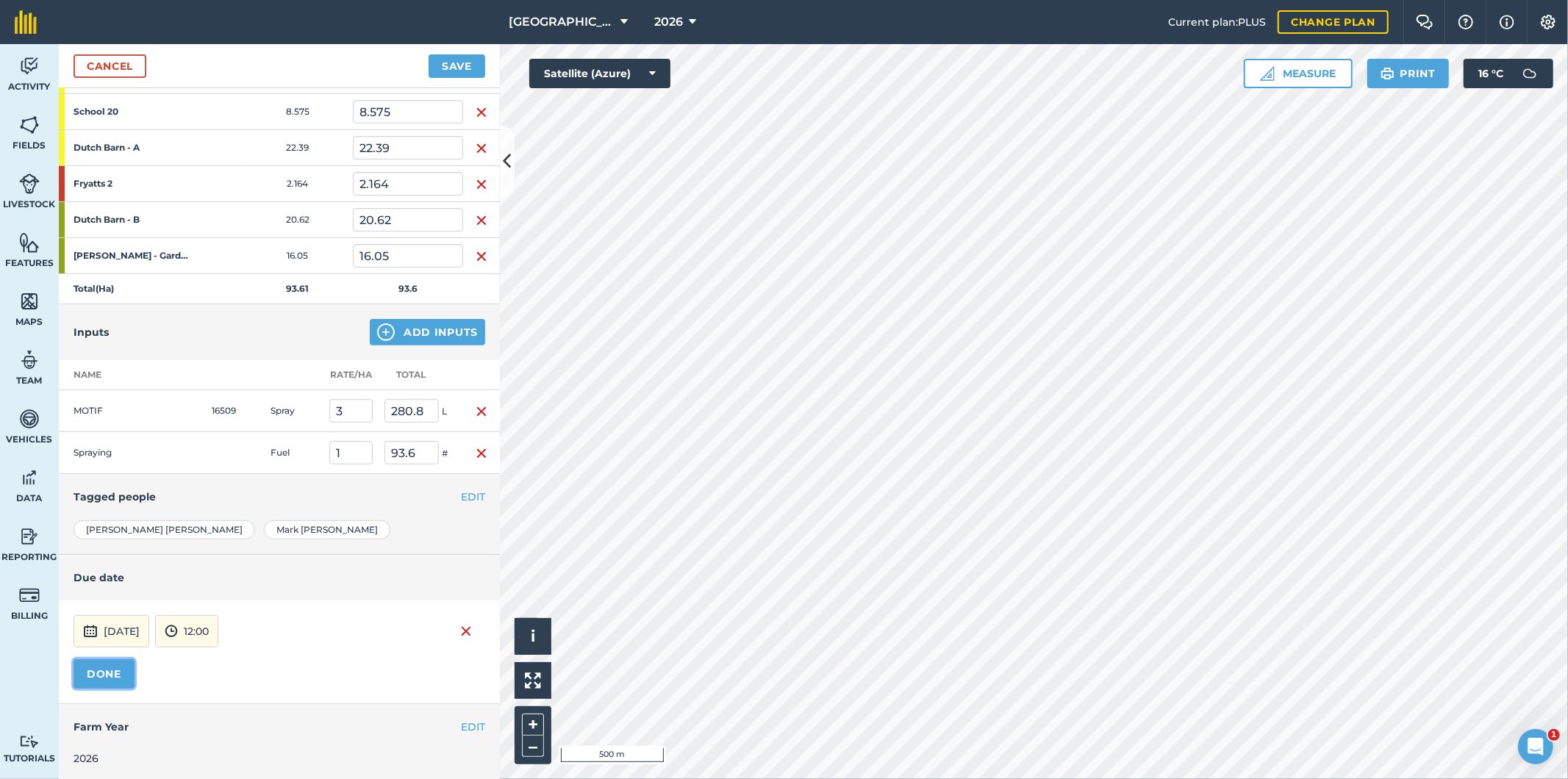
click at [113, 667] on button "DONE" at bounding box center [104, 674] width 61 height 30
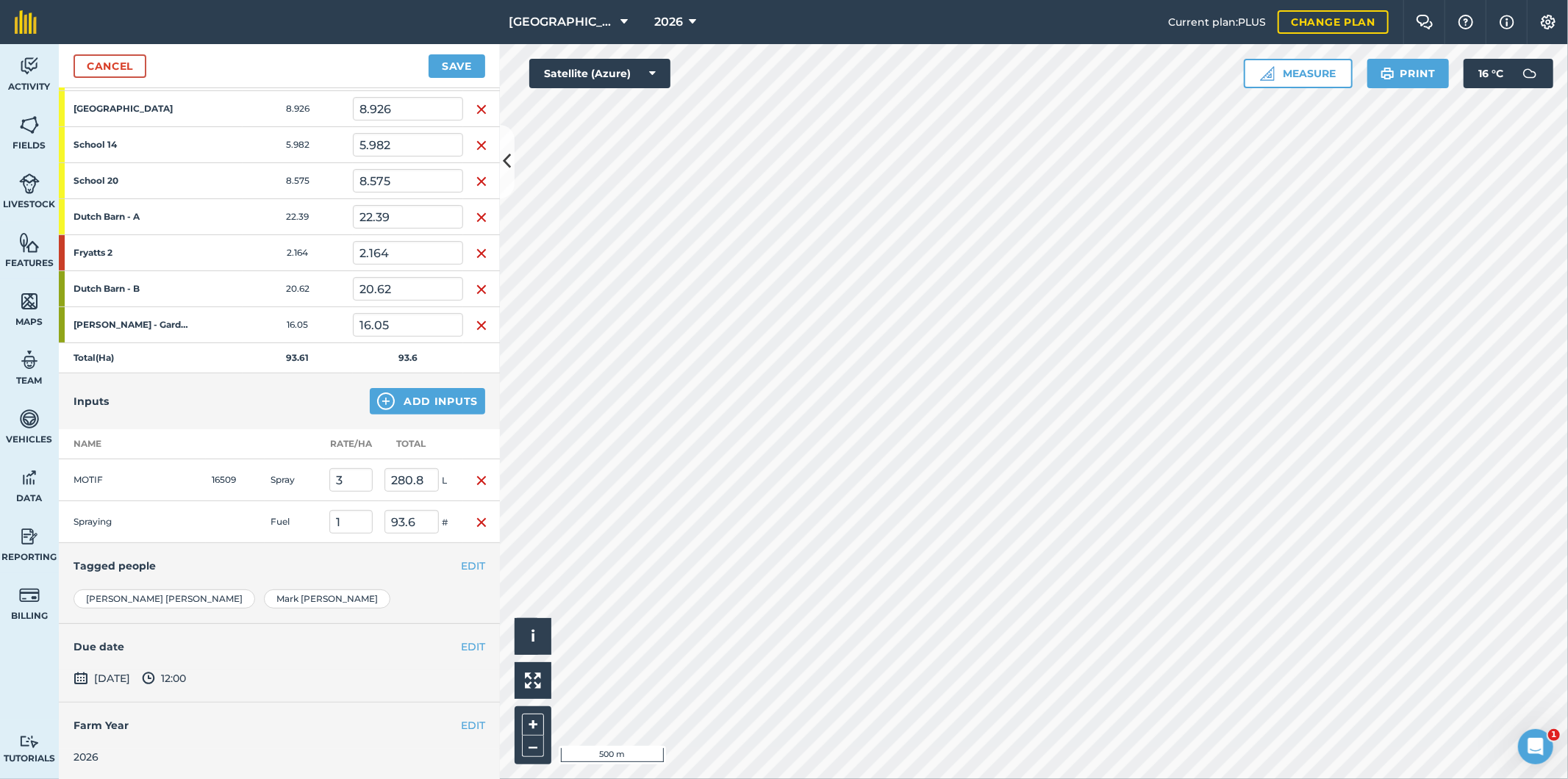
click at [443, 82] on div "Cancel Save" at bounding box center [279, 67] width 441 height 44
click at [454, 67] on button "Save" at bounding box center [457, 66] width 56 height 24
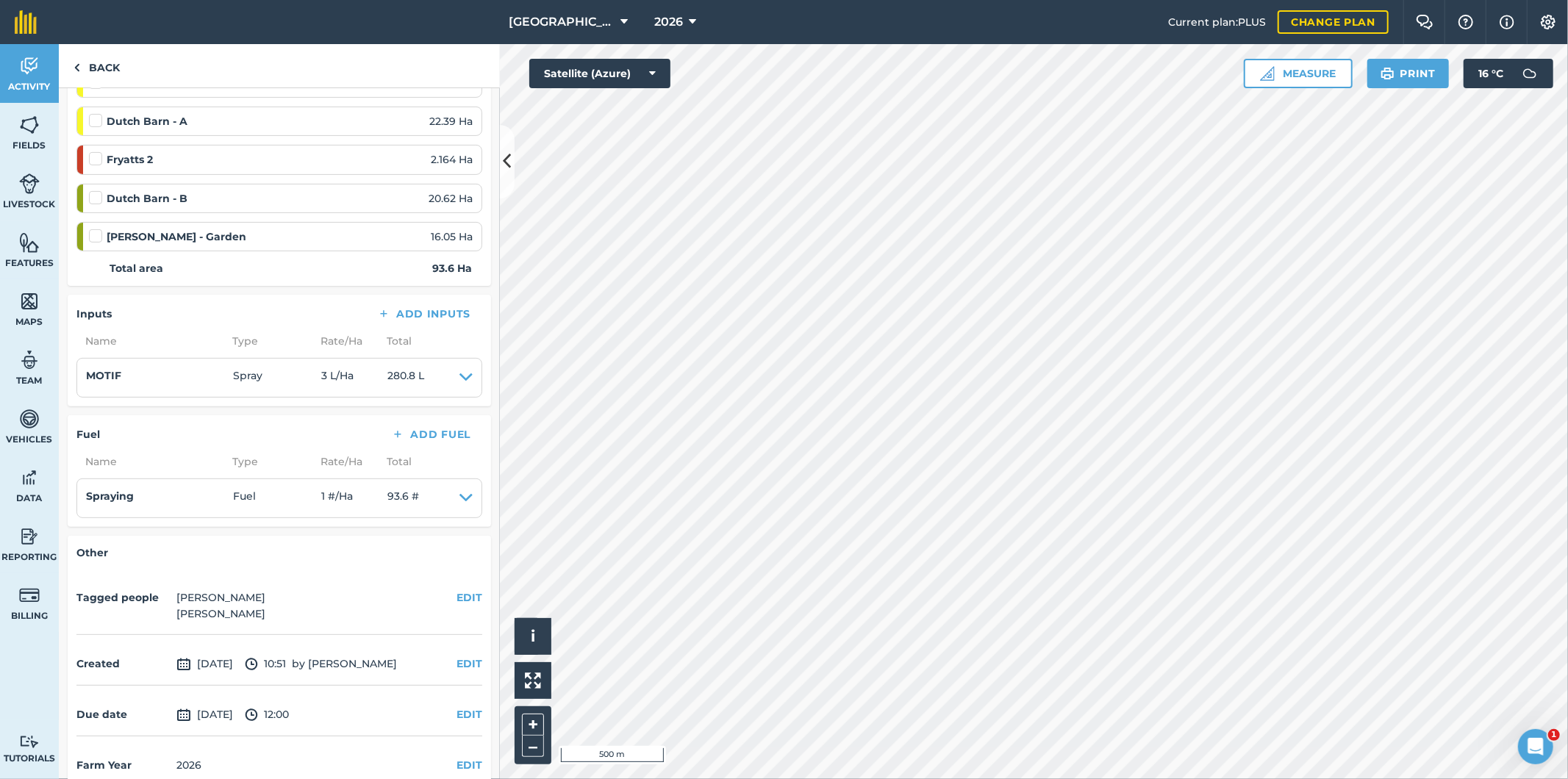
scroll to position [395, 0]
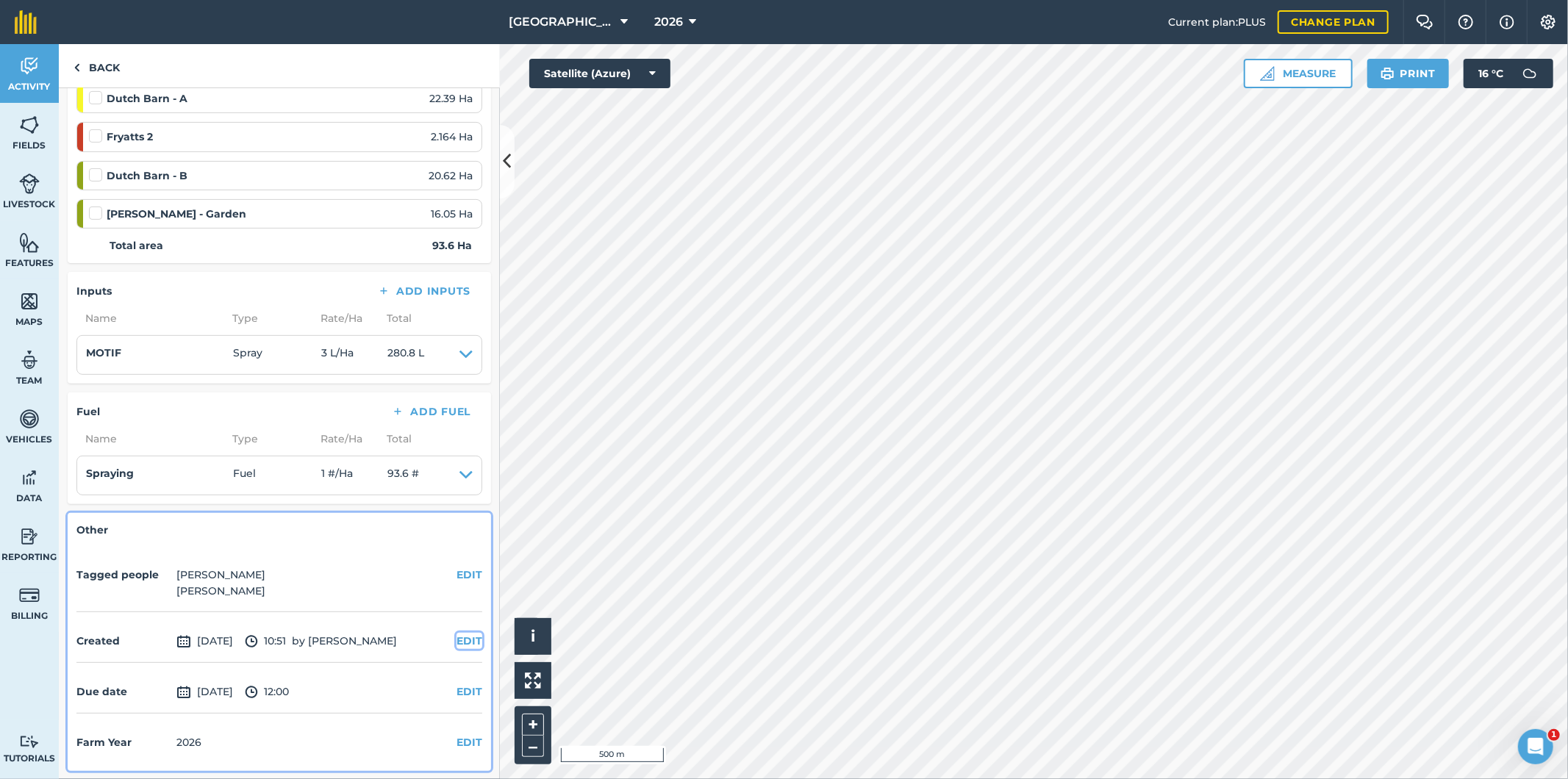
click at [456, 639] on button "EDIT" at bounding box center [469, 641] width 26 height 16
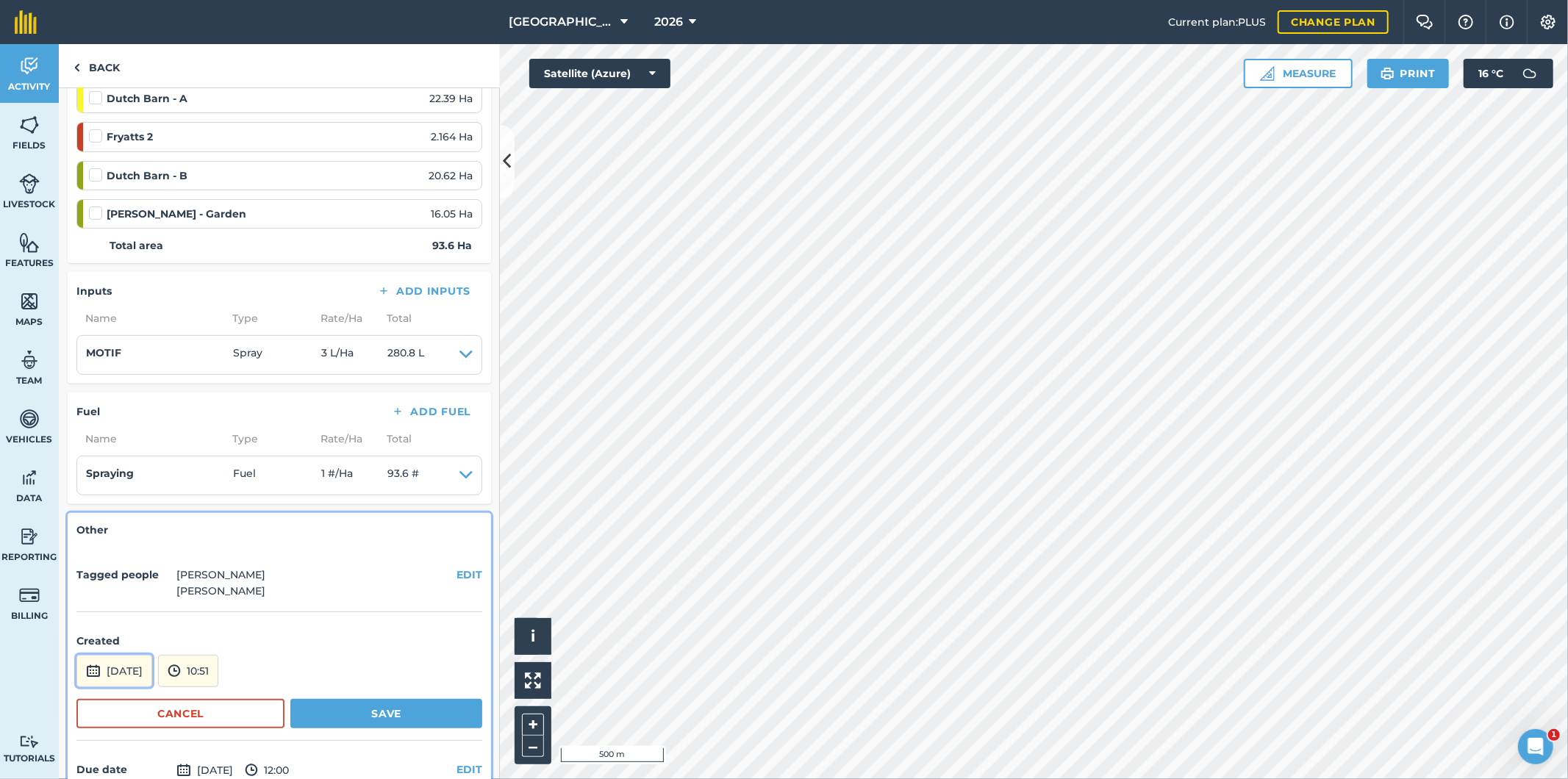
click at [152, 672] on button "[DATE]" at bounding box center [114, 671] width 76 height 33
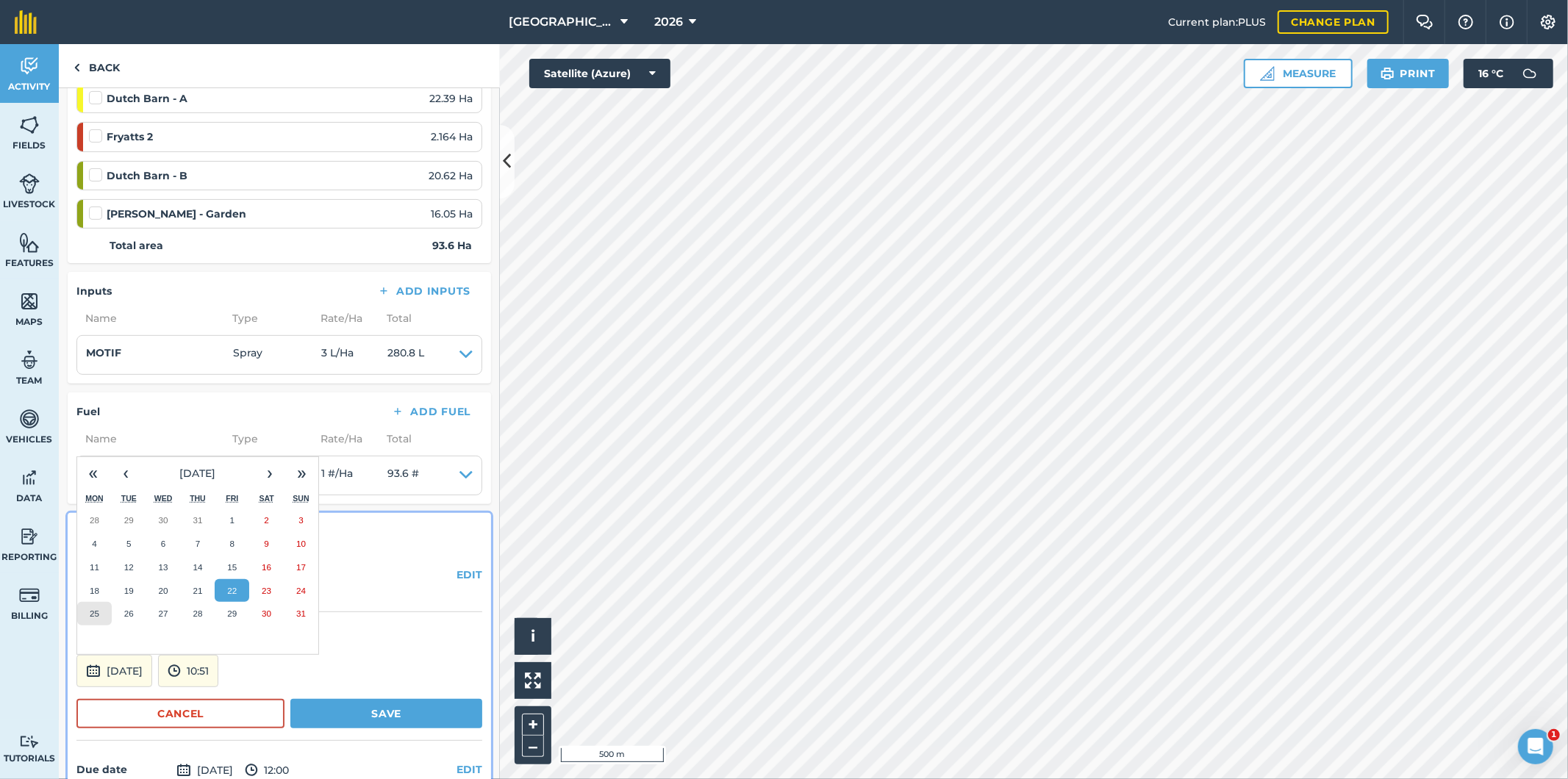
click at [99, 614] on button "25" at bounding box center [94, 614] width 35 height 24
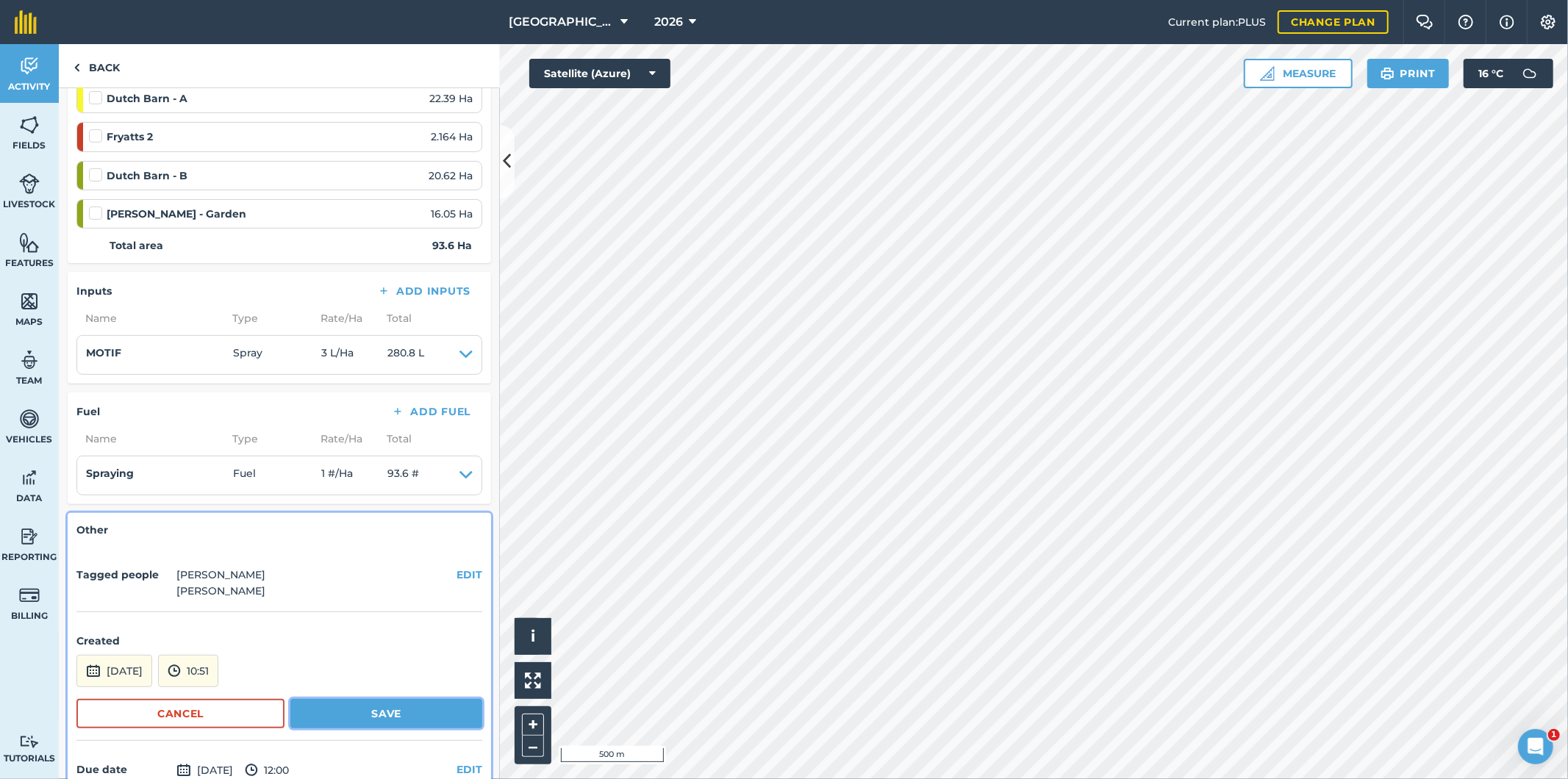
click at [363, 713] on button "Save" at bounding box center [386, 714] width 192 height 30
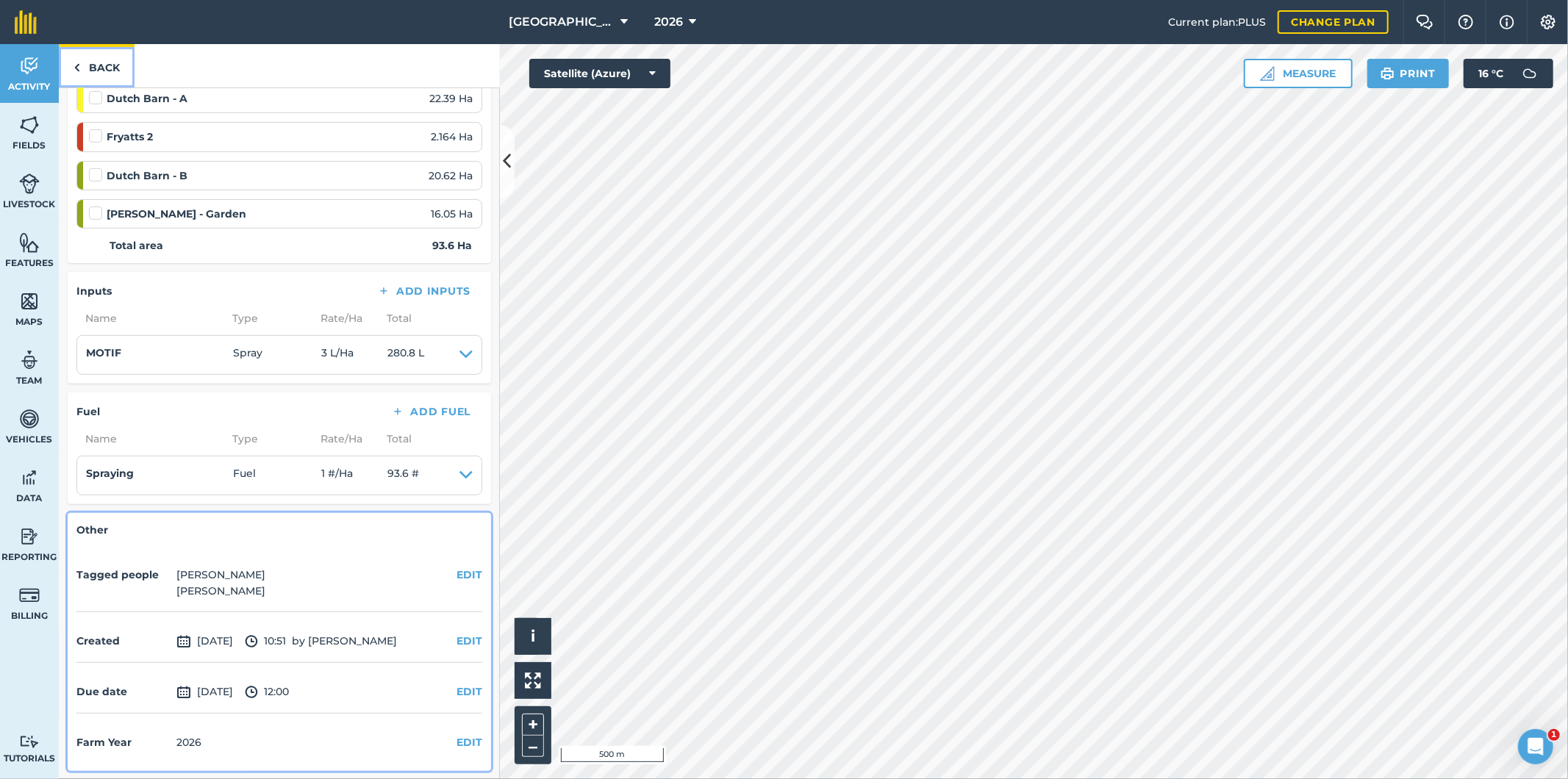
click at [107, 68] on link "Back" at bounding box center [96, 66] width 76 height 44
